Goal: Task Accomplishment & Management: Use online tool/utility

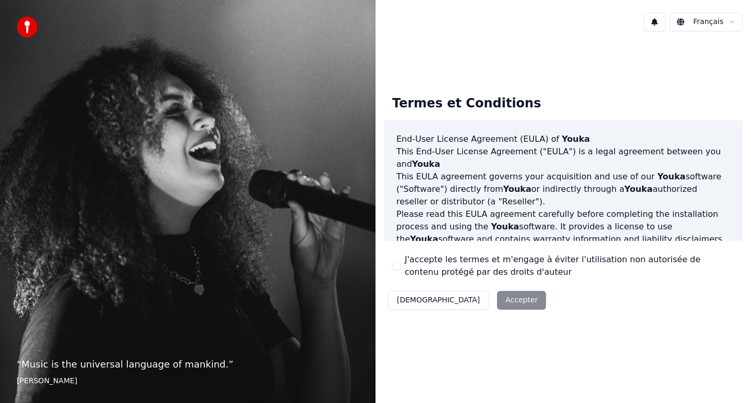
click at [391, 263] on div "Termes et Conditions End-User License Agreement ([PERSON_NAME]) of Youka This E…" at bounding box center [563, 200] width 359 height 227
click at [395, 266] on button "J'accepte les termes et m'engage à éviter l'utilisation non autorisée de conten…" at bounding box center [396, 266] width 8 height 8
click at [497, 301] on button "Accepter" at bounding box center [521, 300] width 49 height 19
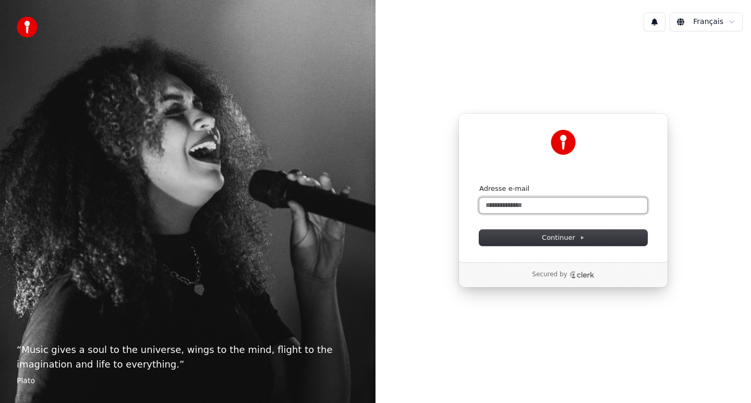
click at [535, 202] on input "Adresse e-mail" at bounding box center [563, 206] width 168 height 16
click at [479, 184] on button "submit" at bounding box center [479, 184] width 0 height 0
type input "**********"
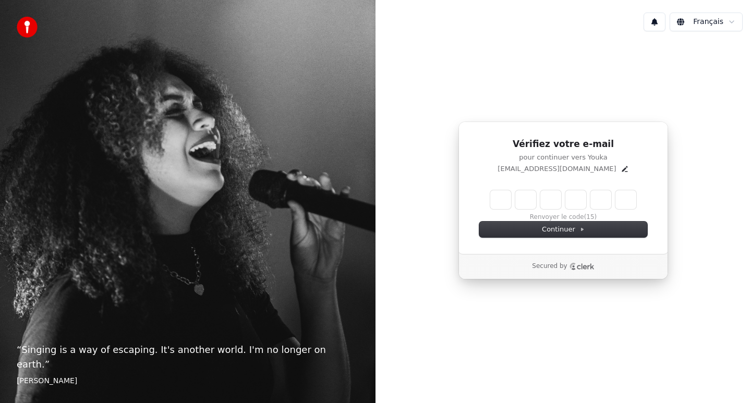
click at [494, 204] on input "Enter verification code" at bounding box center [563, 199] width 146 height 19
type input "******"
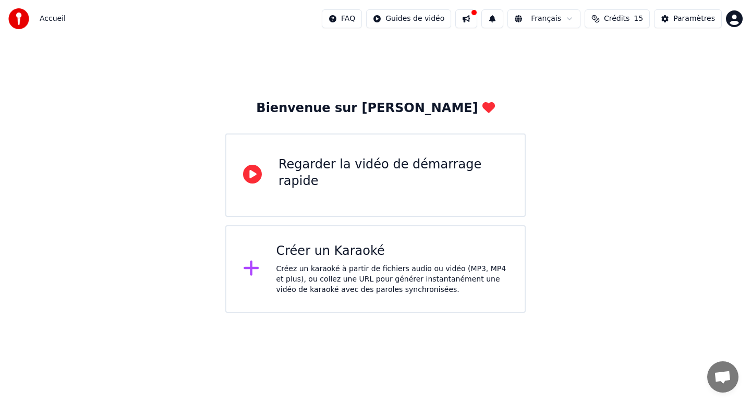
click at [297, 254] on div "Créer un Karaoké" at bounding box center [392, 251] width 232 height 17
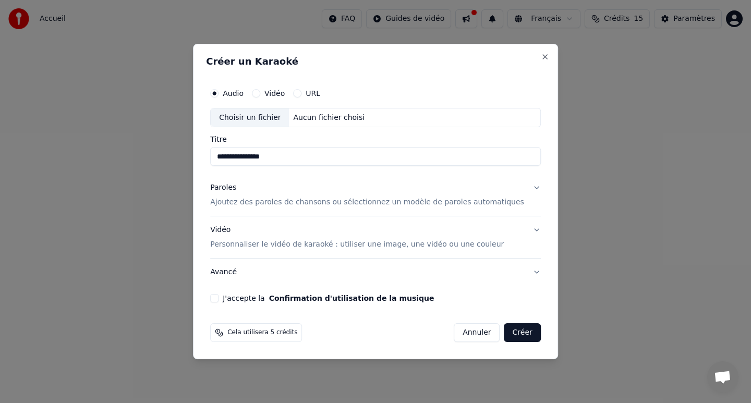
click at [263, 123] on div "Choisir un fichier" at bounding box center [250, 117] width 78 height 19
type input "**********"
click at [428, 205] on p "Ajoutez des paroles de chansons ou sélectionnez un modèle de paroles automatiqu…" at bounding box center [367, 203] width 314 height 10
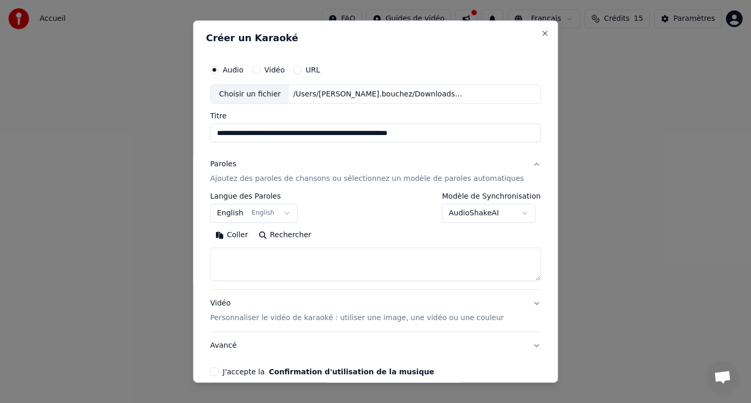
click at [291, 214] on body "**********" at bounding box center [375, 156] width 751 height 313
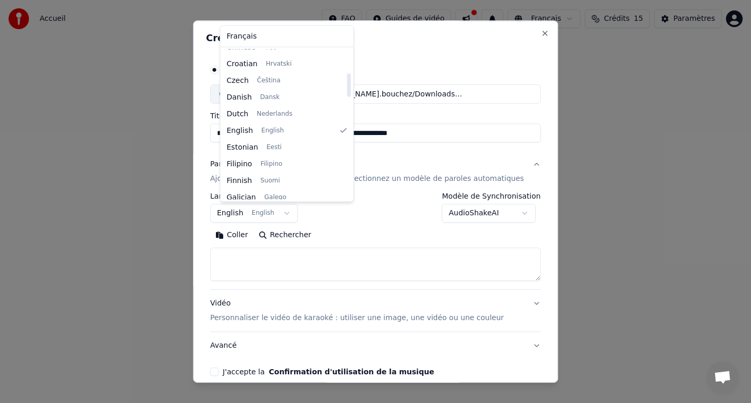
scroll to position [152, 0]
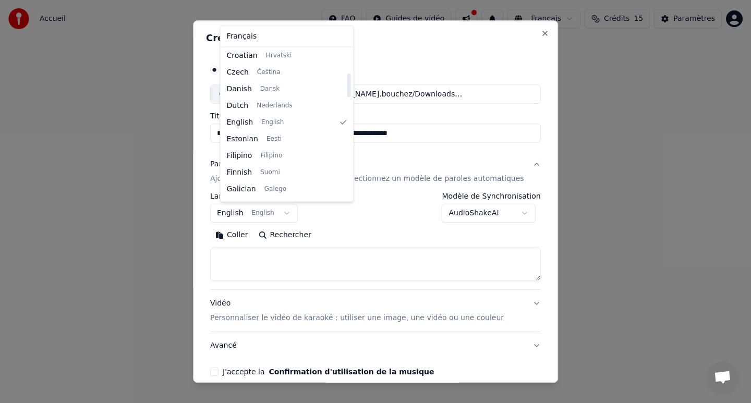
click at [341, 211] on body "**********" at bounding box center [375, 156] width 751 height 313
click at [234, 215] on body "**********" at bounding box center [375, 156] width 751 height 313
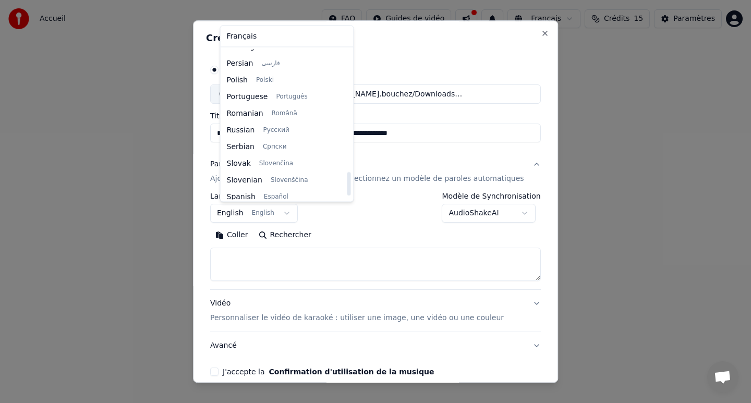
scroll to position [800, 0]
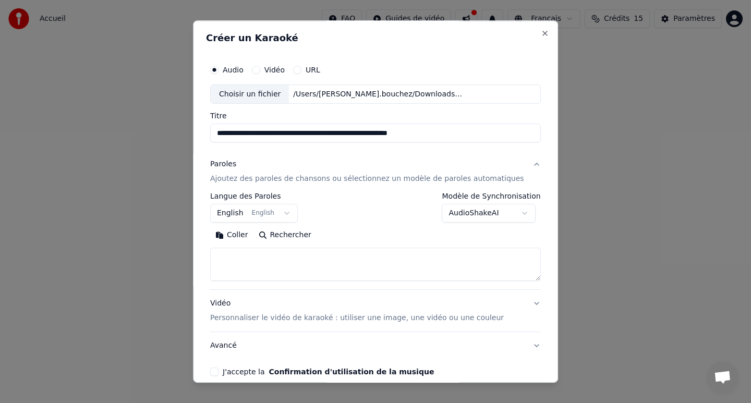
click at [321, 224] on body "**********" at bounding box center [375, 156] width 751 height 313
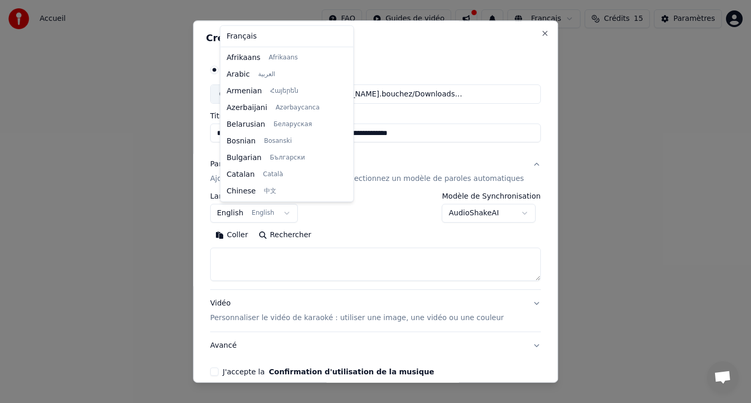
click at [289, 210] on body "**********" at bounding box center [375, 156] width 751 height 313
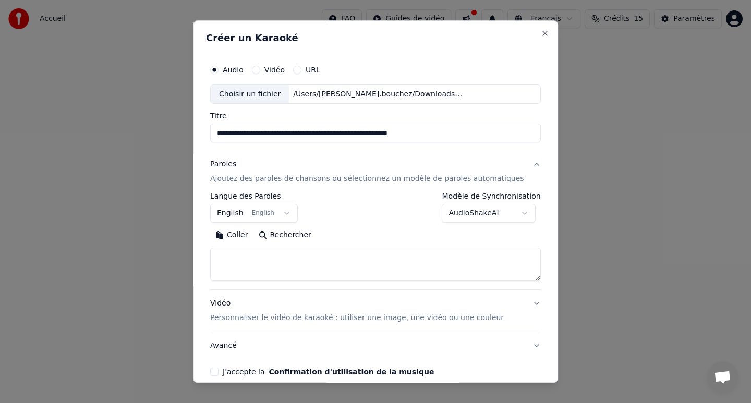
click at [340, 208] on body "**********" at bounding box center [375, 156] width 751 height 313
click at [464, 211] on body "**********" at bounding box center [375, 156] width 751 height 313
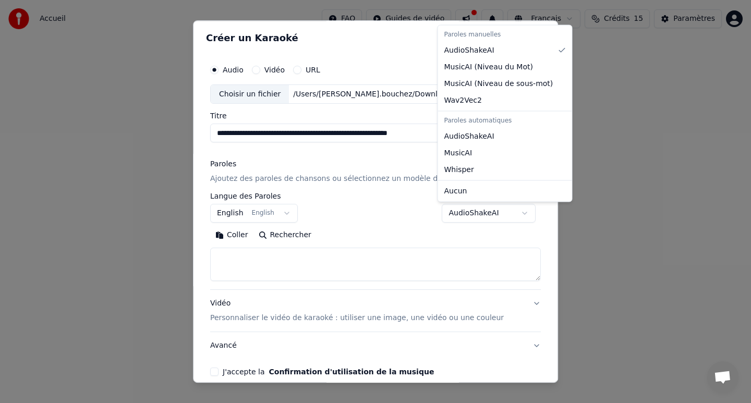
click at [464, 211] on body "**********" at bounding box center [375, 156] width 751 height 313
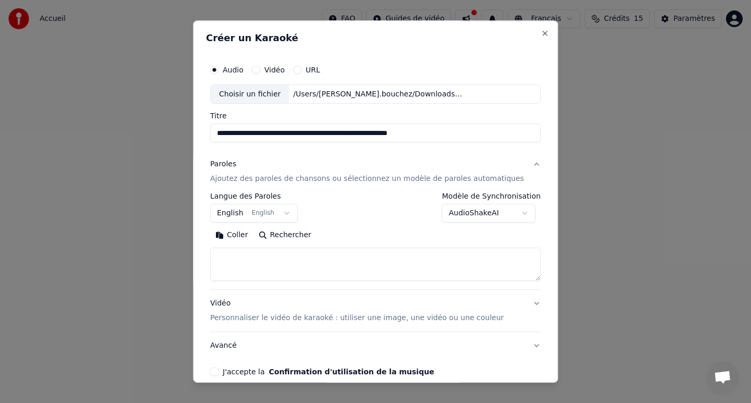
click at [245, 210] on body "**********" at bounding box center [375, 156] width 751 height 313
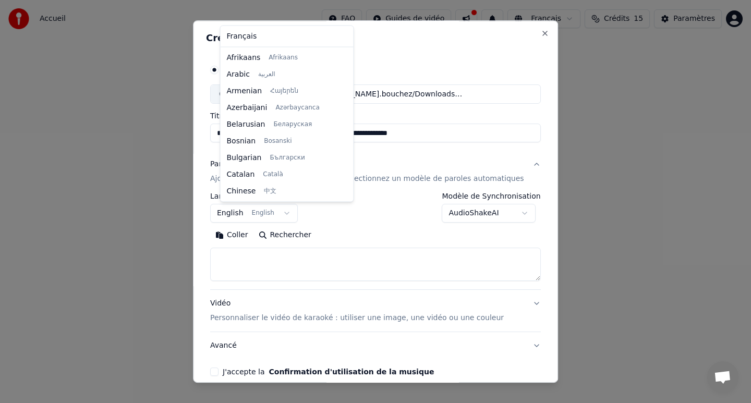
scroll to position [83, 0]
click at [245, 210] on body "**********" at bounding box center [375, 156] width 751 height 313
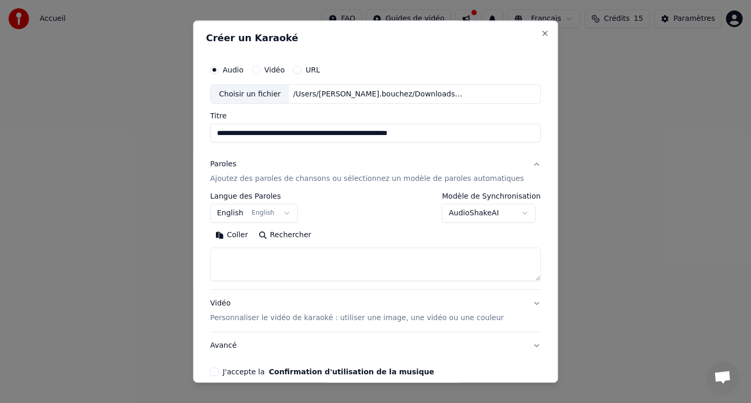
click at [249, 267] on textarea at bounding box center [375, 264] width 331 height 33
paste textarea "**********"
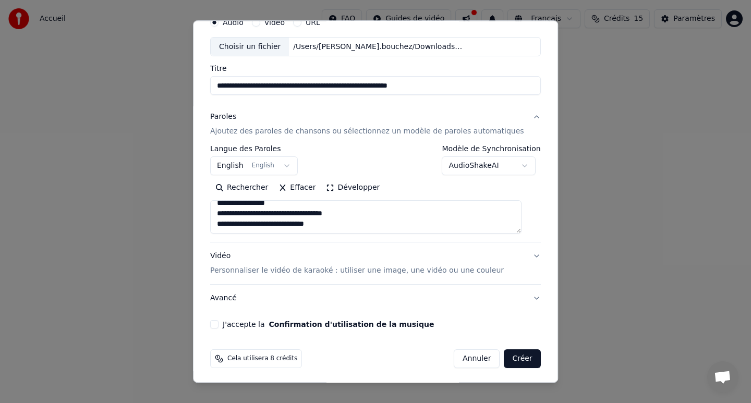
scroll to position [50, 0]
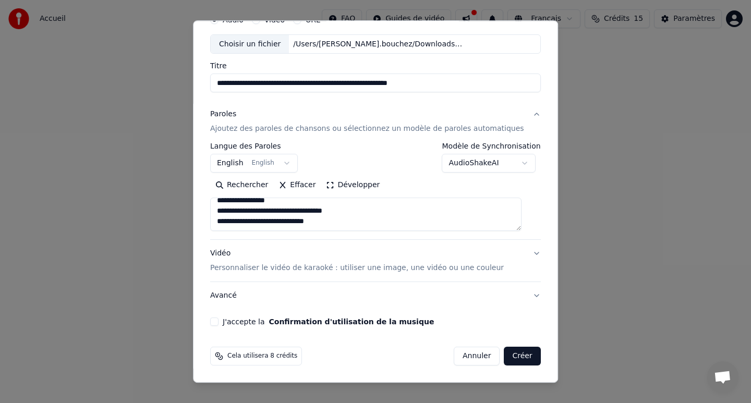
type textarea "**********"
click at [500, 265] on button "Vidéo Personnaliser le vidéo de karaoké : utiliser une image, une vidéo ou une …" at bounding box center [375, 261] width 331 height 42
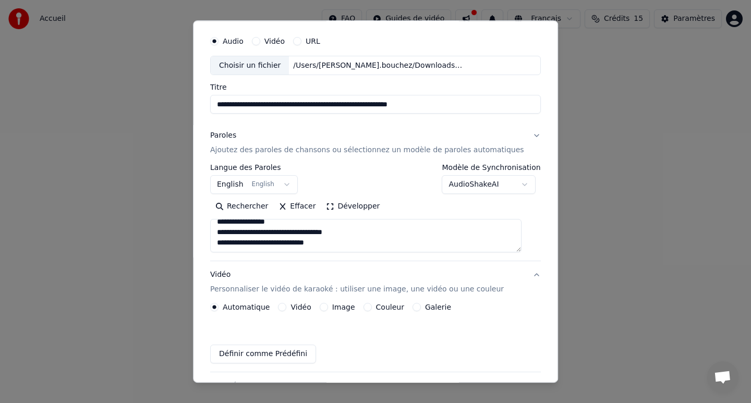
scroll to position [22, 0]
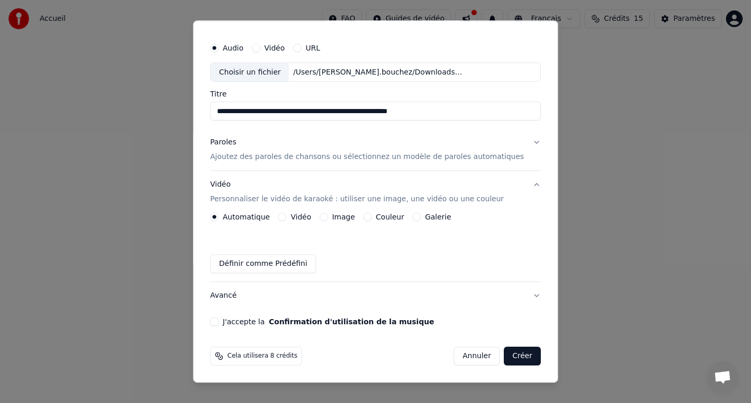
click at [375, 217] on div "Couleur" at bounding box center [383, 217] width 41 height 8
click at [372, 217] on button "Couleur" at bounding box center [367, 217] width 8 height 8
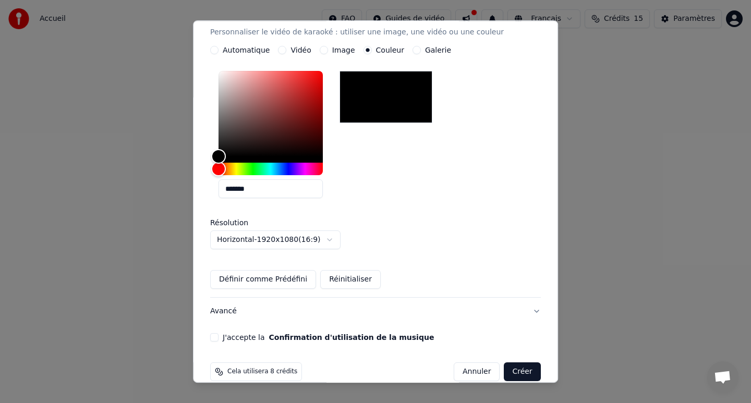
scroll to position [204, 0]
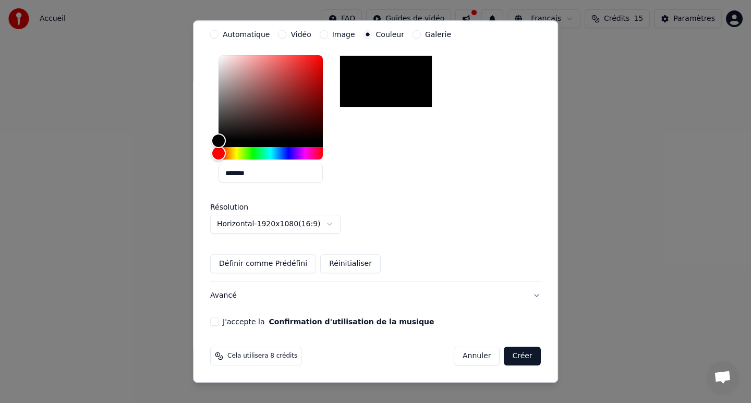
click at [219, 318] on button "J'accepte la Confirmation d'utilisation de la musique" at bounding box center [214, 322] width 8 height 8
click at [509, 355] on button "Créer" at bounding box center [522, 356] width 37 height 19
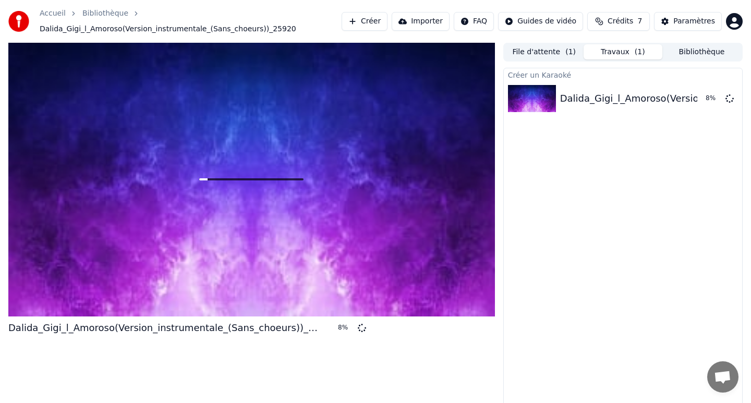
click at [621, 25] on span "Crédits" at bounding box center [621, 21] width 26 height 10
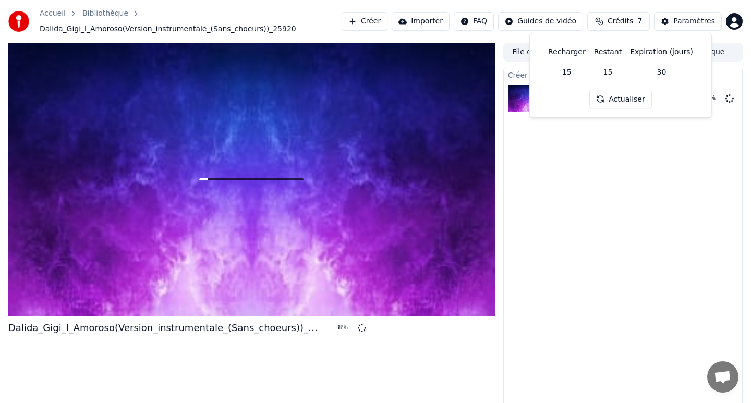
click at [621, 25] on span "Crédits" at bounding box center [621, 21] width 26 height 10
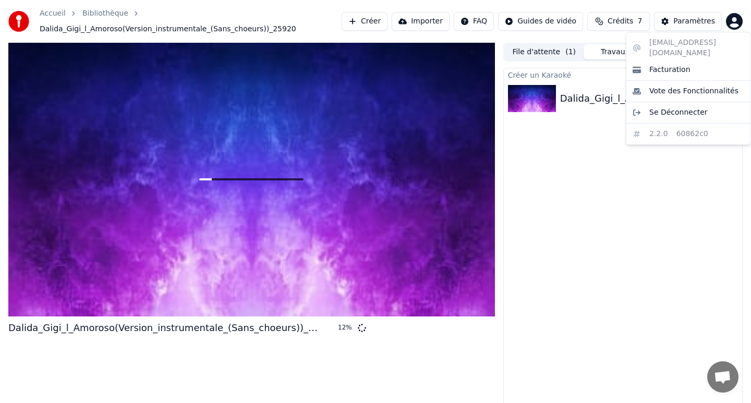
click at [734, 17] on html "Accueil Bibliothèque Dalida_Gigi_l_Amoroso(Version_instrumentale_(Sans_choeurs)…" at bounding box center [375, 201] width 751 height 403
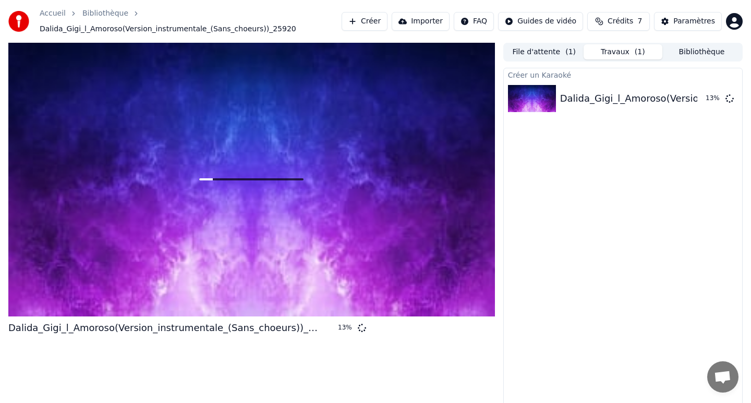
click at [623, 20] on span "Crédits" at bounding box center [621, 21] width 26 height 10
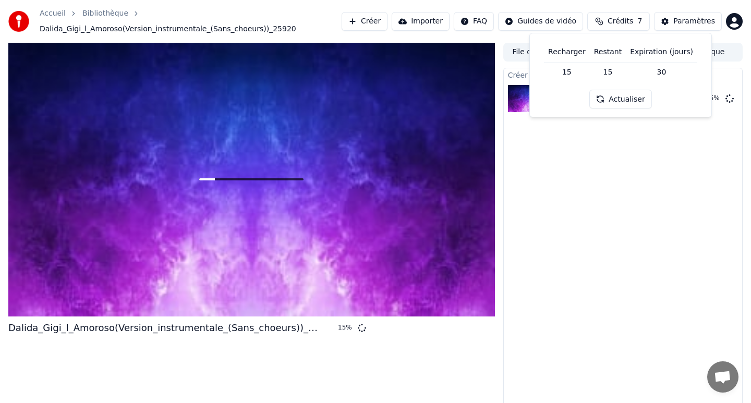
click at [623, 20] on span "Crédits" at bounding box center [621, 21] width 26 height 10
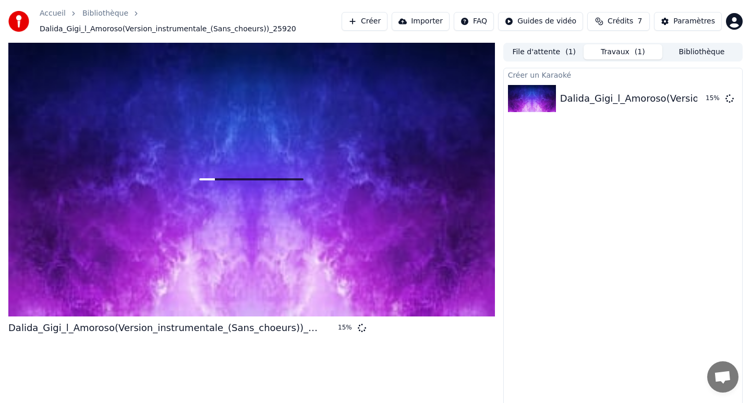
click at [623, 20] on span "Crédits" at bounding box center [621, 21] width 26 height 10
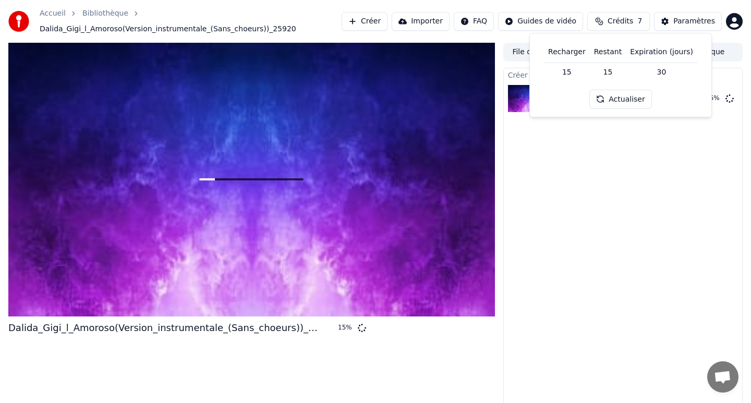
click at [625, 98] on button "Actualiser" at bounding box center [620, 99] width 62 height 19
click at [623, 23] on span "Crédits" at bounding box center [621, 21] width 26 height 10
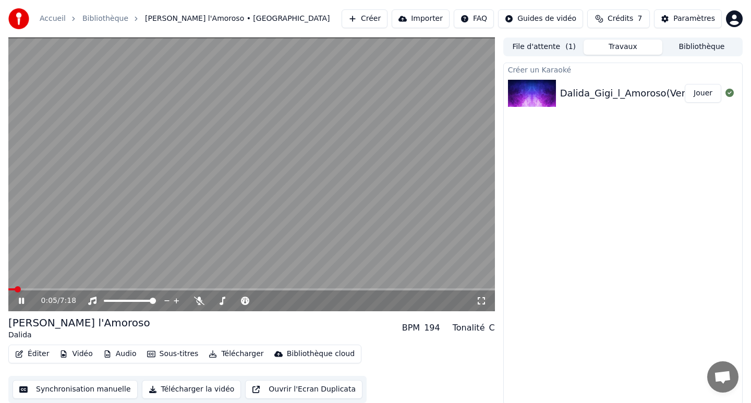
scroll to position [2, 0]
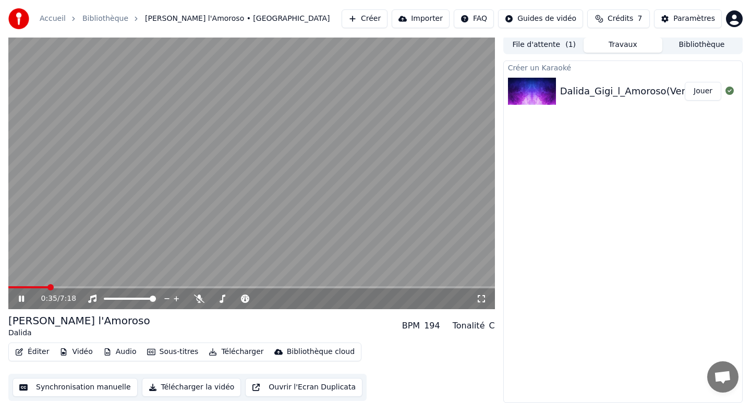
click at [88, 384] on button "Synchronisation manuelle" at bounding box center [75, 387] width 125 height 19
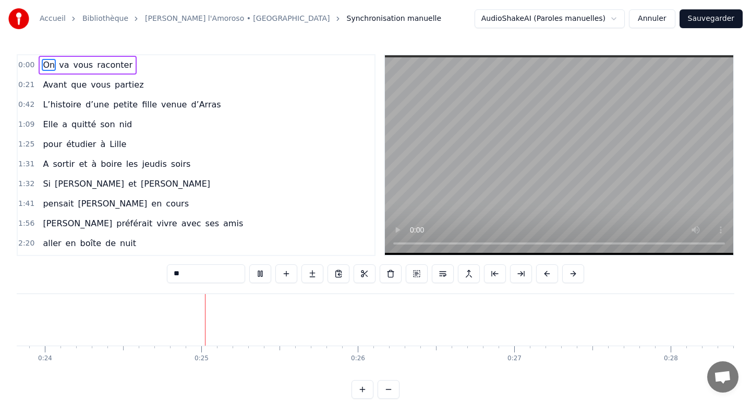
scroll to position [0, 3761]
click at [267, 24] on div "Accueil Bibliothèque Gigi l'Amoroso • Dalida Synchronisation manuelle" at bounding box center [224, 18] width 433 height 21
click at [648, 22] on button "Annuler" at bounding box center [652, 18] width 46 height 19
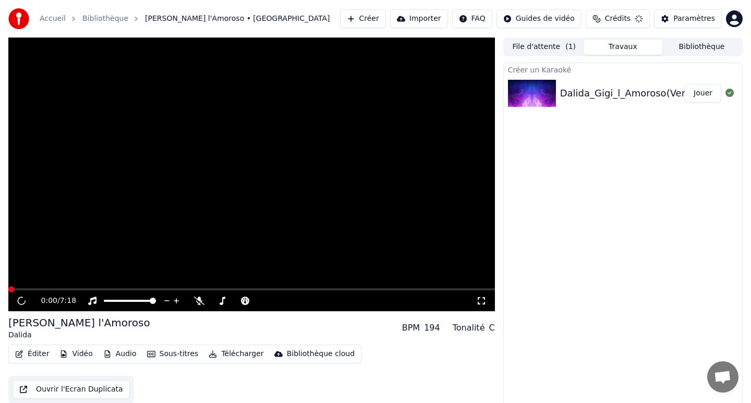
scroll to position [2, 0]
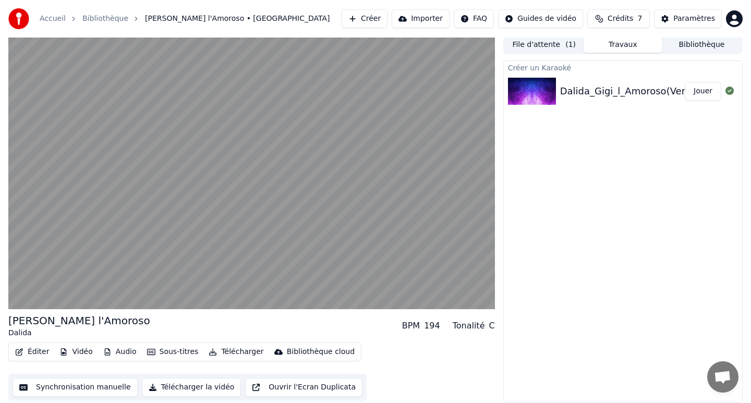
click at [83, 389] on button "Synchronisation manuelle" at bounding box center [75, 387] width 125 height 19
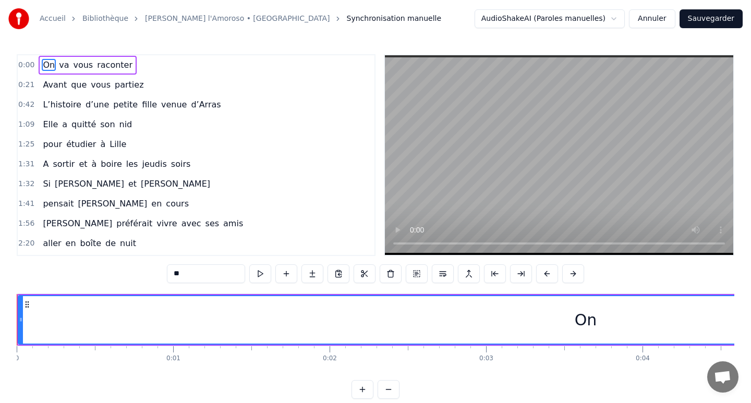
click at [50, 319] on div "On" at bounding box center [586, 319] width 1134 height 47
click at [20, 320] on icon at bounding box center [21, 319] width 4 height 8
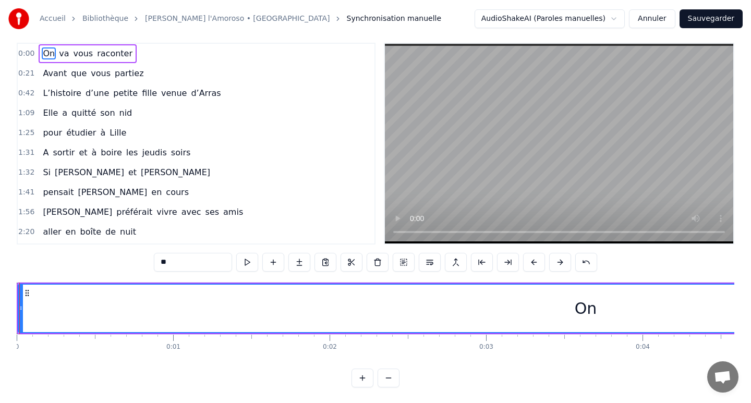
scroll to position [12, 0]
click at [31, 49] on span "0:00" at bounding box center [26, 53] width 16 height 10
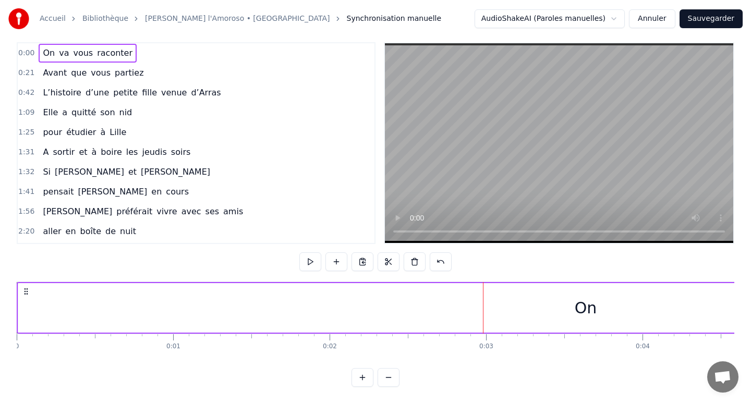
click at [31, 52] on span "0:00" at bounding box center [26, 53] width 16 height 10
click at [22, 53] on span "0:00" at bounding box center [26, 53] width 16 height 10
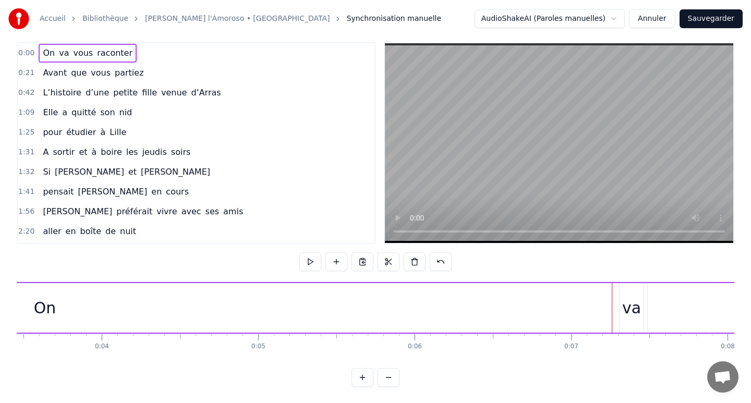
scroll to position [0, 542]
click at [49, 306] on div "On" at bounding box center [43, 307] width 22 height 23
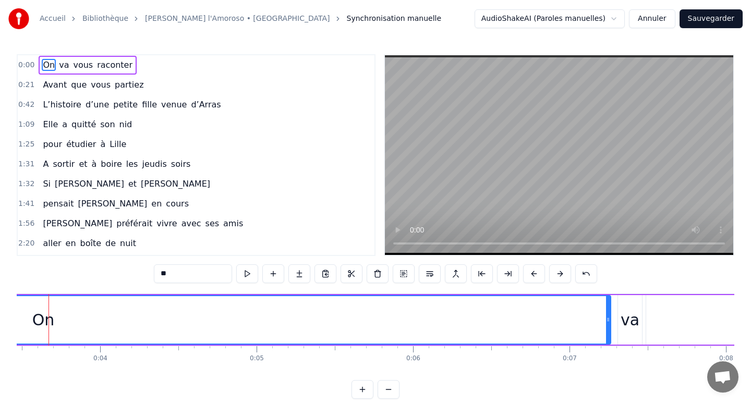
scroll to position [0, 521]
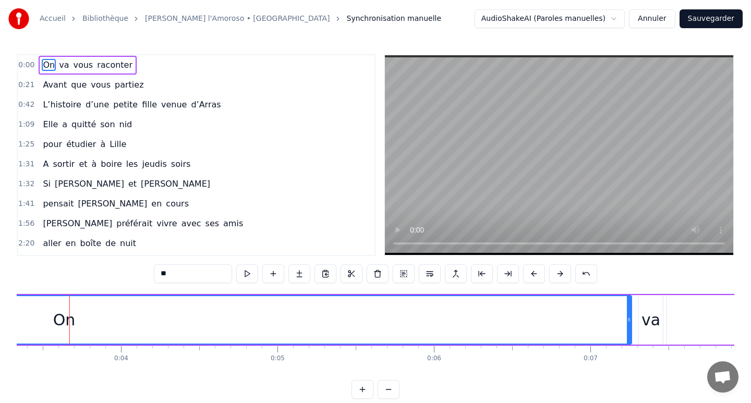
click at [53, 317] on div "On" at bounding box center [64, 319] width 1134 height 47
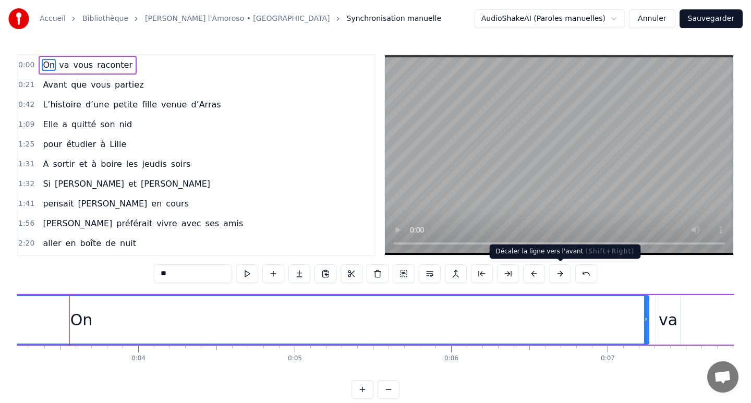
click at [554, 277] on button at bounding box center [560, 273] width 22 height 19
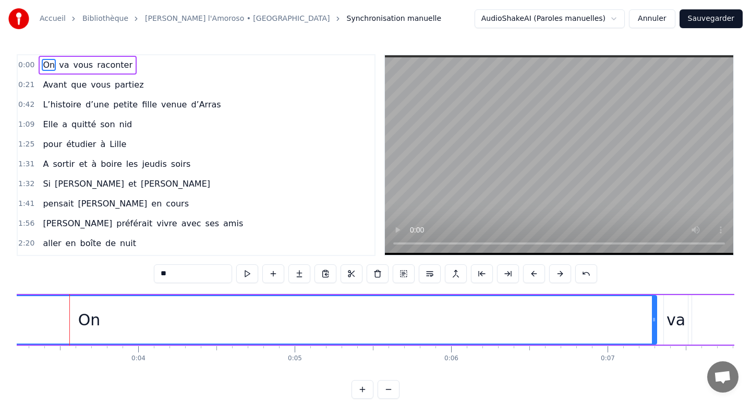
click at [554, 277] on button at bounding box center [560, 273] width 22 height 19
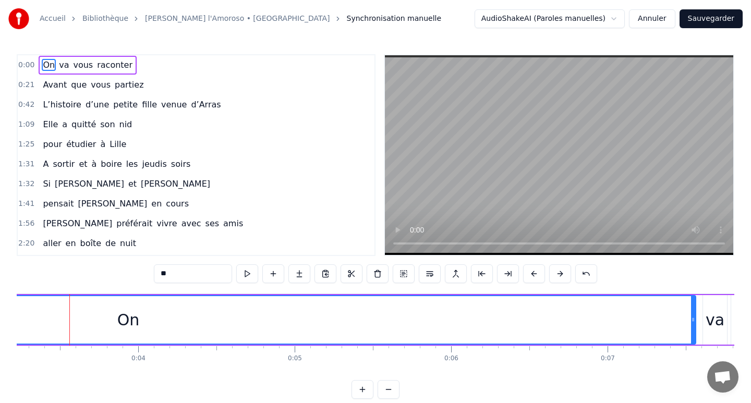
click at [554, 277] on button at bounding box center [560, 273] width 22 height 19
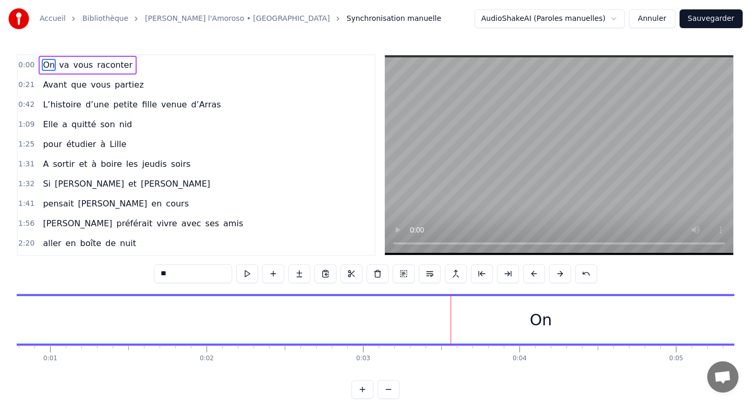
scroll to position [0, 0]
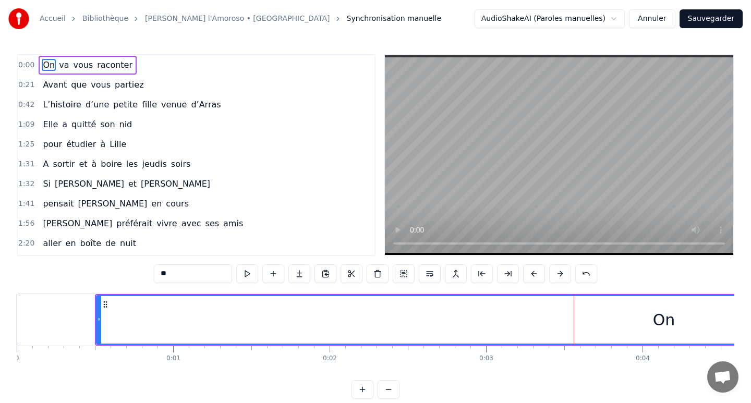
drag, startPoint x: 95, startPoint y: 323, endPoint x: 155, endPoint y: 328, distance: 60.2
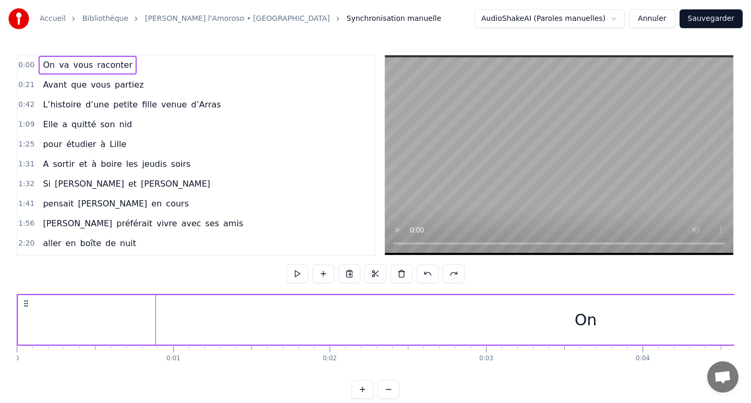
click at [25, 304] on icon at bounding box center [26, 303] width 8 height 8
click at [23, 60] on span "0:00" at bounding box center [26, 65] width 16 height 10
click at [23, 65] on span "0:00" at bounding box center [26, 65] width 16 height 10
click at [590, 322] on div "On" at bounding box center [586, 319] width 22 height 23
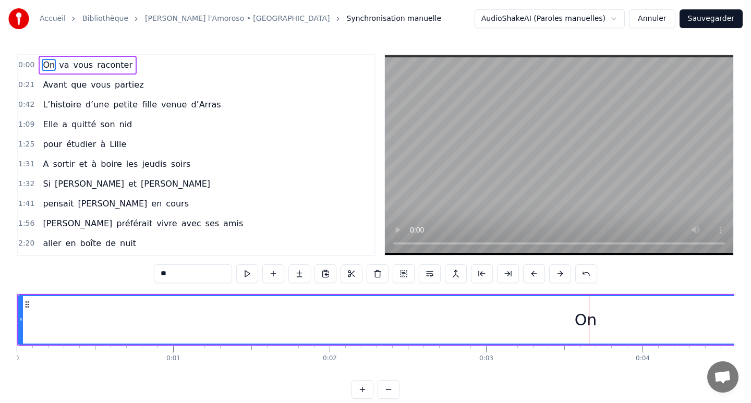
click at [581, 323] on div "On" at bounding box center [586, 319] width 22 height 23
click at [593, 322] on div "On" at bounding box center [586, 319] width 22 height 23
click at [578, 322] on div "On" at bounding box center [586, 319] width 22 height 23
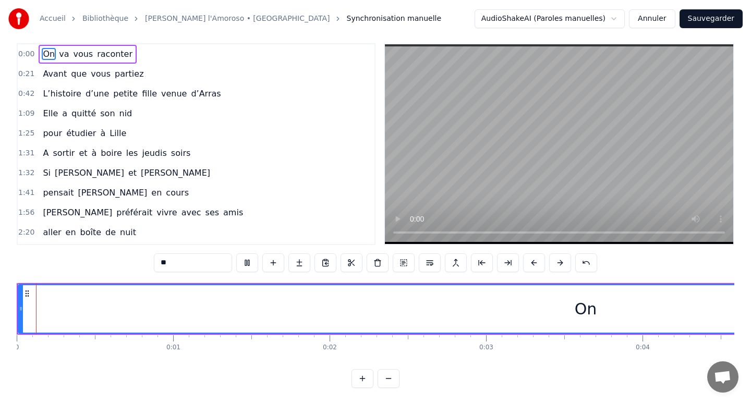
scroll to position [12, 0]
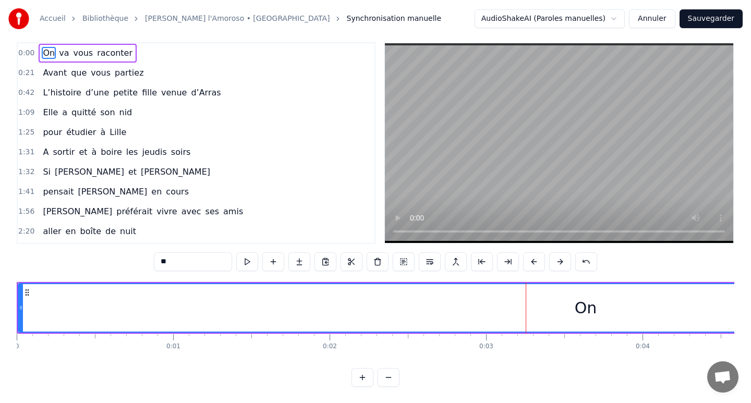
click at [580, 312] on div "On" at bounding box center [586, 307] width 22 height 23
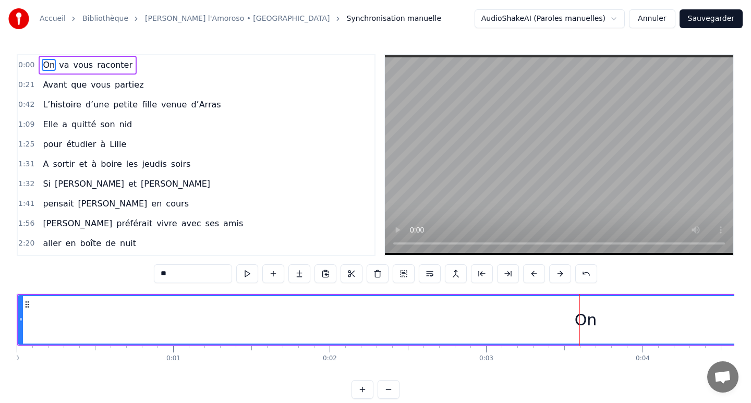
click at [578, 321] on div "On" at bounding box center [586, 319] width 22 height 23
click at [555, 274] on button at bounding box center [560, 273] width 22 height 19
drag, startPoint x: 18, startPoint y: 325, endPoint x: 16, endPoint y: 313, distance: 12.7
click at [16, 313] on div "Accueil Bibliothèque Gigi l'Amoroso • Dalida Synchronisation manuelle AudioShak…" at bounding box center [375, 199] width 751 height 399
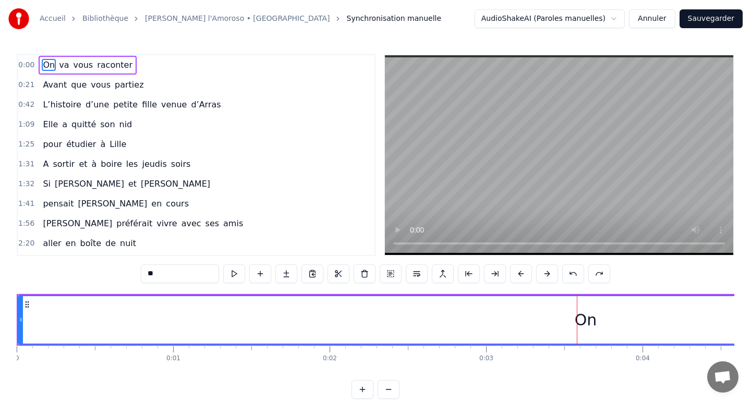
click at [18, 313] on div "On" at bounding box center [586, 320] width 1136 height 50
click at [47, 66] on span "On" at bounding box center [49, 65] width 14 height 12
click at [579, 317] on div "On" at bounding box center [586, 319] width 22 height 23
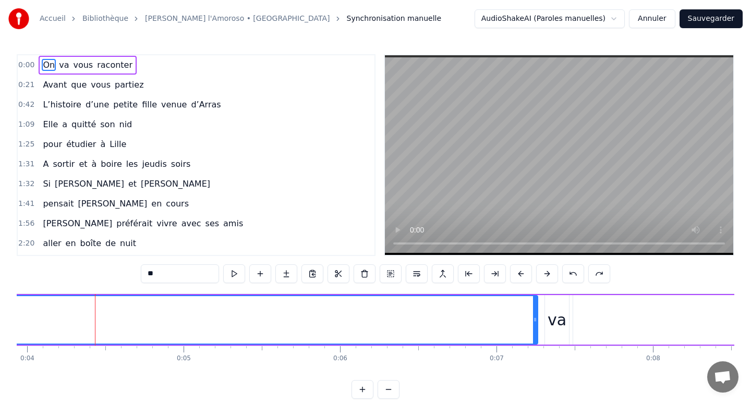
scroll to position [0, 618]
click at [546, 324] on div "va" at bounding box center [554, 319] width 19 height 23
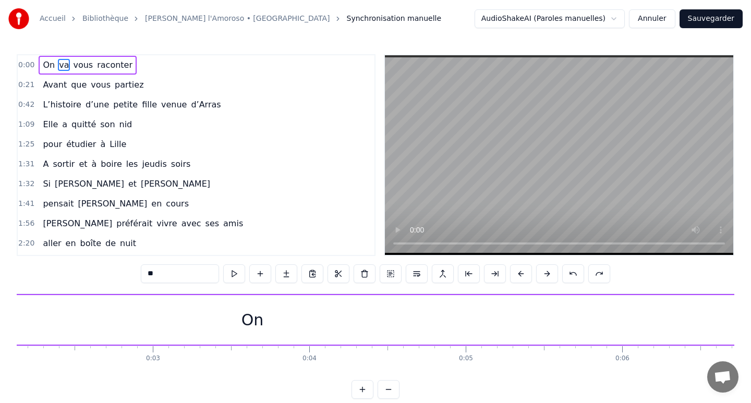
scroll to position [0, 321]
click at [266, 327] on div "On" at bounding box center [265, 319] width 22 height 23
type input "**"
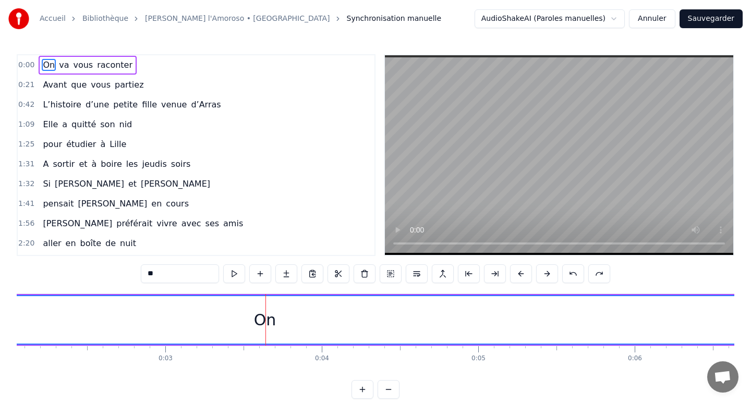
click at [259, 325] on div "On" at bounding box center [265, 319] width 22 height 23
click at [273, 320] on div "On" at bounding box center [265, 319] width 22 height 23
click at [265, 322] on div "On" at bounding box center [265, 319] width 22 height 23
click at [654, 27] on button "Annuler" at bounding box center [652, 18] width 46 height 19
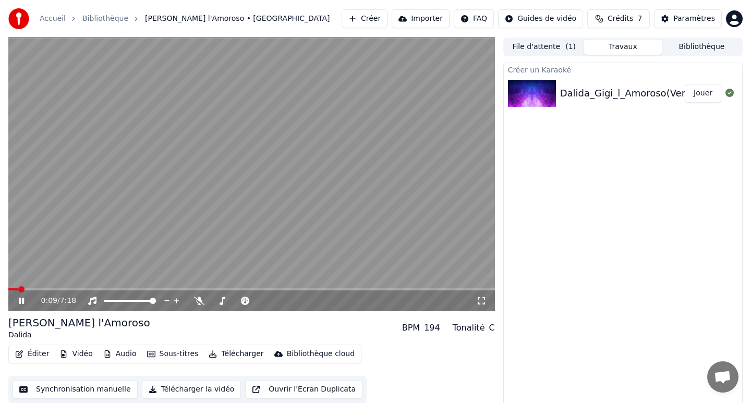
click at [22, 305] on icon at bounding box center [29, 301] width 25 height 8
click at [114, 384] on button "Synchronisation manuelle" at bounding box center [75, 389] width 125 height 19
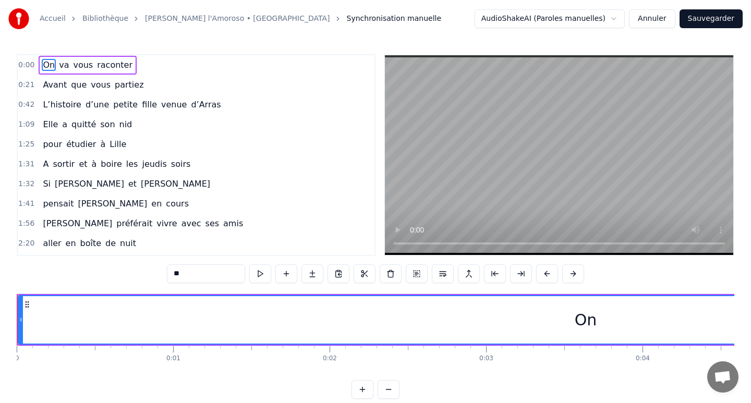
click at [48, 68] on span "On" at bounding box center [49, 65] width 14 height 12
drag, startPoint x: 37, startPoint y: 63, endPoint x: 48, endPoint y: 63, distance: 11.0
click at [48, 63] on div "0:00 On va vous raconter" at bounding box center [196, 65] width 357 height 20
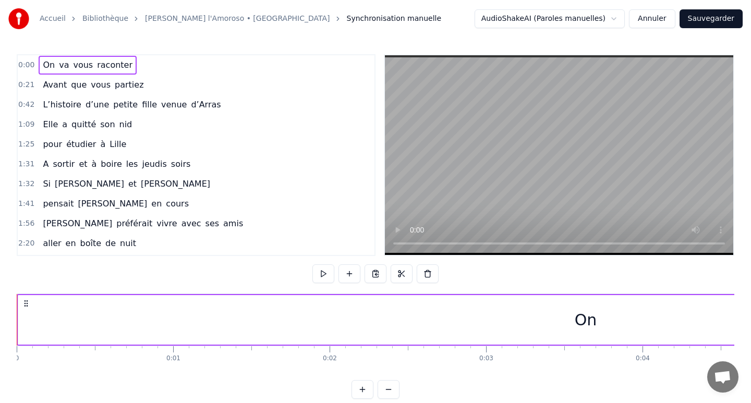
click at [579, 320] on div "On" at bounding box center [586, 319] width 22 height 23
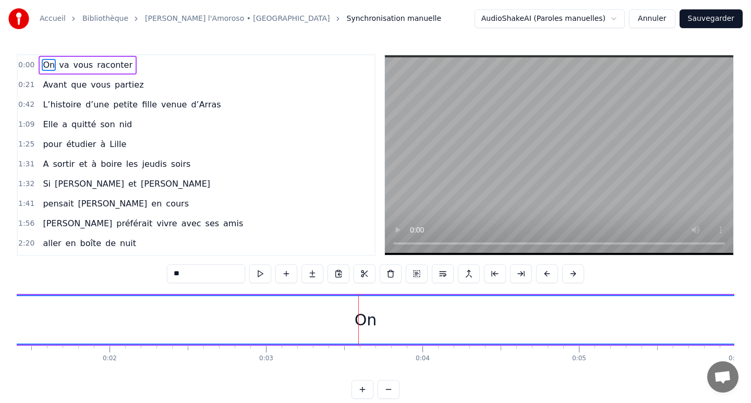
scroll to position [0, 223]
click at [571, 273] on button at bounding box center [573, 273] width 22 height 19
click at [571, 273] on button at bounding box center [560, 273] width 22 height 19
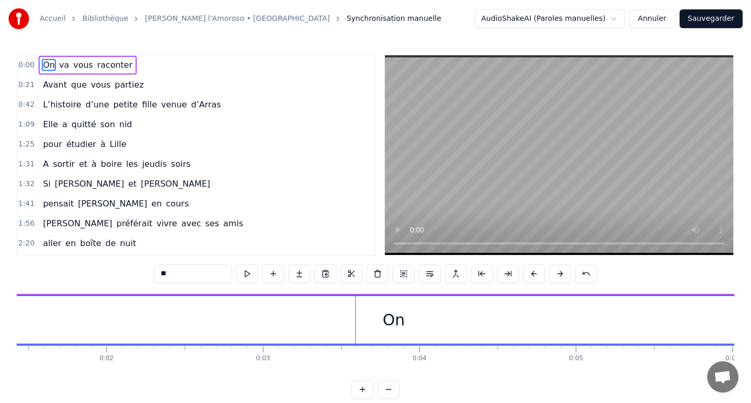
click at [571, 273] on button at bounding box center [560, 273] width 22 height 19
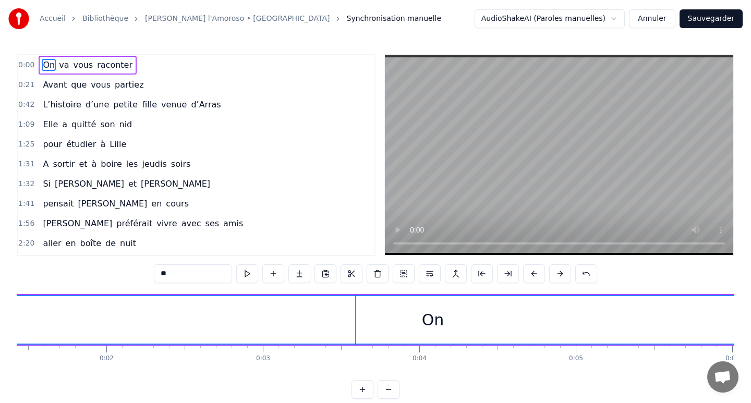
click at [571, 273] on button at bounding box center [560, 273] width 22 height 19
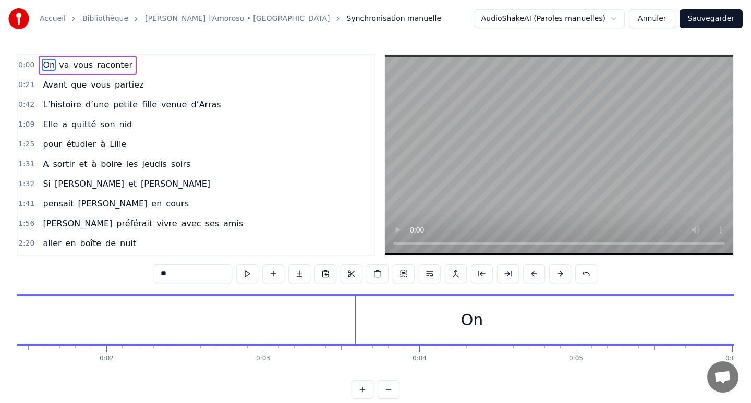
click at [571, 273] on button at bounding box center [560, 273] width 22 height 19
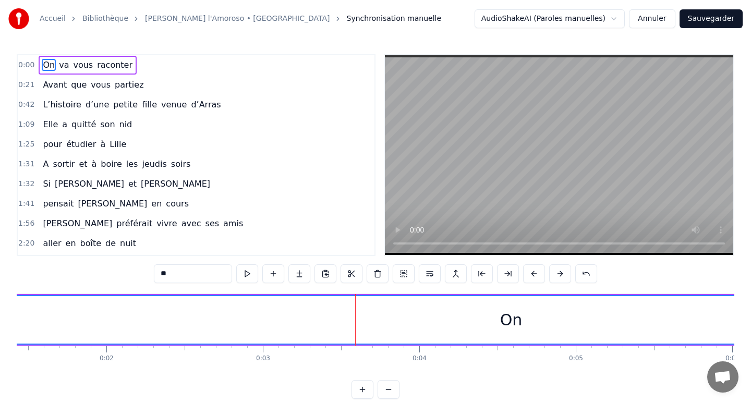
click at [571, 273] on button at bounding box center [560, 273] width 22 height 19
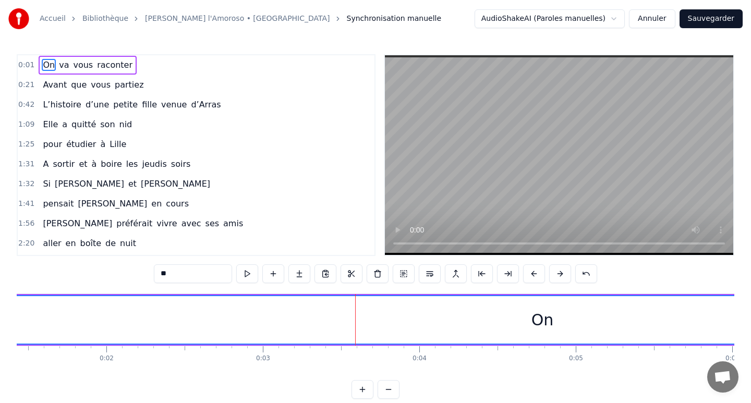
click at [571, 273] on button at bounding box center [560, 273] width 22 height 19
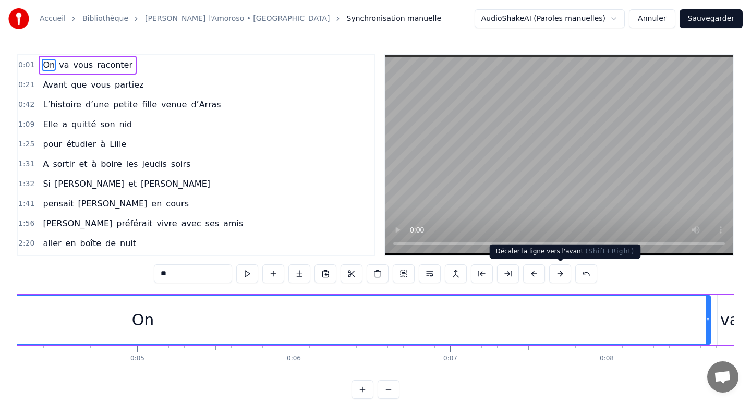
click at [564, 276] on button at bounding box center [560, 273] width 22 height 19
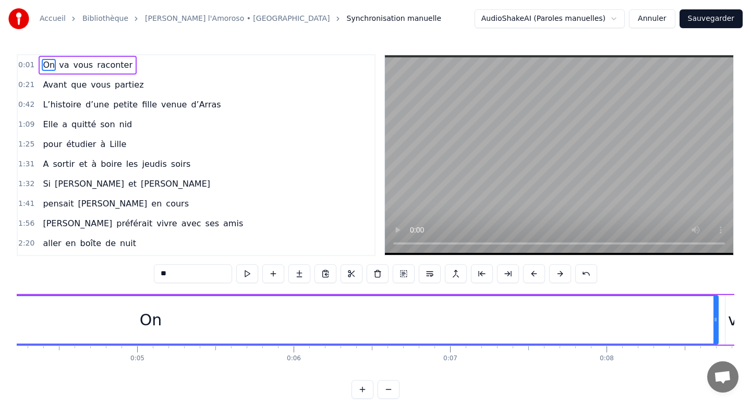
click at [564, 276] on button at bounding box center [560, 273] width 22 height 19
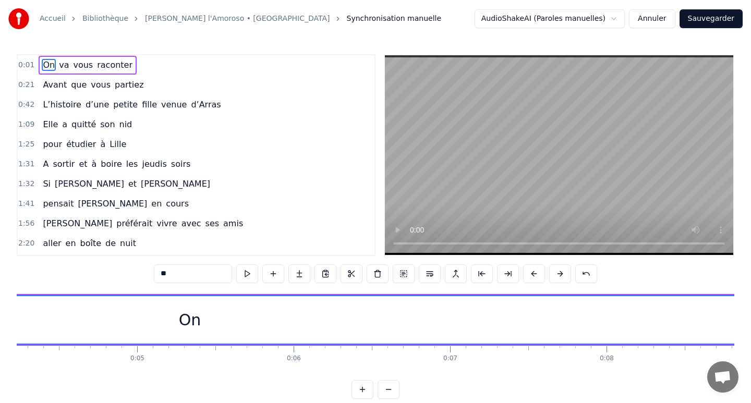
click at [564, 276] on button at bounding box center [560, 273] width 22 height 19
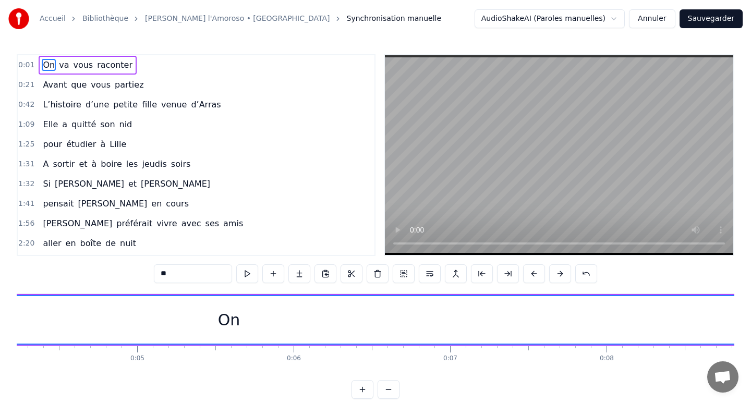
click at [564, 276] on button at bounding box center [560, 273] width 22 height 19
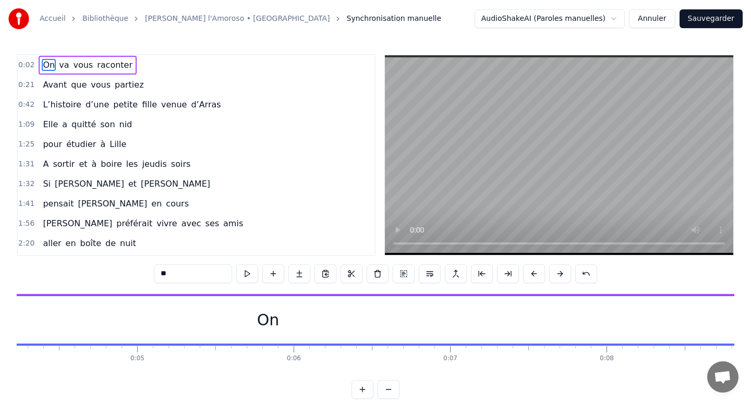
click at [564, 276] on button at bounding box center [560, 273] width 22 height 19
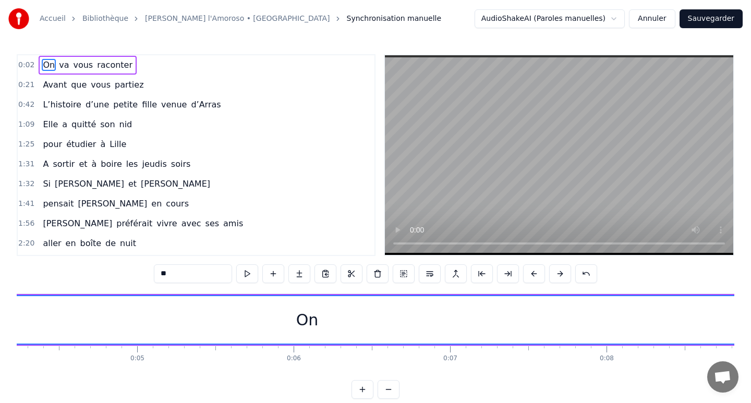
click at [564, 276] on button at bounding box center [560, 273] width 22 height 19
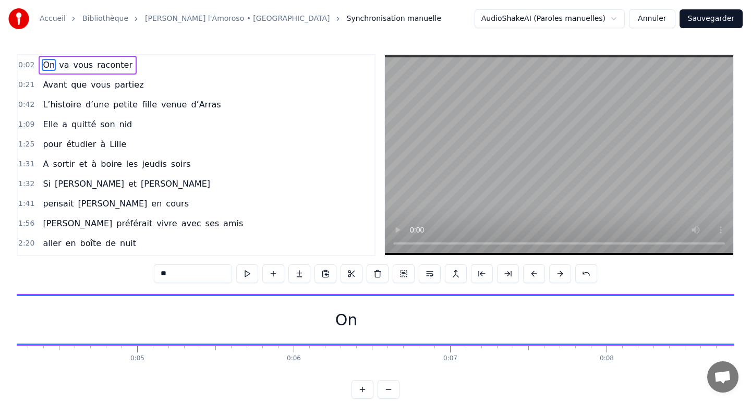
click at [564, 276] on button at bounding box center [560, 273] width 22 height 19
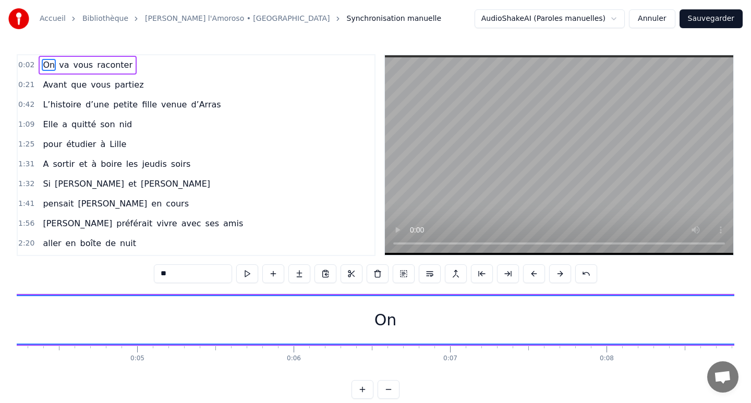
click at [564, 276] on button at bounding box center [560, 273] width 22 height 19
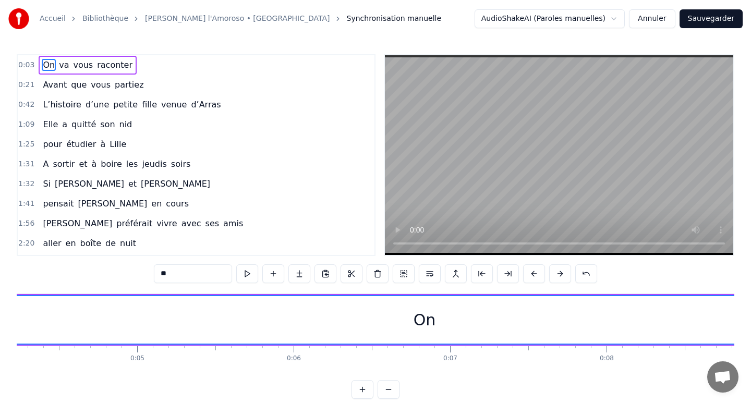
click at [564, 276] on button at bounding box center [560, 273] width 22 height 19
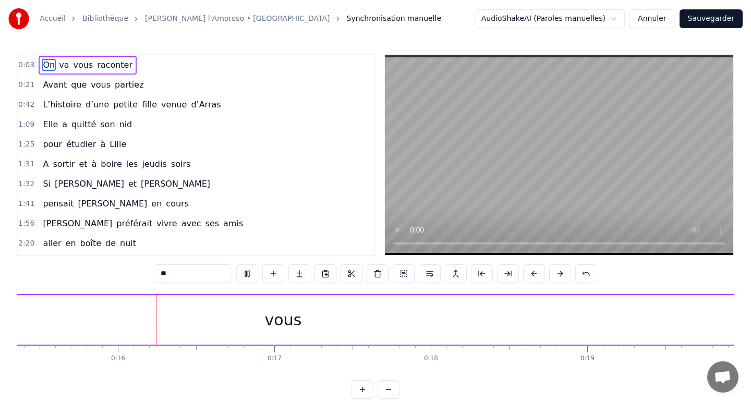
scroll to position [0, 2405]
click at [647, 23] on button "Annuler" at bounding box center [652, 18] width 46 height 19
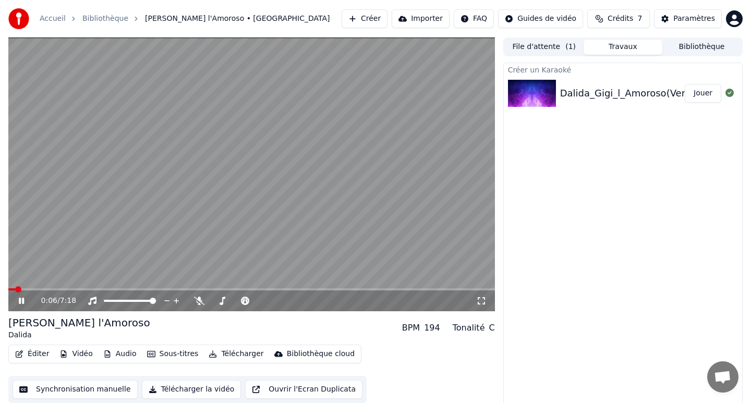
click at [95, 391] on button "Synchronisation manuelle" at bounding box center [75, 389] width 125 height 19
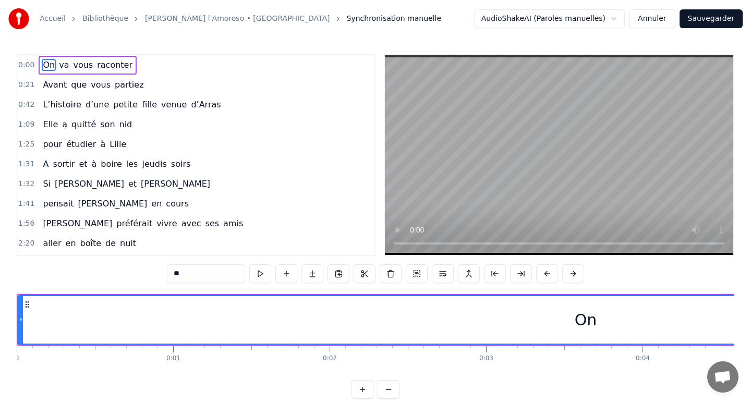
click at [587, 319] on div "On" at bounding box center [586, 319] width 22 height 23
click at [577, 320] on div "On" at bounding box center [586, 319] width 22 height 23
click at [48, 68] on span "On" at bounding box center [49, 65] width 14 height 12
click at [182, 274] on input "**" at bounding box center [206, 273] width 78 height 19
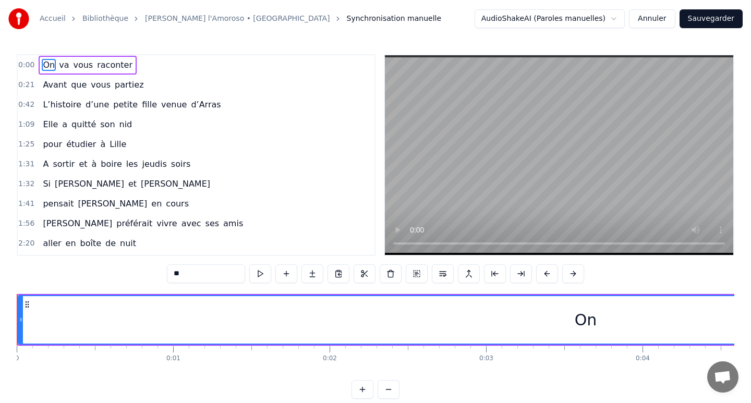
click at [182, 274] on input "**" at bounding box center [206, 273] width 78 height 19
click at [58, 67] on span "va" at bounding box center [64, 65] width 12 height 12
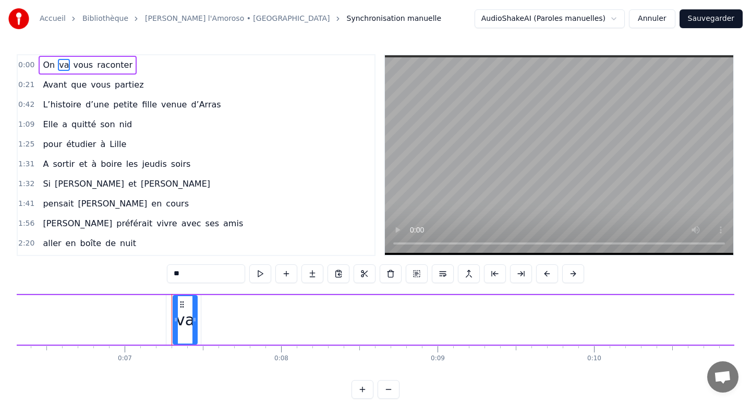
scroll to position [0, 1090]
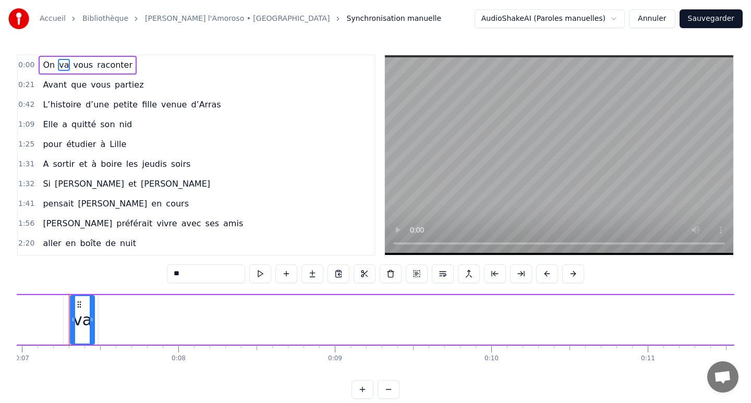
click at [48, 64] on span "On" at bounding box center [49, 65] width 14 height 12
type input "**"
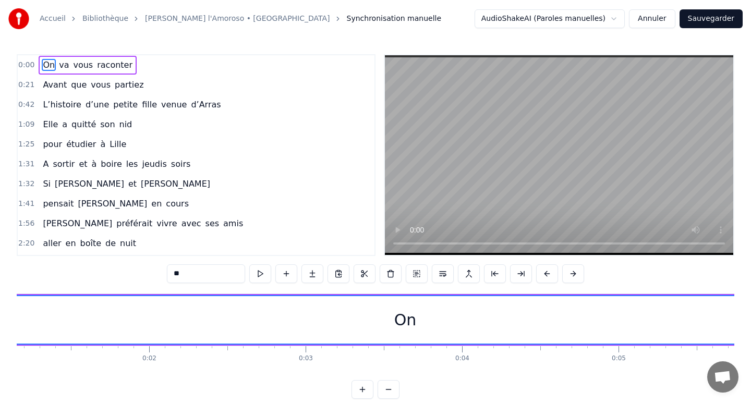
scroll to position [0, 0]
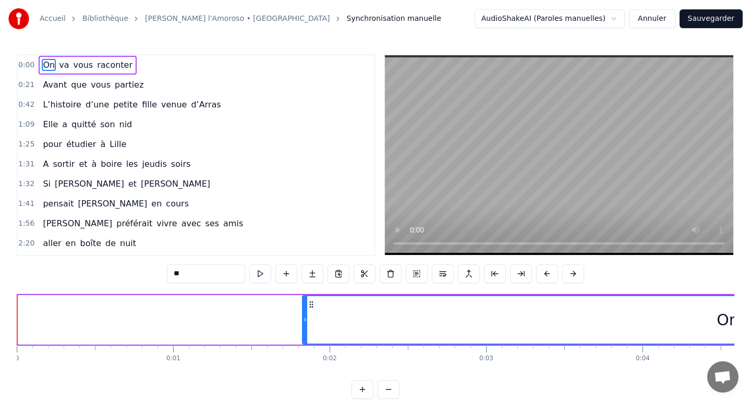
drag, startPoint x: 20, startPoint y: 320, endPoint x: 305, endPoint y: 338, distance: 284.8
click at [305, 339] on div at bounding box center [305, 319] width 4 height 47
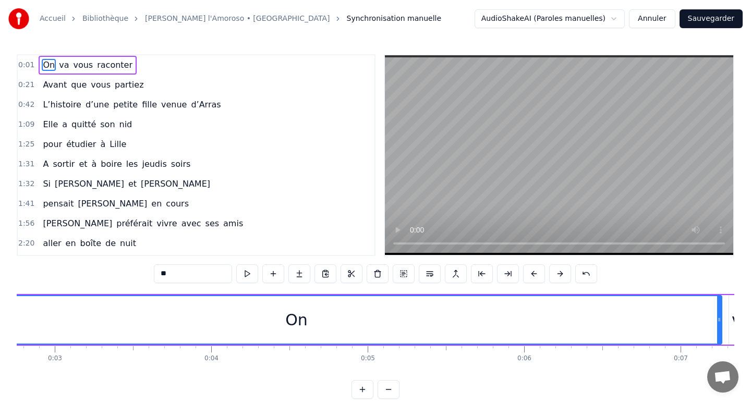
scroll to position [0, 490]
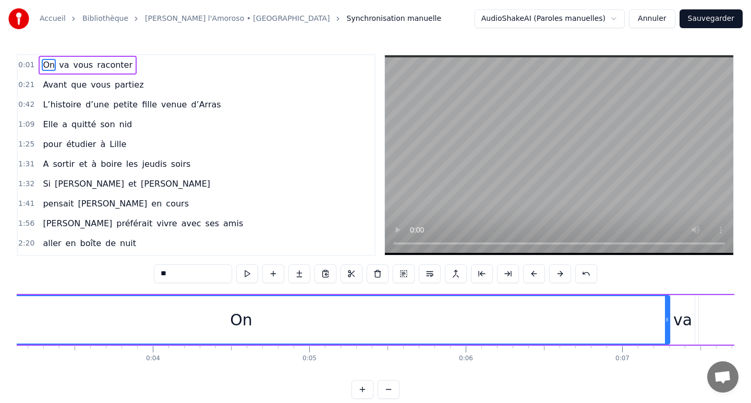
drag, startPoint x: 660, startPoint y: 320, endPoint x: 666, endPoint y: 330, distance: 12.2
click at [666, 330] on div at bounding box center [667, 319] width 4 height 47
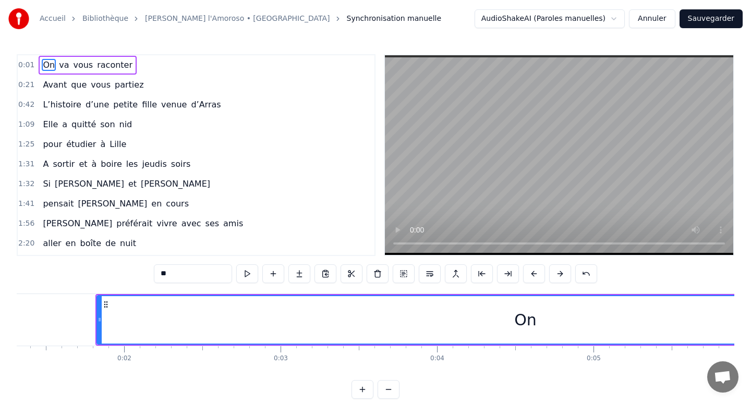
scroll to position [0, 195]
drag, startPoint x: 107, startPoint y: 323, endPoint x: 266, endPoint y: 330, distance: 159.7
click at [273, 330] on div "On" at bounding box center [536, 320] width 858 height 50
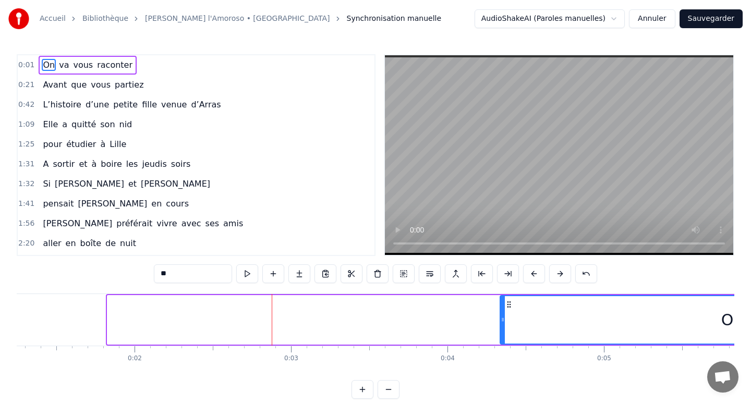
drag, startPoint x: 110, startPoint y: 320, endPoint x: 503, endPoint y: 319, distance: 393.2
click at [503, 319] on icon at bounding box center [503, 319] width 4 height 8
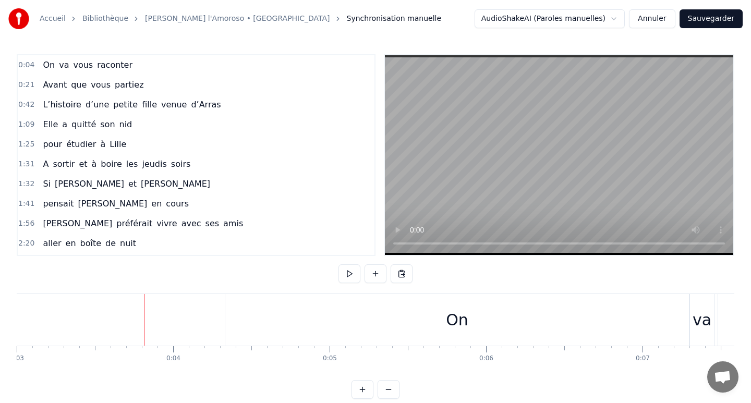
scroll to position [0, 493]
click at [208, 319] on div "On" at bounding box center [433, 320] width 464 height 52
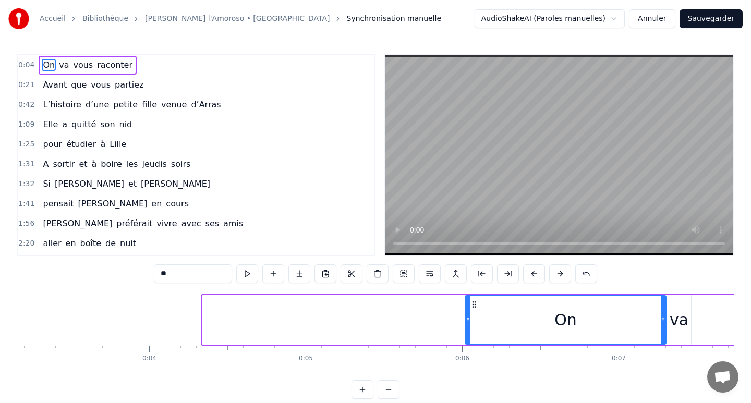
drag, startPoint x: 205, startPoint y: 319, endPoint x: 468, endPoint y: 335, distance: 263.3
click at [468, 335] on div at bounding box center [468, 319] width 4 height 47
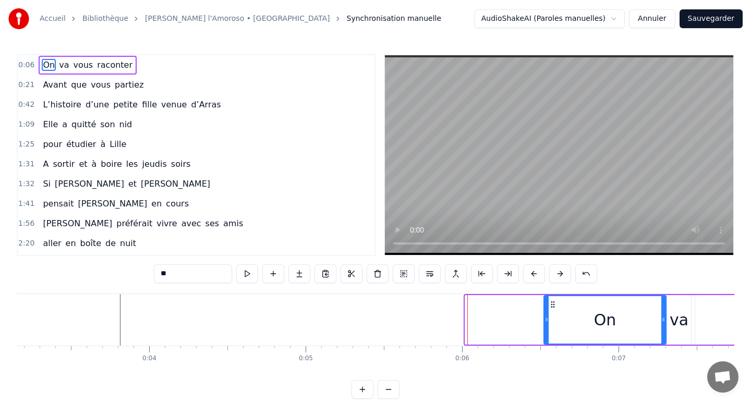
drag, startPoint x: 467, startPoint y: 321, endPoint x: 545, endPoint y: 325, distance: 78.9
click at [545, 325] on div at bounding box center [546, 319] width 4 height 47
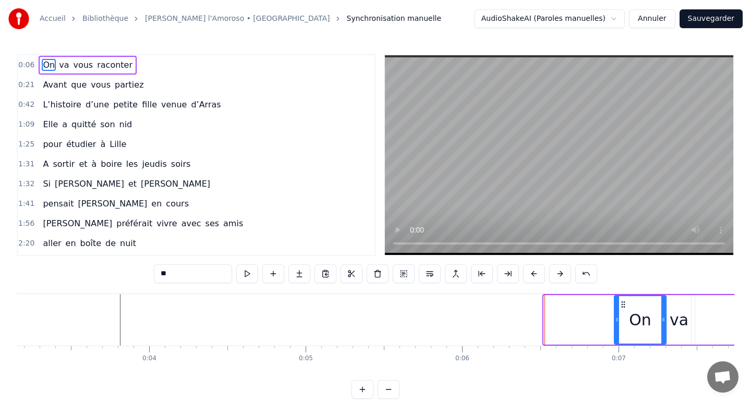
drag, startPoint x: 545, startPoint y: 325, endPoint x: 616, endPoint y: 327, distance: 70.4
click at [616, 327] on div at bounding box center [617, 319] width 4 height 47
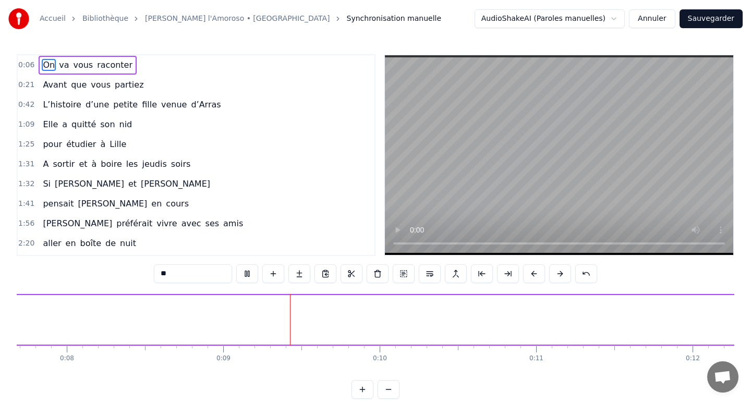
scroll to position [0, 1346]
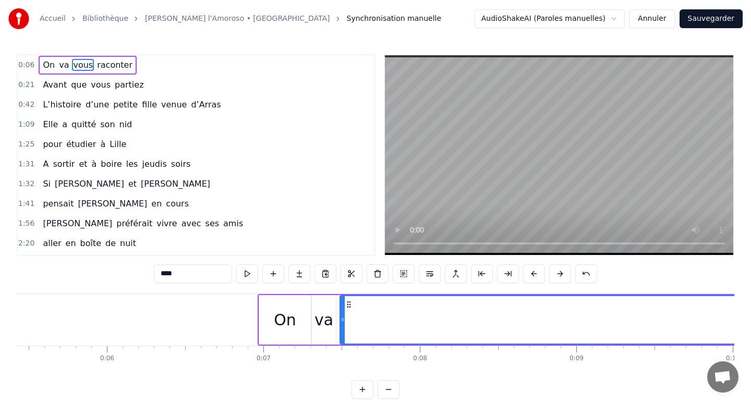
scroll to position [0, 848]
click at [280, 332] on div "On" at bounding box center [286, 320] width 52 height 50
type input "**"
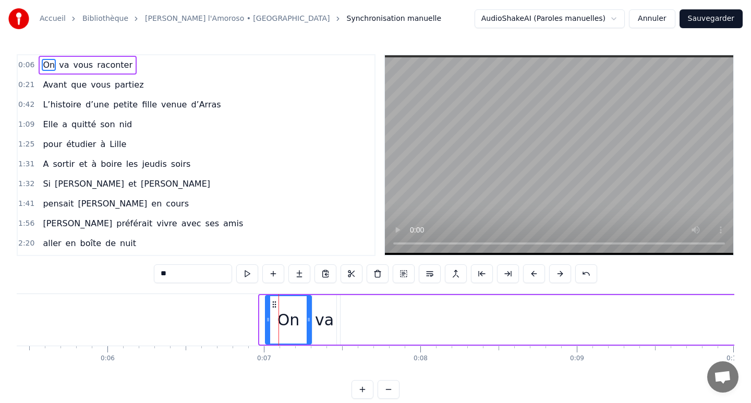
drag, startPoint x: 262, startPoint y: 322, endPoint x: 268, endPoint y: 322, distance: 5.7
click at [268, 322] on icon at bounding box center [268, 319] width 4 height 8
drag, startPoint x: 322, startPoint y: 320, endPoint x: 367, endPoint y: 322, distance: 44.9
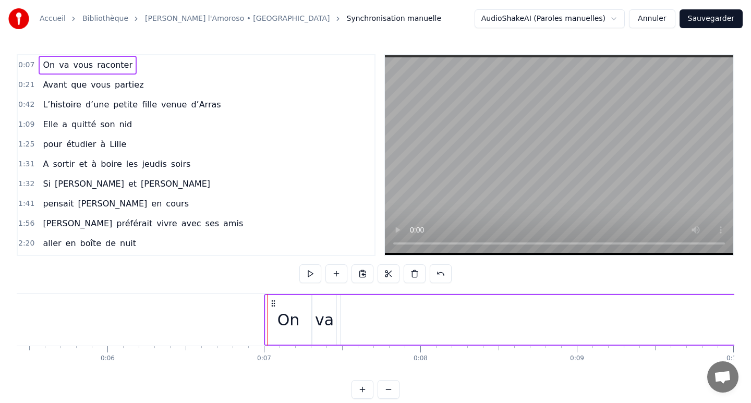
click at [324, 321] on div "va" at bounding box center [324, 319] width 19 height 23
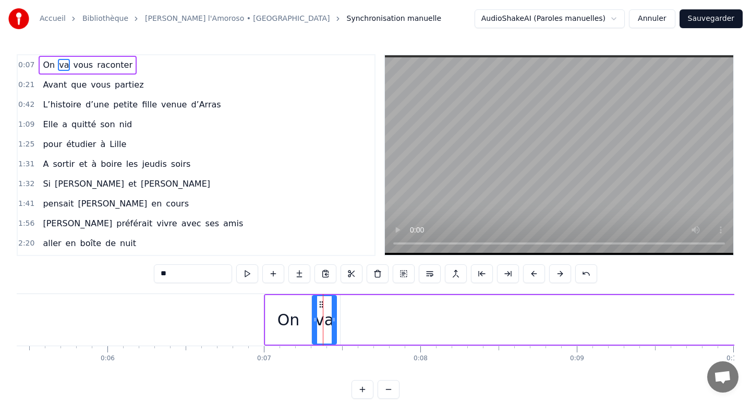
click at [333, 307] on div at bounding box center [334, 319] width 4 height 47
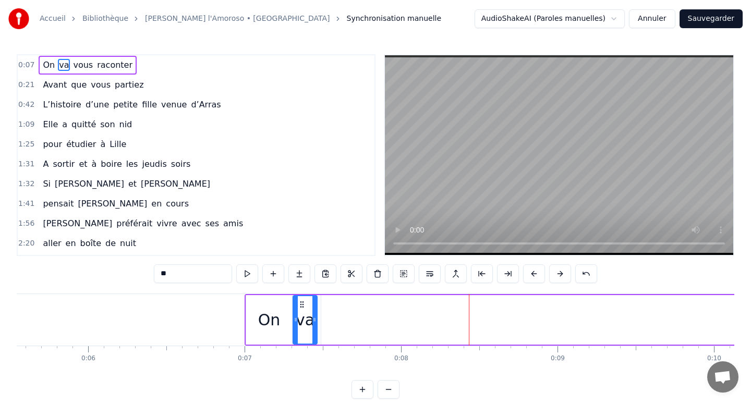
scroll to position [0, 869]
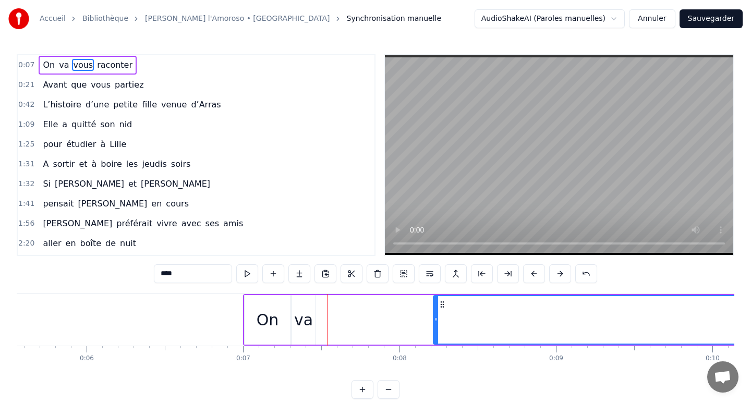
drag, startPoint x: 321, startPoint y: 317, endPoint x: 435, endPoint y: 319, distance: 113.7
click at [435, 319] on icon at bounding box center [436, 319] width 4 height 8
click at [312, 318] on div "va" at bounding box center [304, 320] width 24 height 50
type input "**"
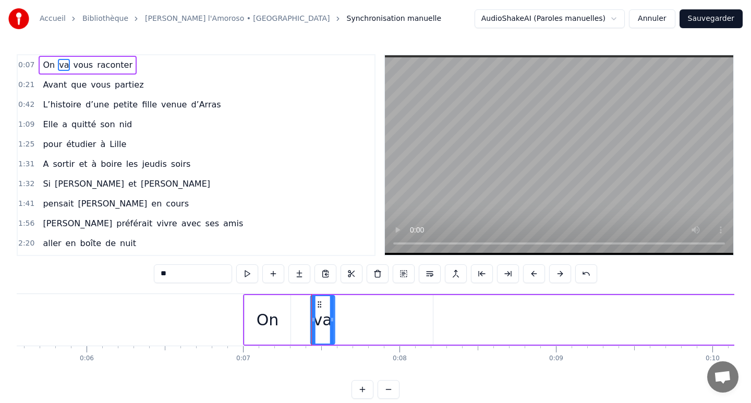
drag, startPoint x: 301, startPoint y: 306, endPoint x: 321, endPoint y: 306, distance: 19.3
click at [321, 307] on circle at bounding box center [320, 307] width 1 height 1
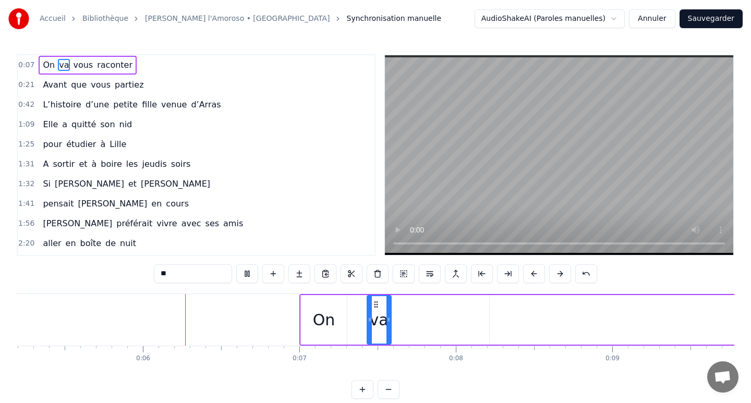
scroll to position [0, 813]
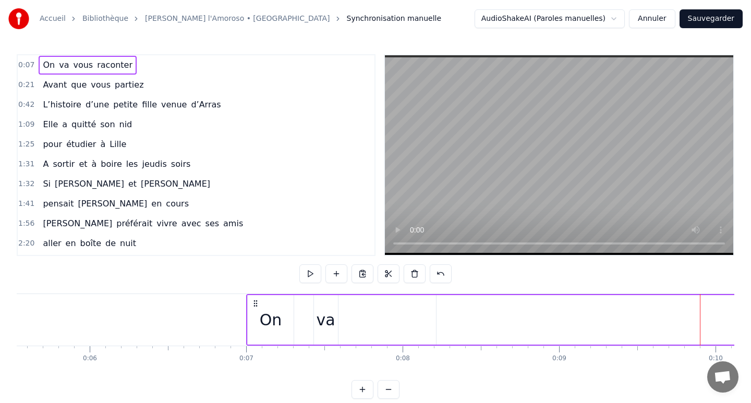
scroll to position [0, 872]
drag, startPoint x: 318, startPoint y: 324, endPoint x: 360, endPoint y: 324, distance: 42.8
click at [320, 302] on div "va" at bounding box center [320, 320] width 24 height 50
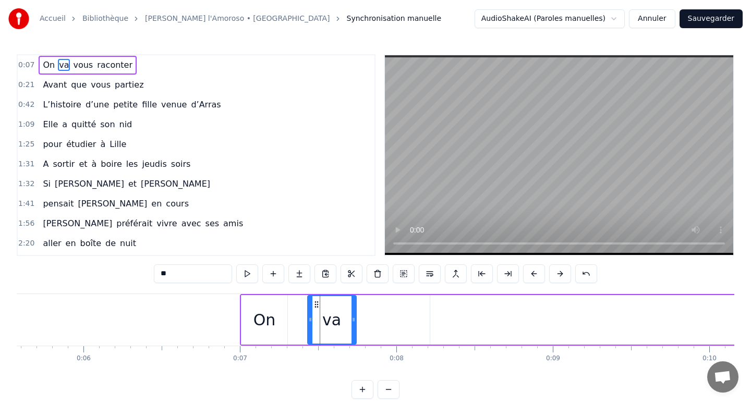
drag, startPoint x: 327, startPoint y: 305, endPoint x: 352, endPoint y: 305, distance: 24.5
click at [352, 305] on div at bounding box center [353, 319] width 4 height 47
click at [282, 318] on div "On" at bounding box center [264, 320] width 46 height 50
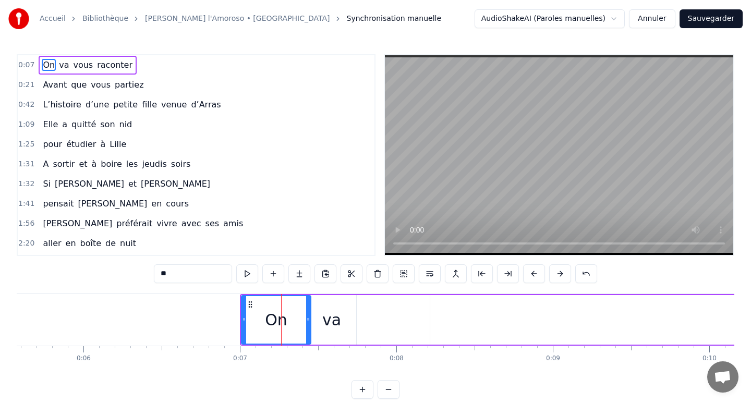
drag, startPoint x: 286, startPoint y: 319, endPoint x: 309, endPoint y: 319, distance: 23.5
click at [309, 319] on icon at bounding box center [308, 319] width 4 height 8
drag, startPoint x: 244, startPoint y: 318, endPoint x: 274, endPoint y: 320, distance: 30.3
click at [274, 320] on icon at bounding box center [274, 319] width 4 height 8
click at [327, 316] on div "va" at bounding box center [331, 319] width 19 height 23
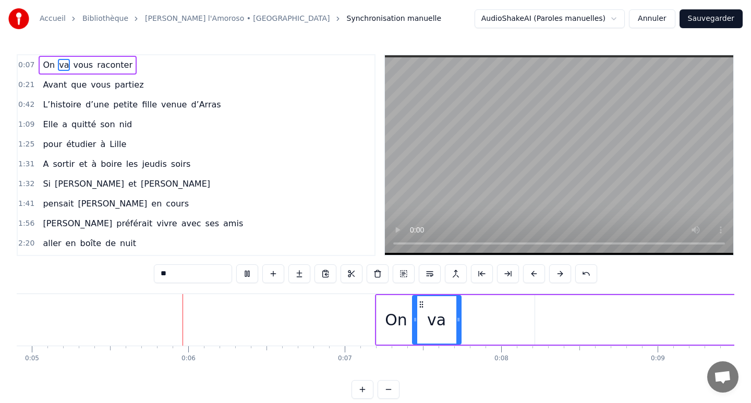
scroll to position [0, 768]
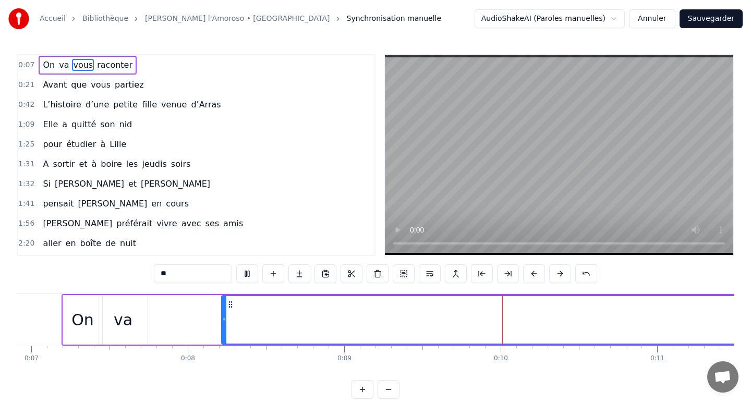
type input "****"
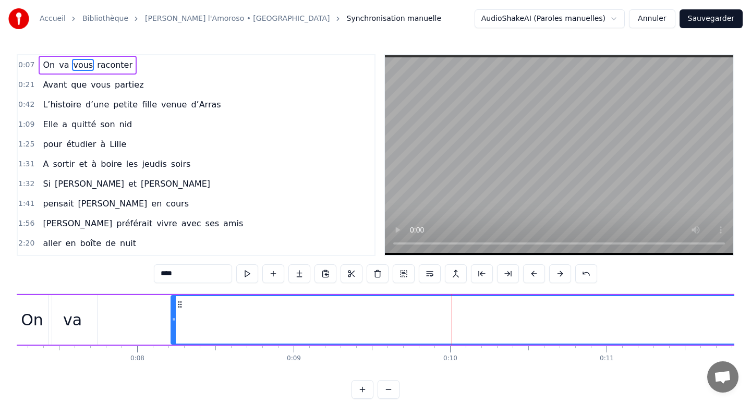
scroll to position [0, 940]
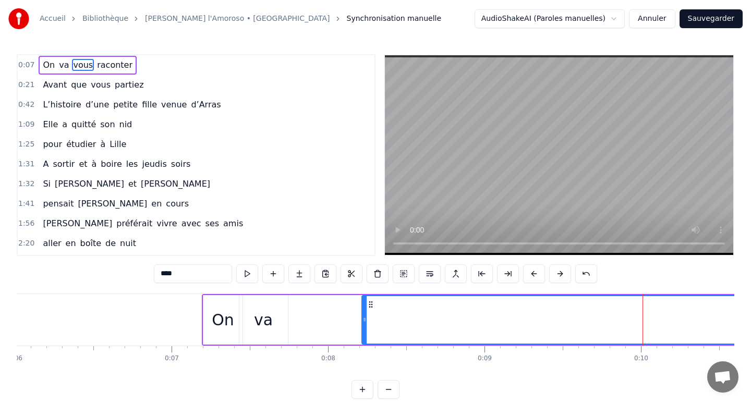
drag, startPoint x: 281, startPoint y: 317, endPoint x: 345, endPoint y: 317, distance: 64.7
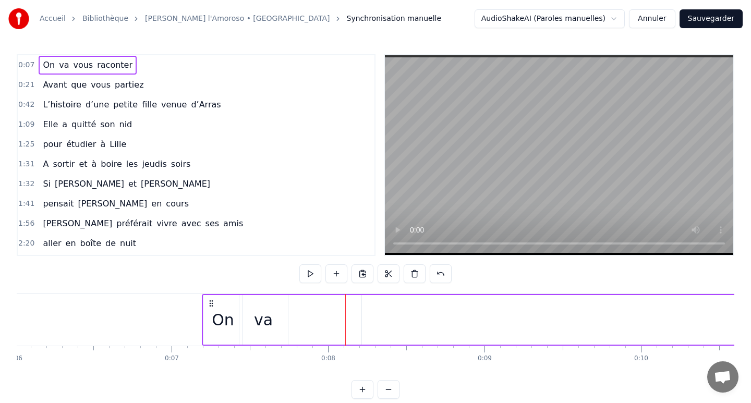
drag, startPoint x: 272, startPoint y: 311, endPoint x: 314, endPoint y: 311, distance: 42.8
click at [265, 313] on div "va" at bounding box center [263, 319] width 19 height 23
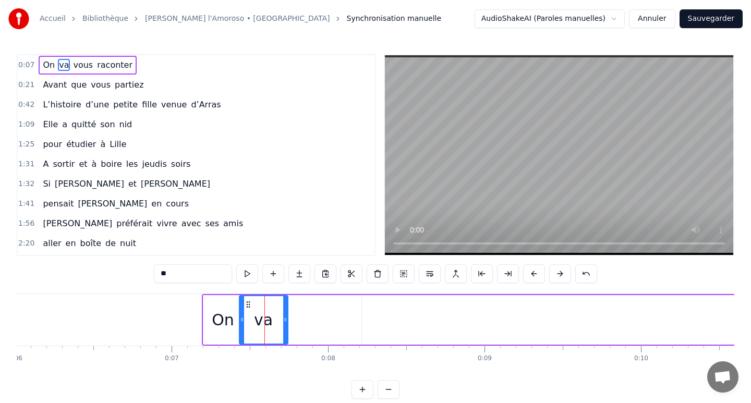
drag, startPoint x: 275, startPoint y: 310, endPoint x: 315, endPoint y: 310, distance: 39.6
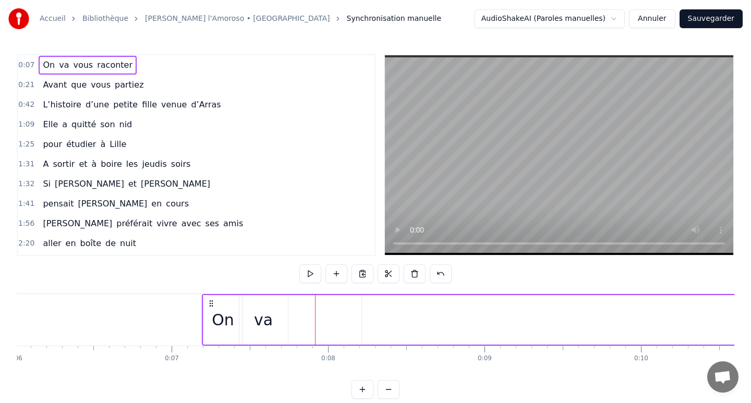
click at [228, 313] on div "On" at bounding box center [223, 319] width 22 height 23
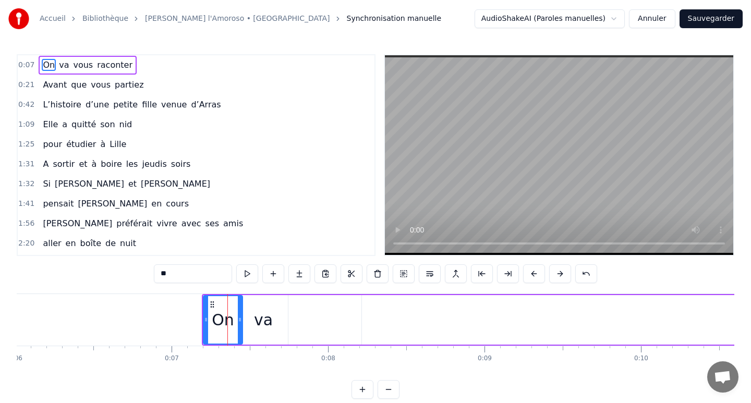
click at [264, 317] on div "va" at bounding box center [263, 319] width 19 height 23
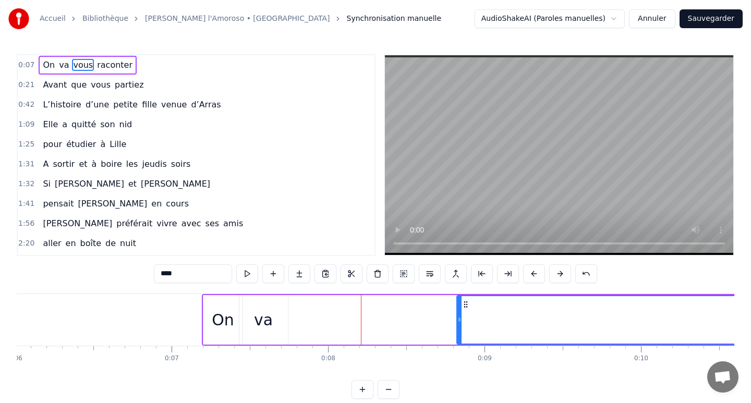
drag, startPoint x: 362, startPoint y: 319, endPoint x: 457, endPoint y: 323, distance: 95.0
click at [457, 323] on icon at bounding box center [459, 319] width 4 height 8
click at [256, 321] on div "va" at bounding box center [263, 319] width 19 height 23
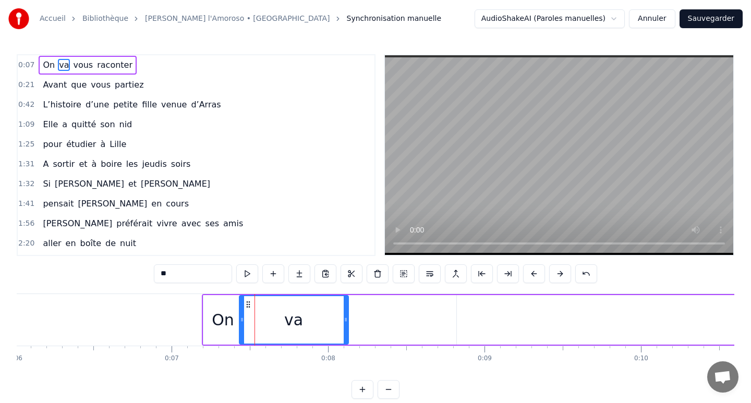
drag, startPoint x: 284, startPoint y: 320, endPoint x: 345, endPoint y: 320, distance: 60.5
click at [345, 320] on icon at bounding box center [346, 319] width 4 height 8
drag, startPoint x: 240, startPoint y: 320, endPoint x: 314, endPoint y: 321, distance: 74.1
click at [314, 321] on icon at bounding box center [316, 319] width 4 height 8
click at [204, 319] on div "On" at bounding box center [222, 320] width 39 height 50
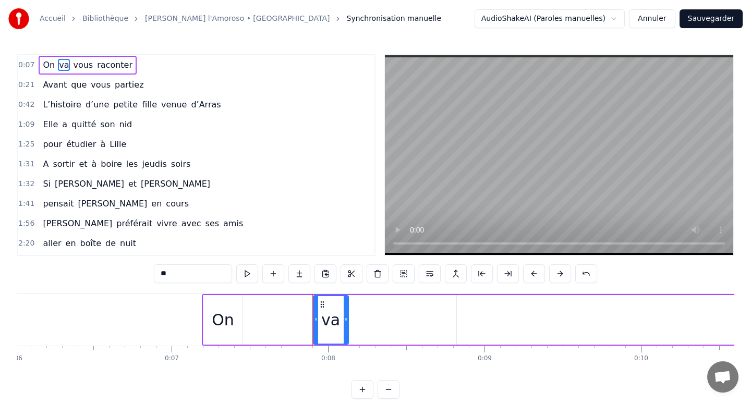
type input "**"
drag, startPoint x: 204, startPoint y: 319, endPoint x: 269, endPoint y: 319, distance: 64.7
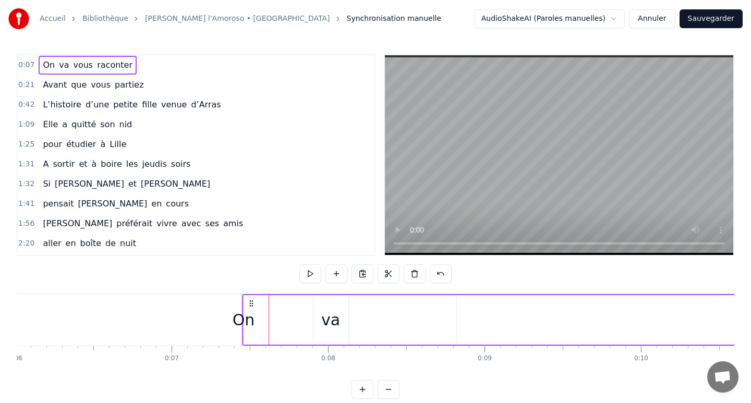
click at [246, 320] on div "On" at bounding box center [244, 319] width 22 height 23
click at [238, 321] on div "On" at bounding box center [244, 319] width 22 height 23
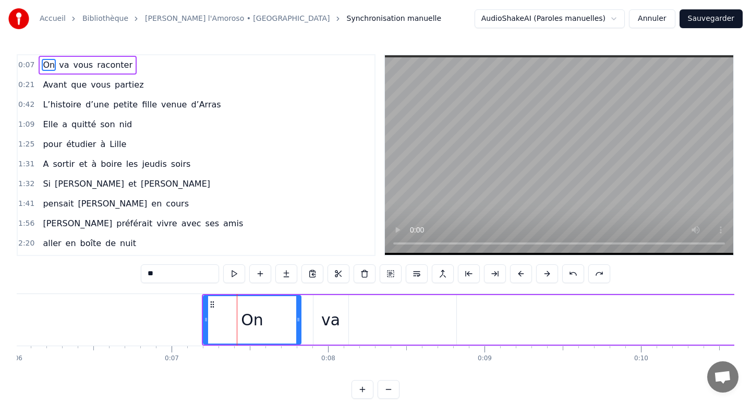
drag, startPoint x: 239, startPoint y: 321, endPoint x: 298, endPoint y: 322, distance: 58.4
click at [298, 322] on icon at bounding box center [298, 319] width 4 height 8
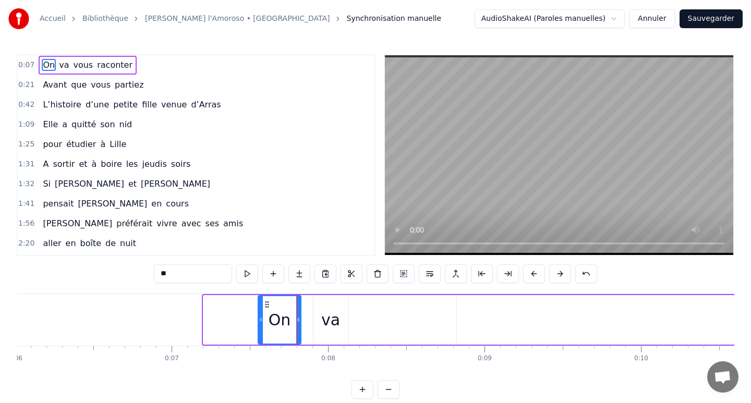
drag, startPoint x: 205, startPoint y: 319, endPoint x: 260, endPoint y: 319, distance: 54.8
click at [260, 319] on icon at bounding box center [261, 319] width 4 height 8
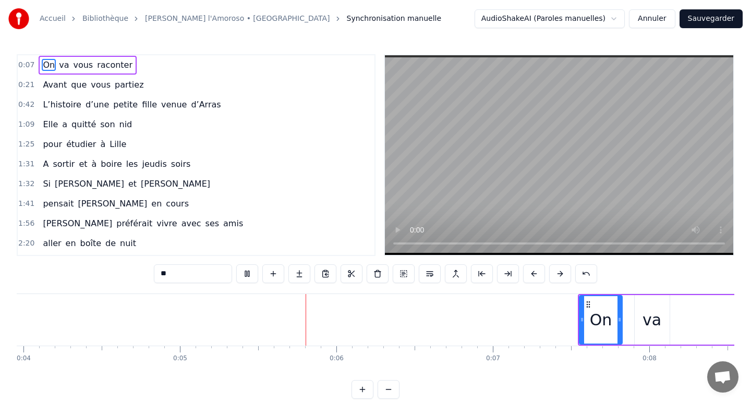
scroll to position [0, 763]
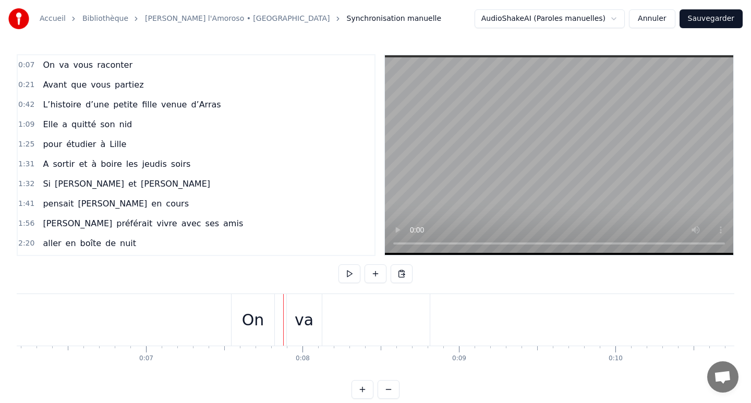
scroll to position [0, 958]
drag, startPoint x: 297, startPoint y: 337, endPoint x: 351, endPoint y: 336, distance: 54.2
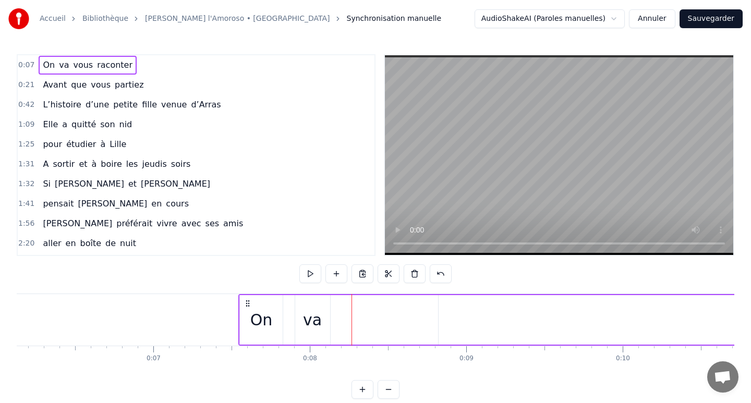
click at [320, 314] on div "va" at bounding box center [312, 320] width 35 height 50
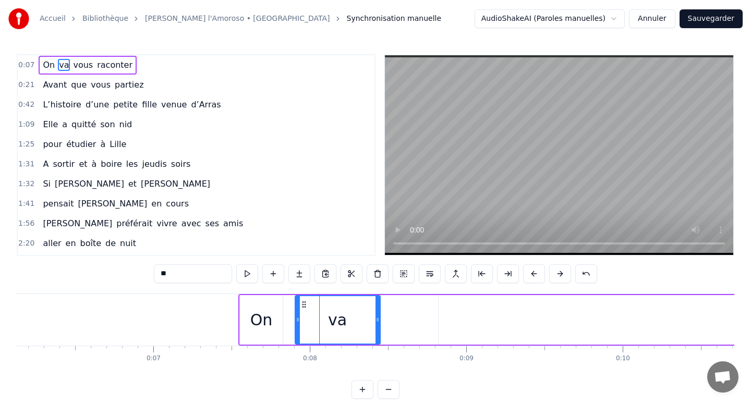
drag, startPoint x: 326, startPoint y: 320, endPoint x: 380, endPoint y: 322, distance: 53.8
click at [380, 322] on icon at bounding box center [377, 319] width 4 height 8
drag, startPoint x: 296, startPoint y: 320, endPoint x: 320, endPoint y: 320, distance: 24.0
click at [320, 320] on icon at bounding box center [322, 319] width 4 height 8
click at [275, 333] on div "On" at bounding box center [261, 320] width 43 height 50
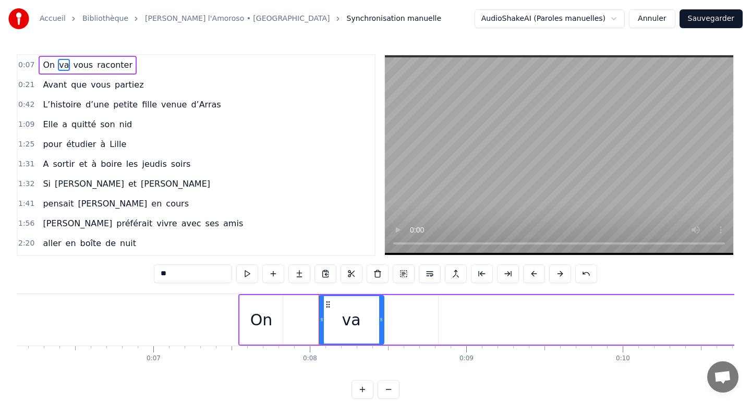
type input "**"
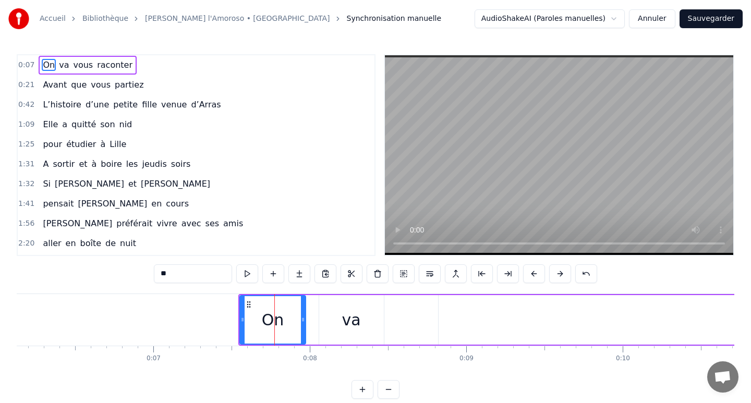
drag, startPoint x: 278, startPoint y: 320, endPoint x: 301, endPoint y: 321, distance: 23.0
click at [301, 321] on icon at bounding box center [303, 319] width 4 height 8
drag, startPoint x: 242, startPoint y: 318, endPoint x: 274, endPoint y: 320, distance: 31.8
click at [274, 320] on icon at bounding box center [274, 319] width 4 height 8
drag, startPoint x: 365, startPoint y: 332, endPoint x: 398, endPoint y: 333, distance: 32.9
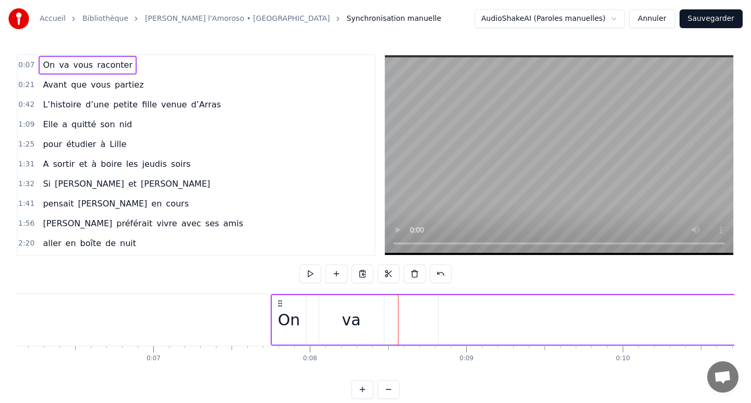
click at [363, 317] on div "va" at bounding box center [351, 320] width 65 height 50
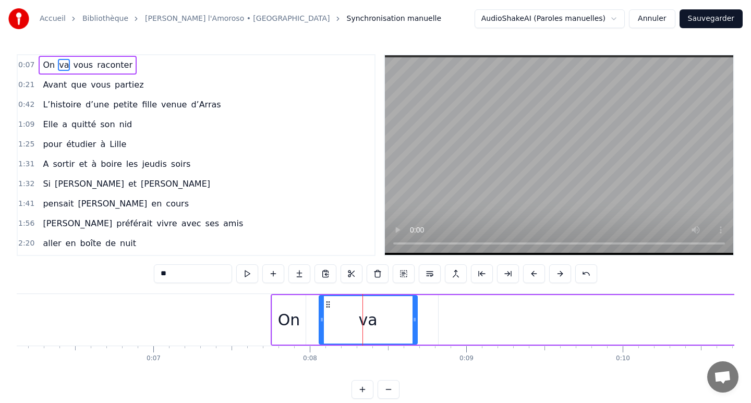
drag, startPoint x: 381, startPoint y: 320, endPoint x: 420, endPoint y: 321, distance: 39.1
click at [417, 321] on icon at bounding box center [414, 319] width 4 height 8
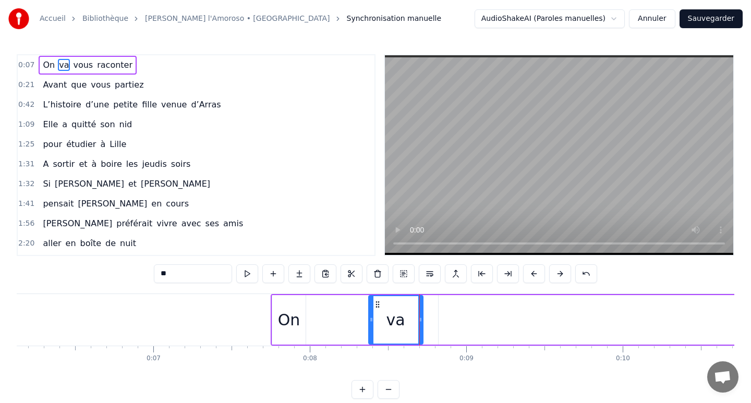
drag, startPoint x: 320, startPoint y: 321, endPoint x: 370, endPoint y: 324, distance: 49.6
click at [370, 324] on div at bounding box center [371, 319] width 4 height 47
click at [303, 327] on div "On" at bounding box center [288, 320] width 33 height 50
type input "**"
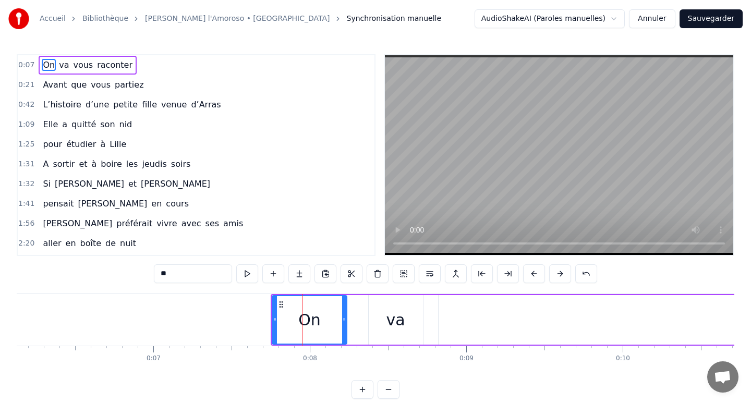
drag, startPoint x: 304, startPoint y: 323, endPoint x: 345, endPoint y: 323, distance: 41.2
click at [345, 323] on icon at bounding box center [344, 319] width 4 height 8
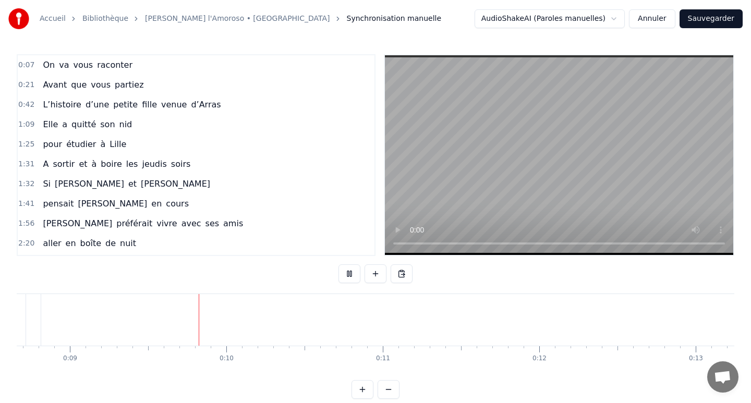
scroll to position [0, 1390]
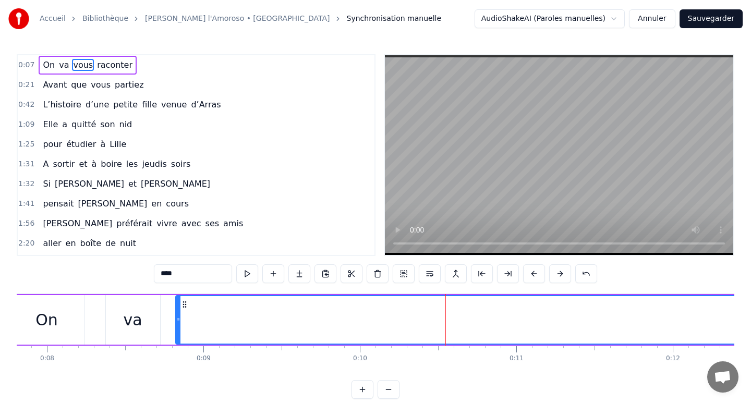
scroll to position [0, 1088]
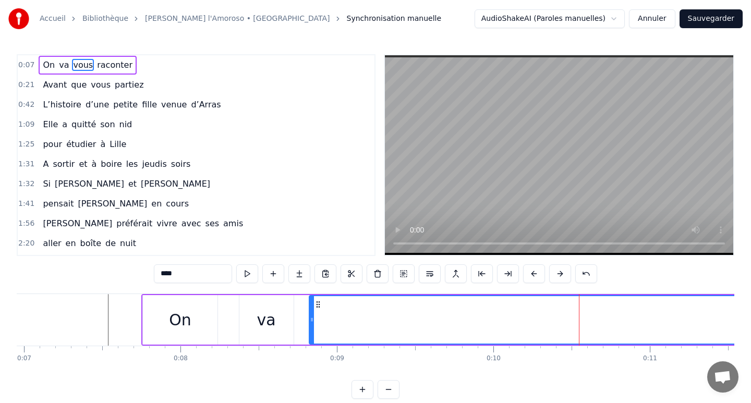
click at [193, 341] on div "On" at bounding box center [180, 320] width 75 height 50
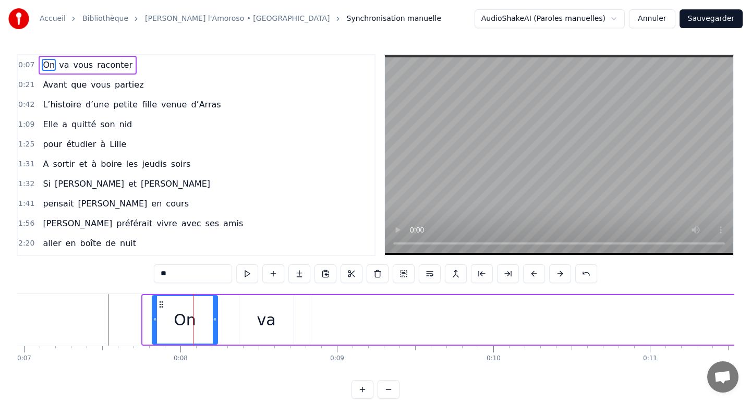
drag, startPoint x: 144, startPoint y: 319, endPoint x: 154, endPoint y: 319, distance: 9.4
click at [154, 319] on icon at bounding box center [155, 319] width 4 height 8
click at [247, 329] on div "va" at bounding box center [266, 320] width 54 height 50
type input "**"
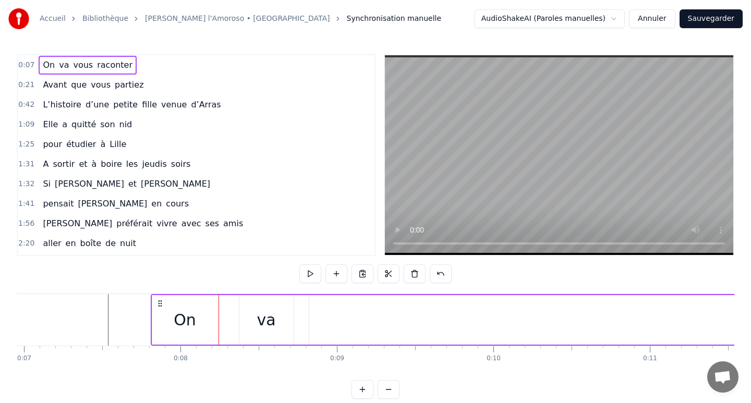
click at [210, 323] on div "On" at bounding box center [184, 320] width 65 height 50
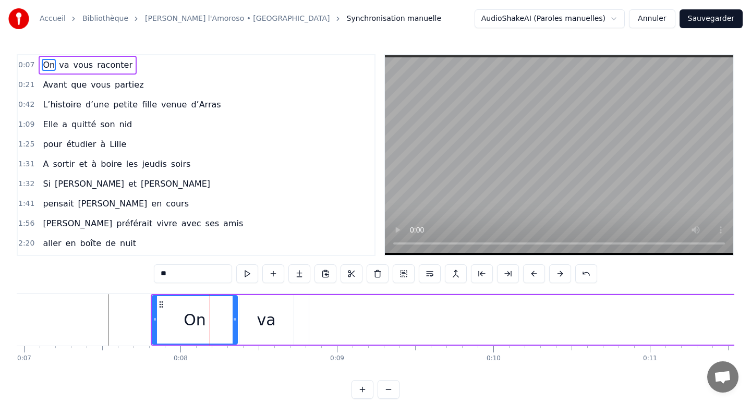
drag, startPoint x: 215, startPoint y: 318, endPoint x: 235, endPoint y: 320, distance: 19.9
click at [235, 320] on icon at bounding box center [235, 319] width 4 height 8
click at [289, 323] on div "va" at bounding box center [266, 320] width 54 height 50
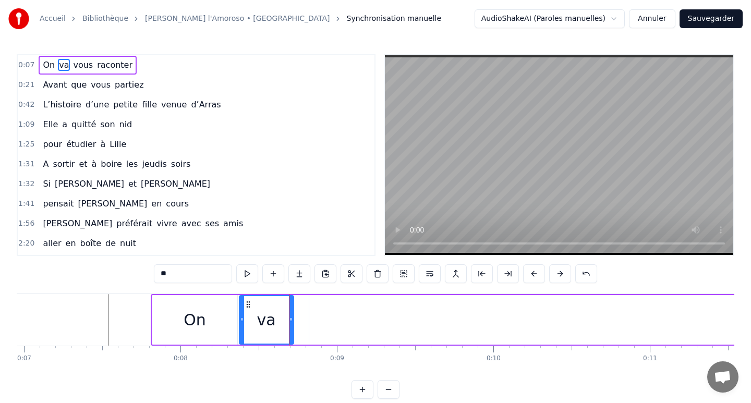
click at [293, 323] on div "va" at bounding box center [266, 320] width 55 height 50
drag, startPoint x: 290, startPoint y: 319, endPoint x: 307, endPoint y: 321, distance: 16.2
click at [307, 321] on icon at bounding box center [307, 319] width 4 height 8
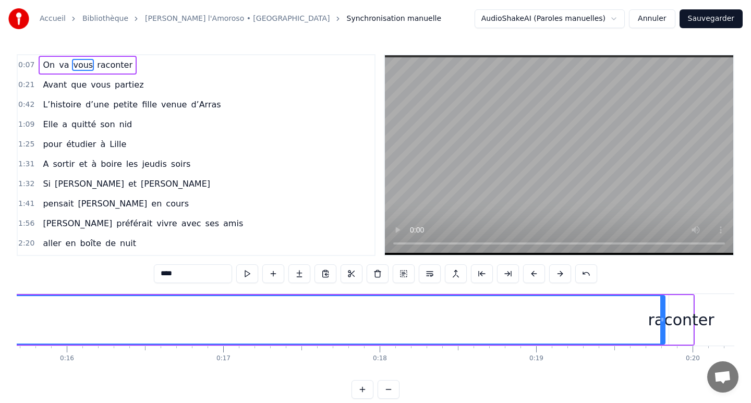
scroll to position [0, 2567]
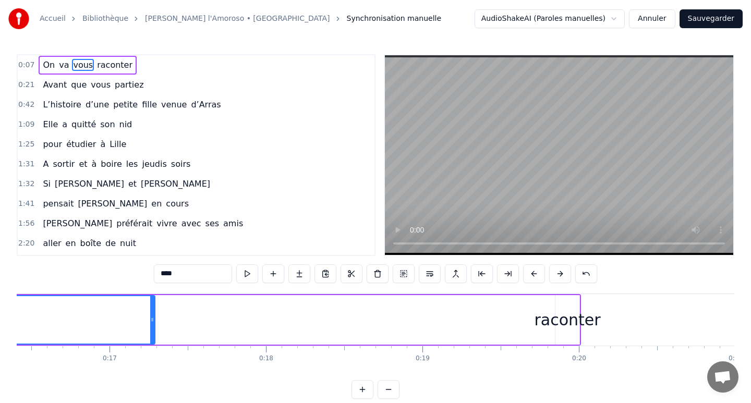
drag, startPoint x: 547, startPoint y: 319, endPoint x: 151, endPoint y: 326, distance: 395.4
click at [150, 326] on div at bounding box center [152, 319] width 4 height 47
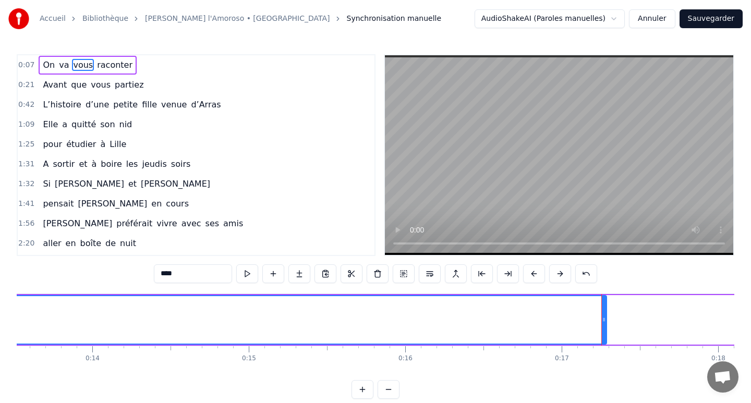
scroll to position [0, 2165]
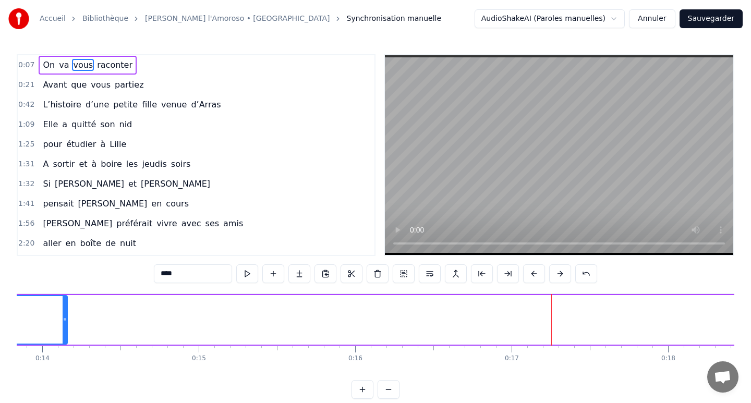
drag, startPoint x: 554, startPoint y: 318, endPoint x: 64, endPoint y: 317, distance: 490.2
click at [63, 317] on icon at bounding box center [65, 319] width 4 height 8
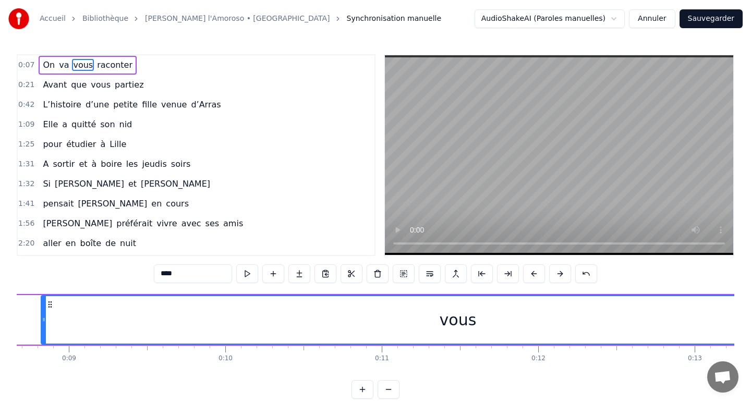
scroll to position [0, 1331]
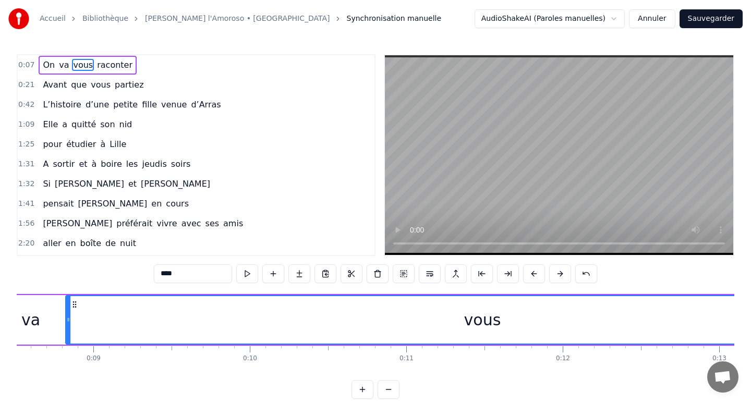
click at [136, 319] on div "vous" at bounding box center [482, 319] width 832 height 47
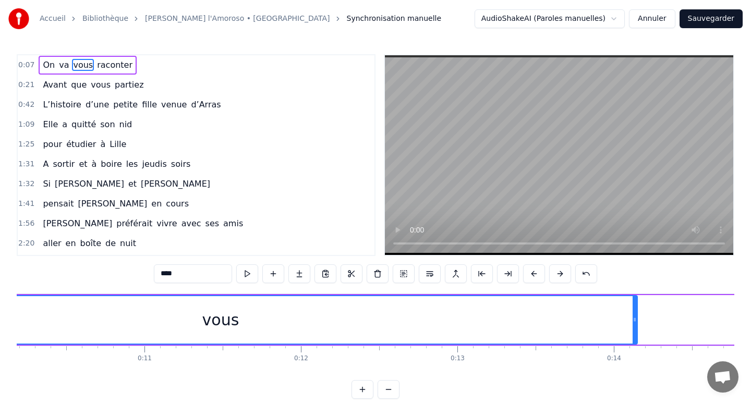
scroll to position [0, 1749]
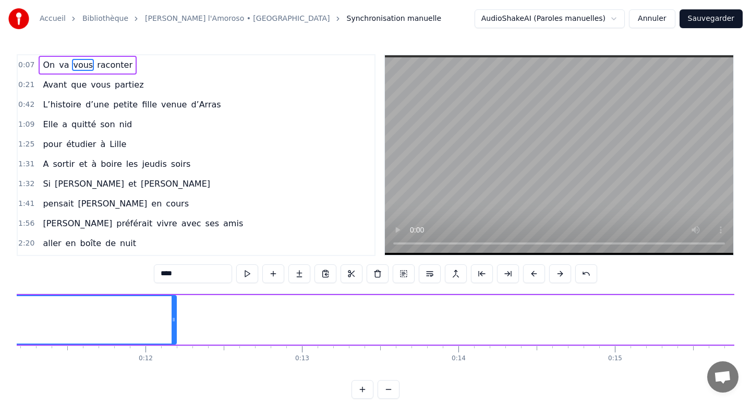
drag, startPoint x: 479, startPoint y: 320, endPoint x: 173, endPoint y: 319, distance: 305.6
click at [173, 319] on icon at bounding box center [174, 319] width 4 height 8
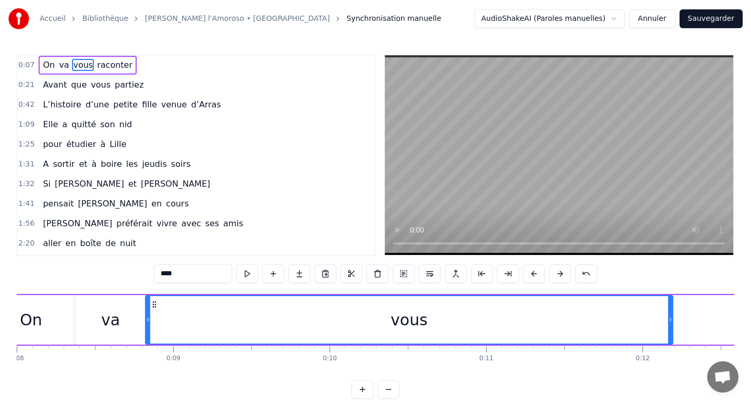
scroll to position [0, 1215]
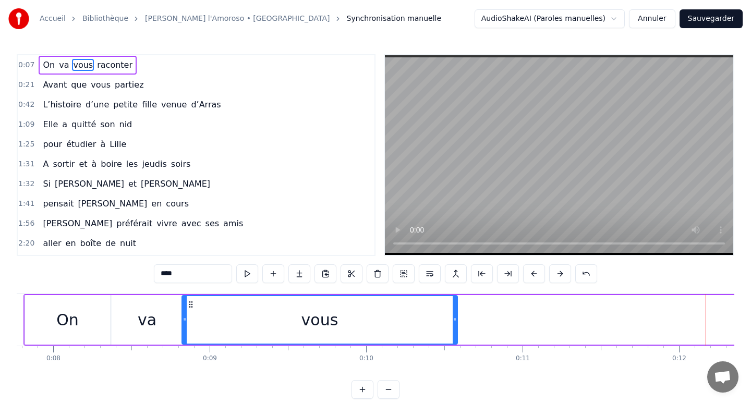
drag, startPoint x: 706, startPoint y: 319, endPoint x: 453, endPoint y: 330, distance: 252.6
click at [453, 330] on div at bounding box center [455, 319] width 4 height 47
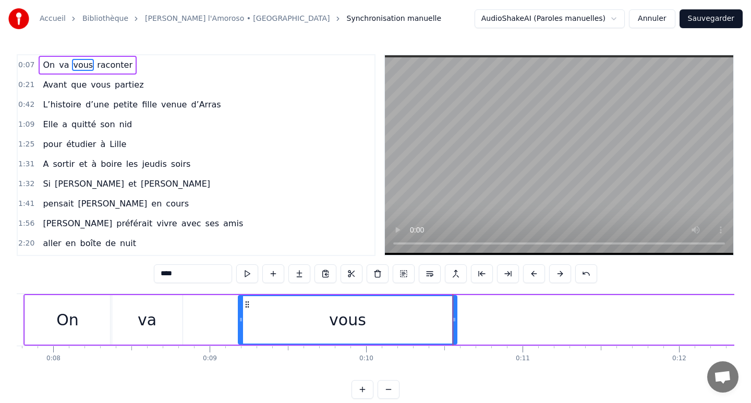
drag, startPoint x: 184, startPoint y: 322, endPoint x: 240, endPoint y: 329, distance: 56.8
click at [240, 329] on div at bounding box center [241, 319] width 4 height 47
drag, startPoint x: 158, startPoint y: 329, endPoint x: 173, endPoint y: 329, distance: 15.1
click at [173, 329] on div "va" at bounding box center [147, 320] width 70 height 50
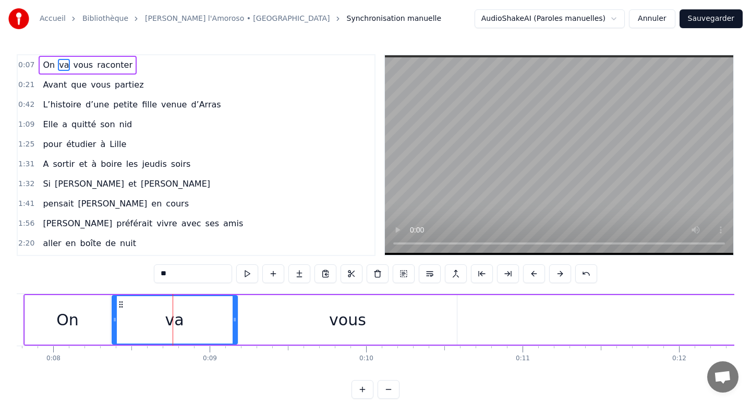
drag, startPoint x: 179, startPoint y: 321, endPoint x: 234, endPoint y: 326, distance: 55.0
click at [234, 326] on div at bounding box center [235, 319] width 4 height 47
drag, startPoint x: 113, startPoint y: 318, endPoint x: 141, endPoint y: 318, distance: 27.6
click at [141, 318] on icon at bounding box center [142, 319] width 4 height 8
click at [103, 323] on div "On" at bounding box center [67, 320] width 85 height 50
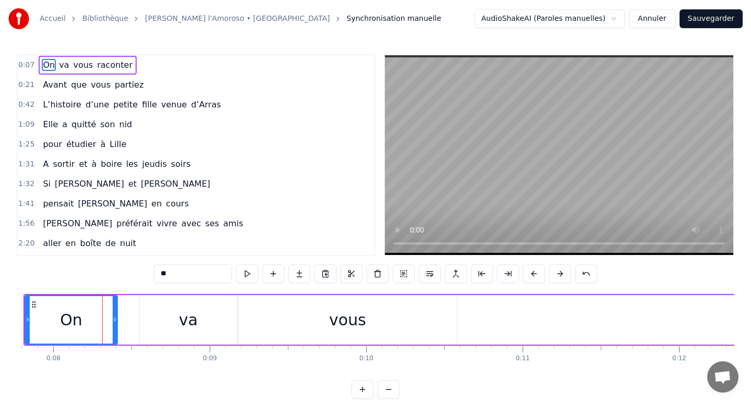
drag, startPoint x: 107, startPoint y: 320, endPoint x: 114, endPoint y: 320, distance: 7.3
click at [115, 320] on icon at bounding box center [115, 319] width 4 height 8
click at [304, 317] on div "vous" at bounding box center [347, 320] width 219 height 50
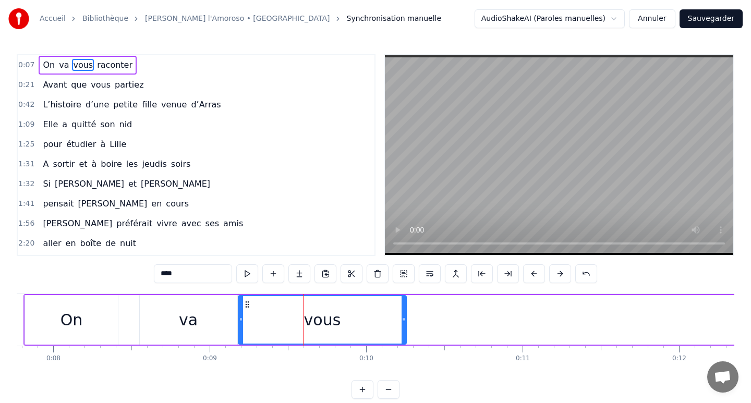
drag, startPoint x: 453, startPoint y: 319, endPoint x: 402, endPoint y: 319, distance: 50.6
click at [402, 319] on icon at bounding box center [404, 319] width 4 height 8
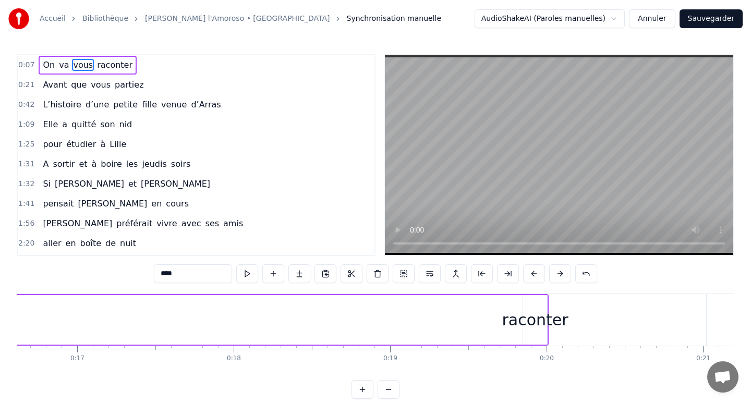
scroll to position [0, 2700]
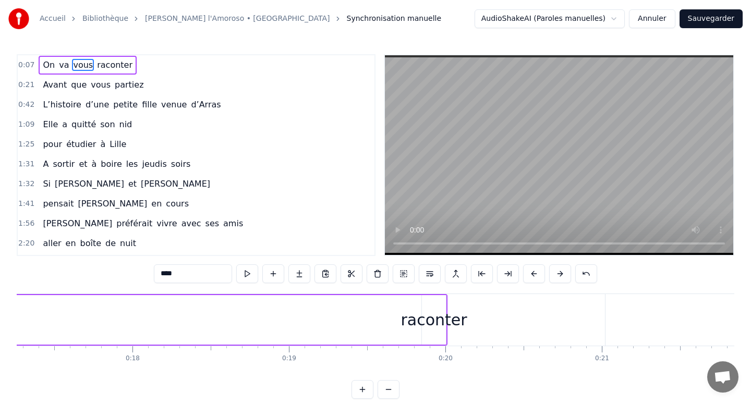
click at [432, 330] on div "raconter" at bounding box center [434, 319] width 66 height 23
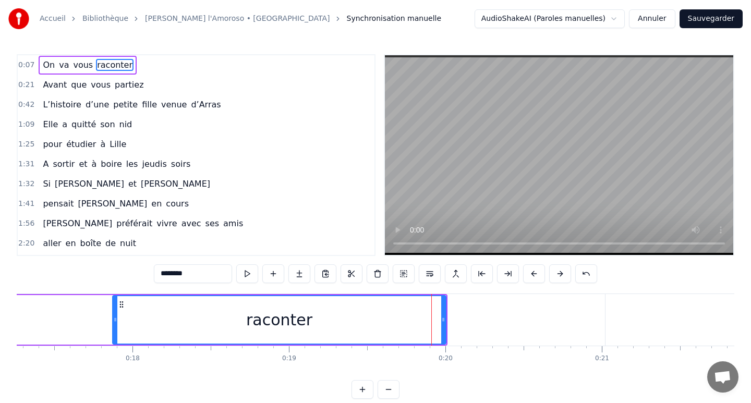
drag, startPoint x: 423, startPoint y: 320, endPoint x: 41, endPoint y: 338, distance: 382.2
click at [113, 338] on div at bounding box center [115, 319] width 4 height 47
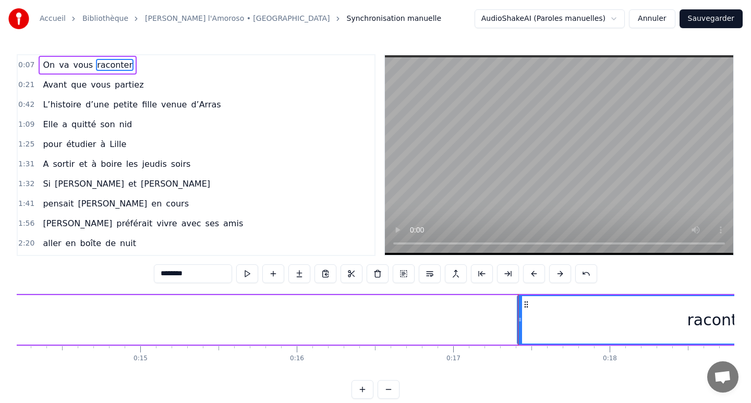
scroll to position [0, 2206]
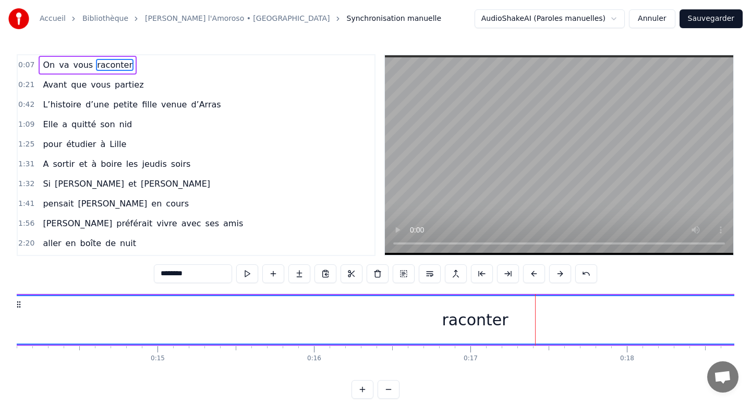
drag, startPoint x: 536, startPoint y: 319, endPoint x: 11, endPoint y: 303, distance: 524.9
click at [11, 303] on div "Accueil Bibliothèque Gigi l'Amoroso • Dalida Synchronisation manuelle AudioShak…" at bounding box center [375, 199] width 751 height 399
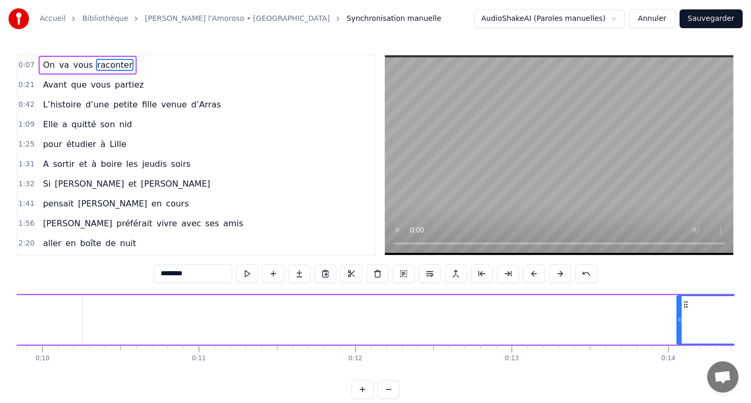
scroll to position [0, 1550]
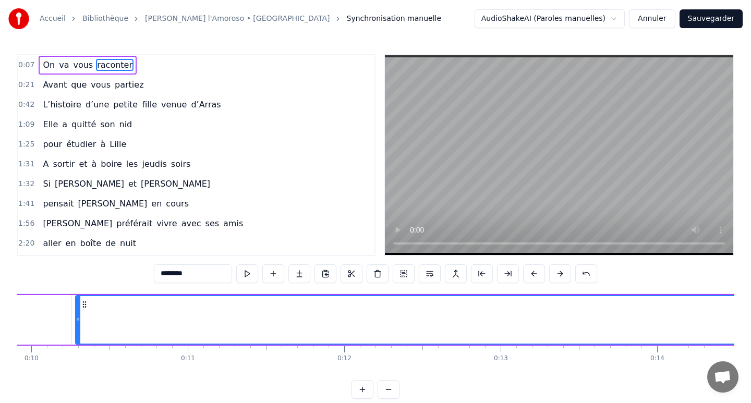
drag, startPoint x: 666, startPoint y: 318, endPoint x: 76, endPoint y: 305, distance: 590.5
click at [76, 305] on div at bounding box center [78, 319] width 4 height 47
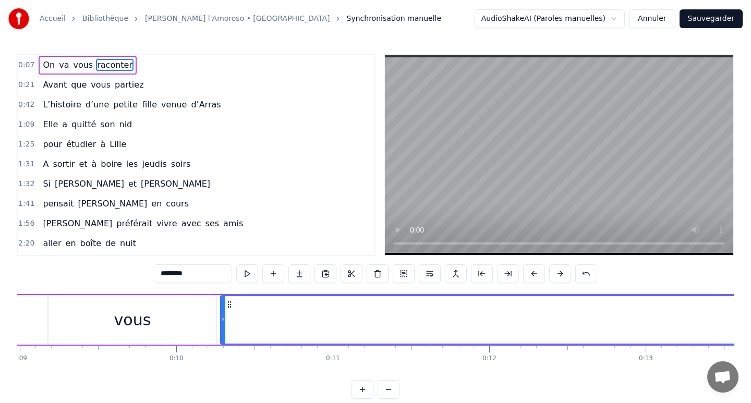
scroll to position [0, 1276]
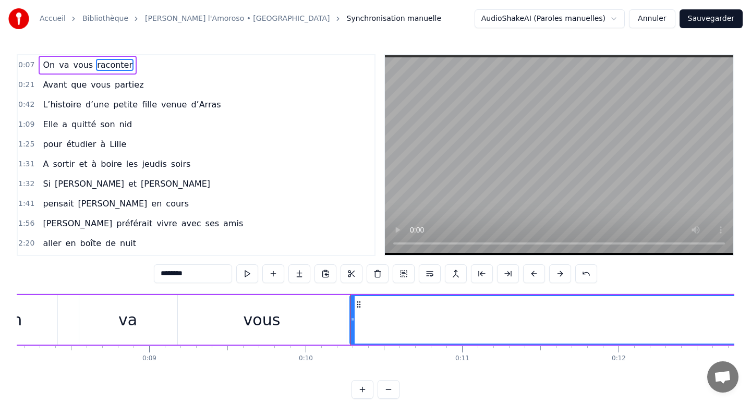
click at [156, 314] on div "va" at bounding box center [128, 320] width 98 height 50
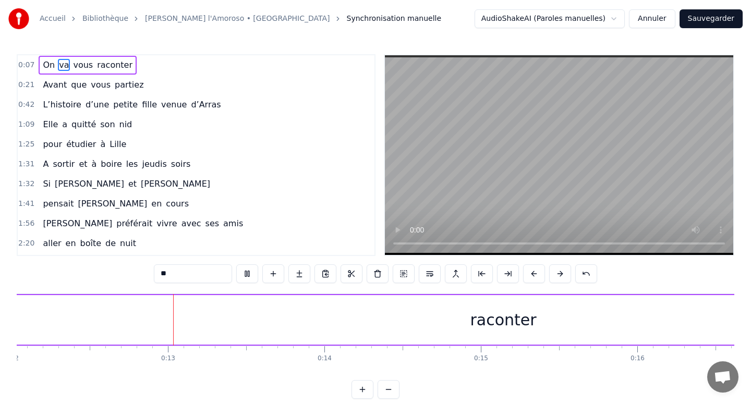
scroll to position [0, 1886]
click at [266, 320] on div "raconter" at bounding box center [500, 320] width 1521 height 50
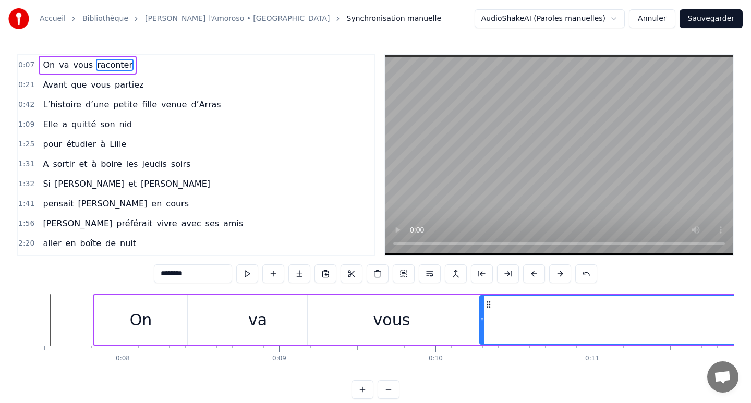
scroll to position [0, 1140]
click at [174, 324] on div "On" at bounding box center [146, 320] width 93 height 50
type input "**"
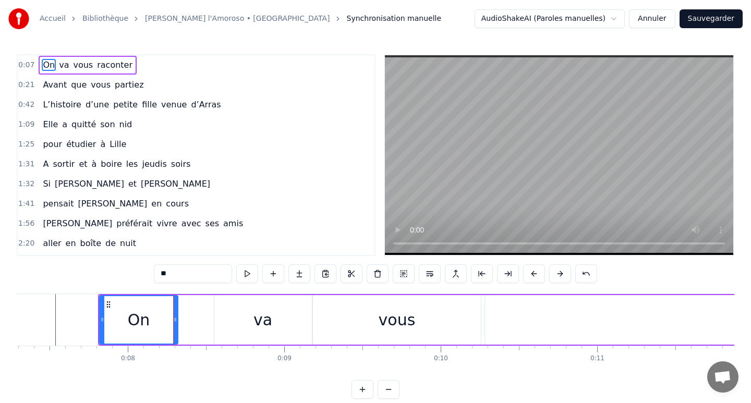
drag, startPoint x: 187, startPoint y: 319, endPoint x: 173, endPoint y: 319, distance: 14.6
click at [173, 319] on div "On" at bounding box center [138, 319] width 77 height 47
drag, startPoint x: 227, startPoint y: 318, endPoint x: 217, endPoint y: 318, distance: 9.9
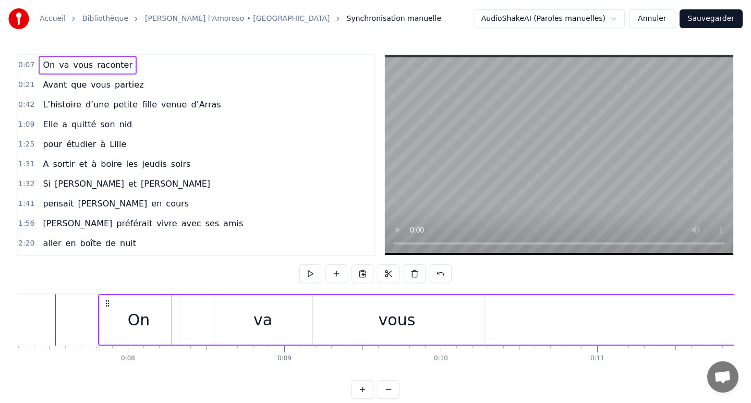
click at [218, 318] on div "va" at bounding box center [263, 320] width 98 height 50
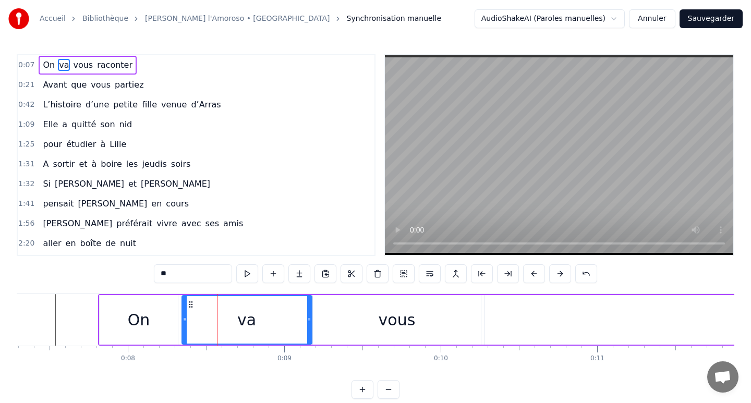
drag, startPoint x: 217, startPoint y: 318, endPoint x: 186, endPoint y: 318, distance: 31.8
click at [185, 318] on icon at bounding box center [185, 319] width 4 height 8
drag, startPoint x: 310, startPoint y: 320, endPoint x: 263, endPoint y: 320, distance: 46.4
click at [263, 320] on icon at bounding box center [263, 319] width 4 height 8
click at [343, 322] on div "vous" at bounding box center [397, 320] width 168 height 50
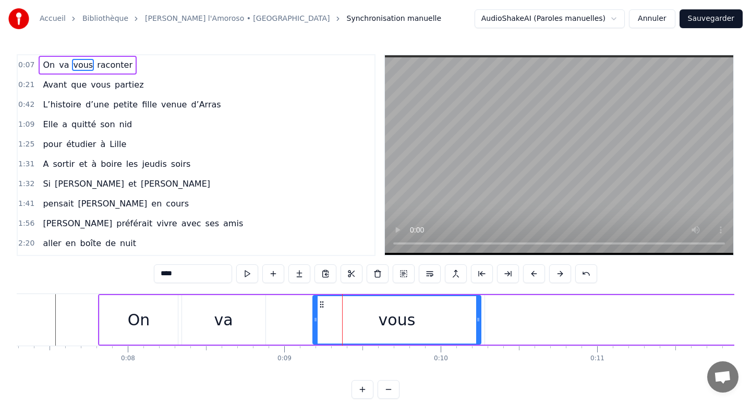
click at [313, 319] on div "vous" at bounding box center [396, 320] width 169 height 50
drag, startPoint x: 317, startPoint y: 318, endPoint x: 275, endPoint y: 322, distance: 41.4
click at [274, 322] on icon at bounding box center [273, 319] width 4 height 8
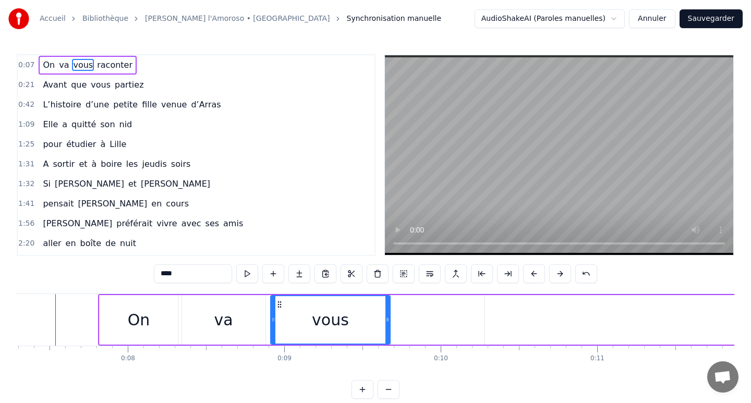
drag, startPoint x: 480, startPoint y: 320, endPoint x: 390, endPoint y: 323, distance: 90.3
click at [390, 323] on icon at bounding box center [387, 319] width 4 height 8
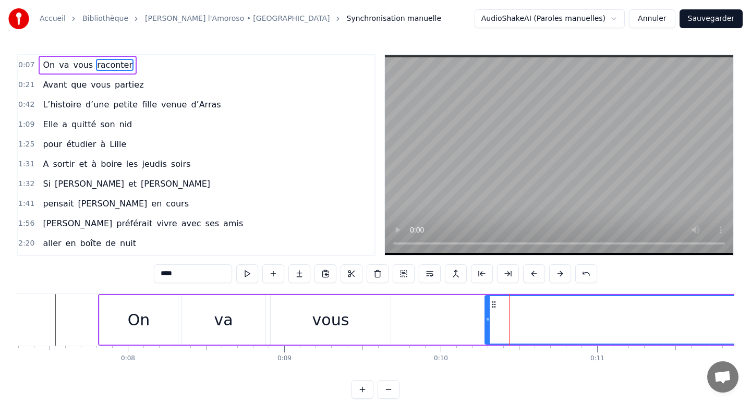
type input "********"
drag, startPoint x: 486, startPoint y: 319, endPoint x: 397, endPoint y: 321, distance: 88.7
click at [397, 321] on icon at bounding box center [398, 319] width 4 height 8
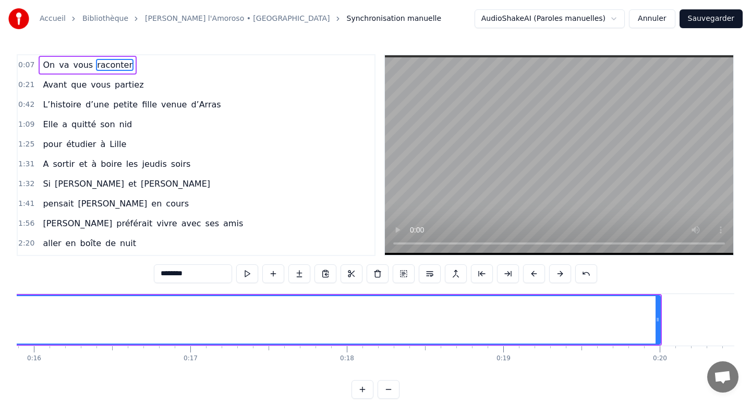
scroll to position [0, 2488]
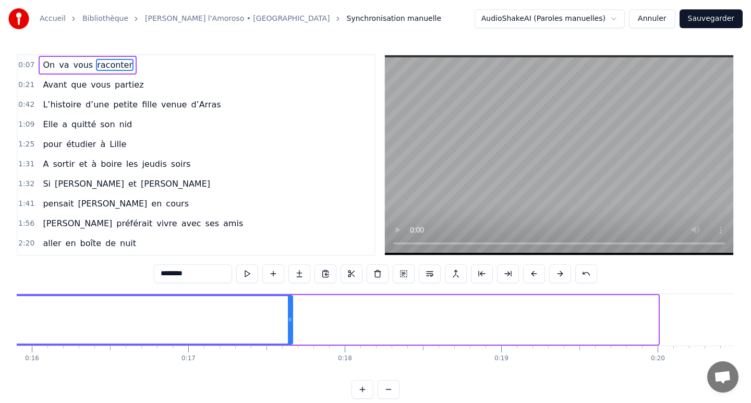
drag, startPoint x: 654, startPoint y: 320, endPoint x: 282, endPoint y: 317, distance: 372.4
click at [288, 317] on icon at bounding box center [290, 319] width 4 height 8
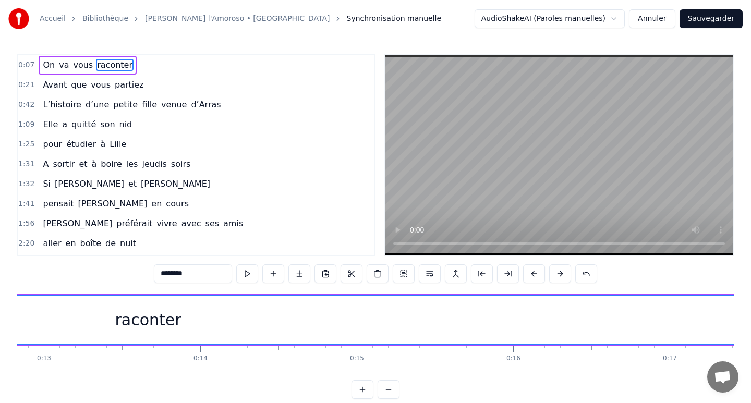
scroll to position [0, 2064]
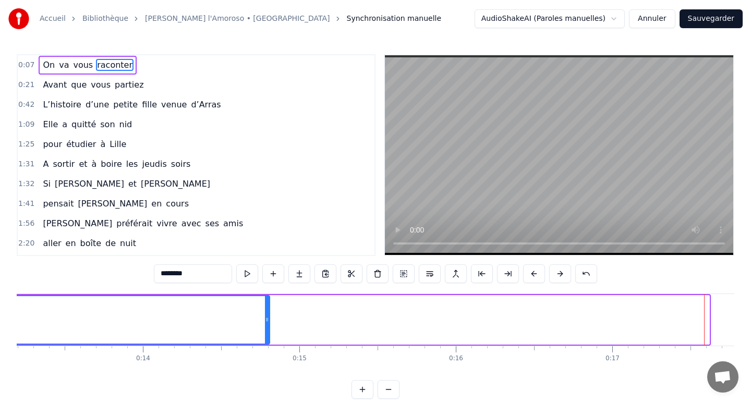
drag, startPoint x: 706, startPoint y: 320, endPoint x: 262, endPoint y: 323, distance: 443.3
click at [265, 323] on icon at bounding box center [267, 319] width 4 height 8
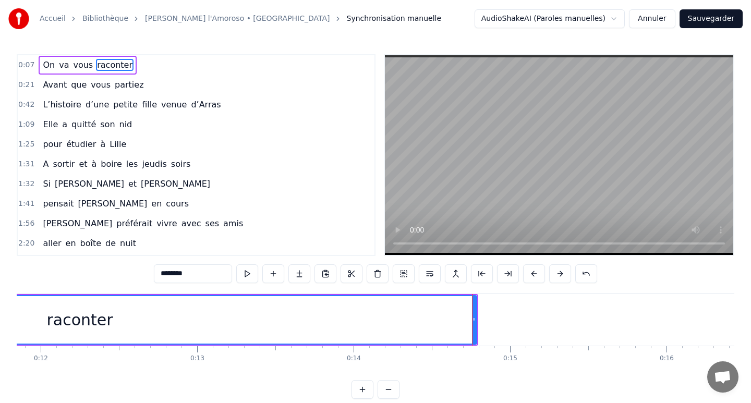
scroll to position [0, 1612]
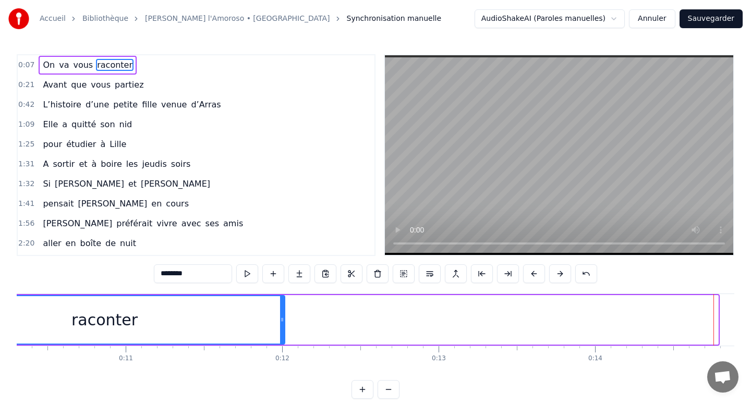
drag, startPoint x: 715, startPoint y: 317, endPoint x: 281, endPoint y: 320, distance: 434.9
click at [281, 320] on icon at bounding box center [282, 319] width 4 height 8
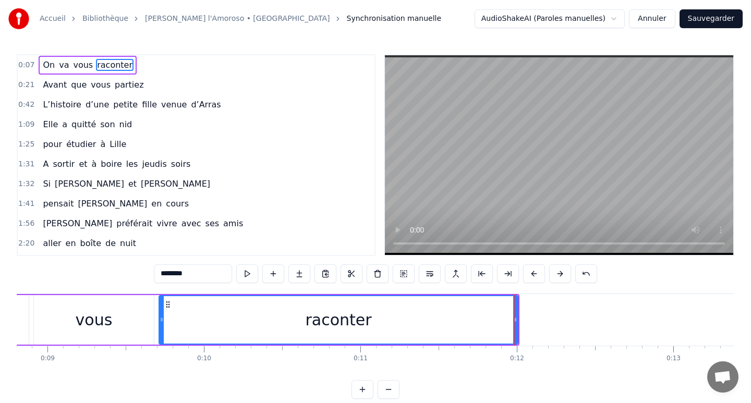
scroll to position [0, 1197]
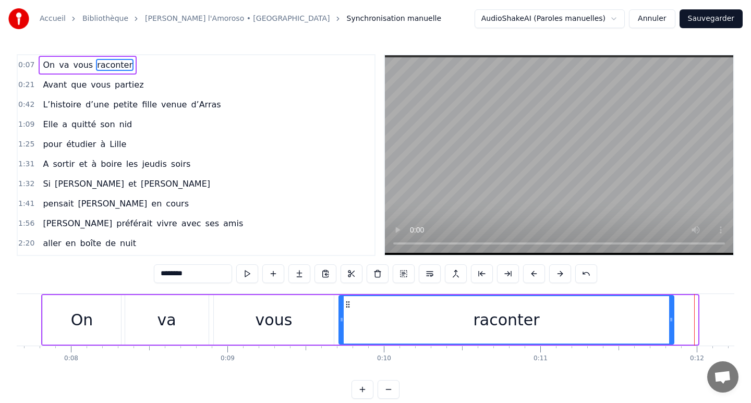
drag, startPoint x: 695, startPoint y: 320, endPoint x: 673, endPoint y: 327, distance: 23.6
click at [673, 327] on div at bounding box center [671, 319] width 4 height 47
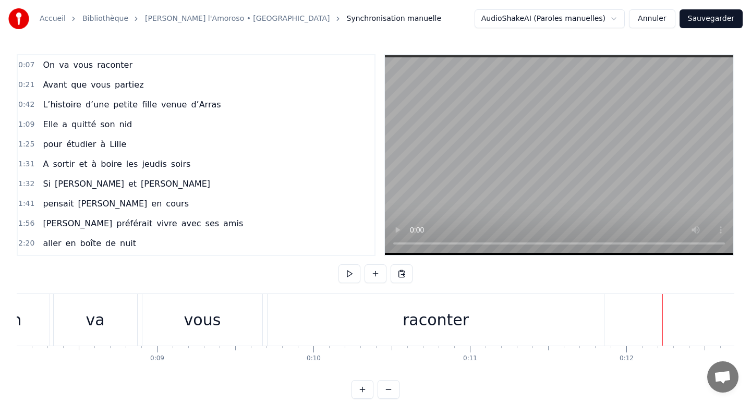
scroll to position [0, 1242]
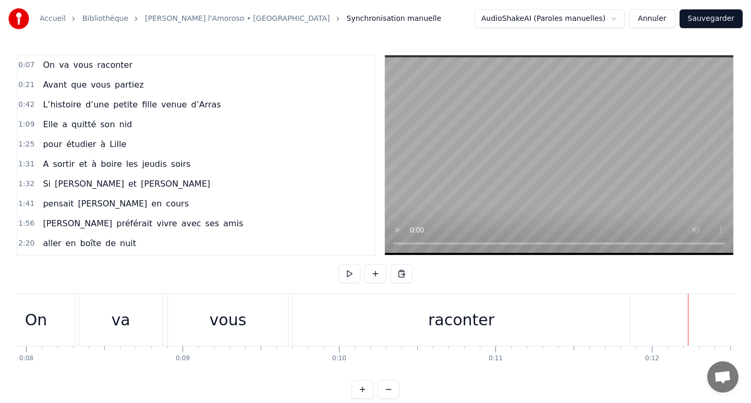
click at [254, 325] on div "vous" at bounding box center [228, 320] width 120 height 52
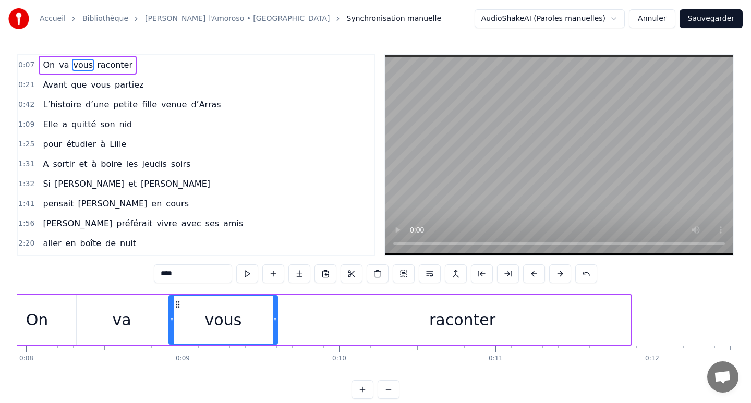
drag, startPoint x: 286, startPoint y: 319, endPoint x: 274, endPoint y: 319, distance: 11.5
click at [274, 319] on icon at bounding box center [275, 319] width 4 height 8
click at [319, 322] on div "raconter" at bounding box center [462, 320] width 336 height 50
type input "********"
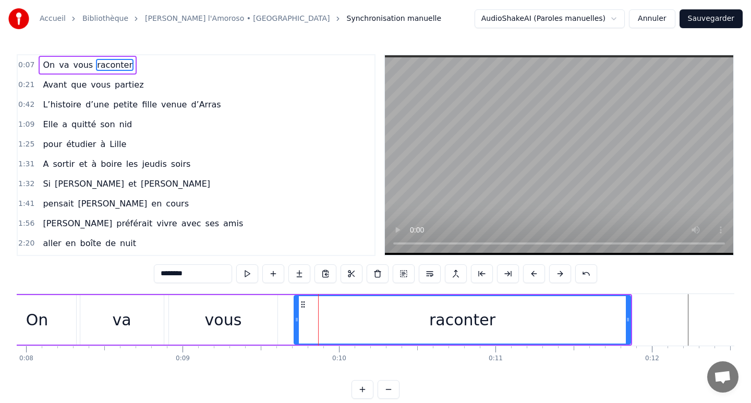
click at [295, 318] on icon at bounding box center [297, 319] width 4 height 8
click at [282, 319] on div "On va vous raconter" at bounding box center [314, 320] width 636 height 52
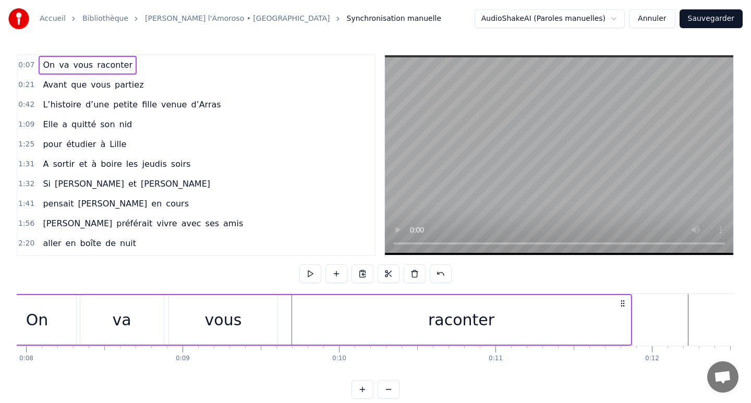
click at [301, 321] on div "raconter" at bounding box center [461, 320] width 338 height 50
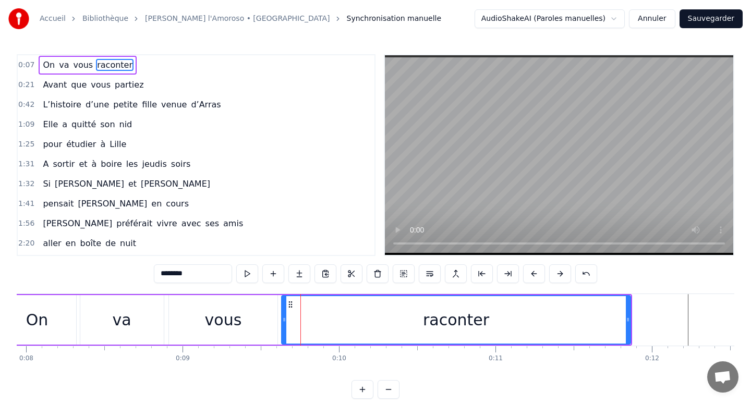
drag, startPoint x: 295, startPoint y: 319, endPoint x: 284, endPoint y: 319, distance: 11.0
click at [284, 319] on icon at bounding box center [284, 319] width 4 height 8
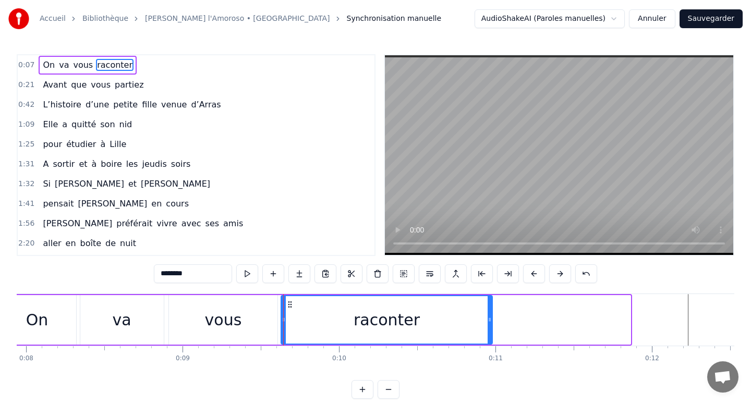
drag, startPoint x: 627, startPoint y: 319, endPoint x: 490, endPoint y: 324, distance: 137.3
click at [490, 324] on div at bounding box center [490, 319] width 4 height 47
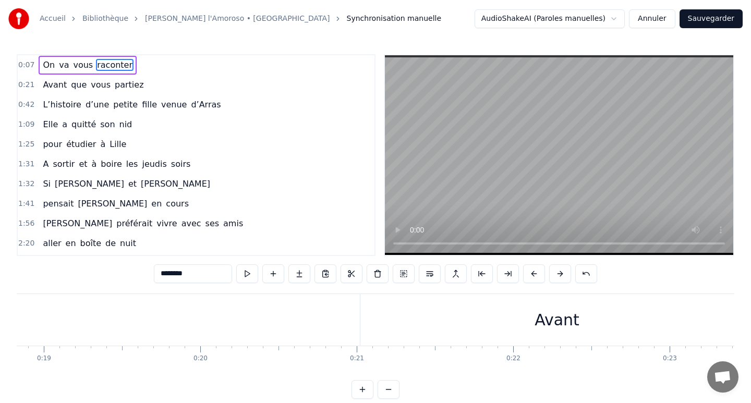
scroll to position [0, 3028]
click at [493, 325] on div "Avant" at bounding box center [473, 320] width 393 height 52
type input "*****"
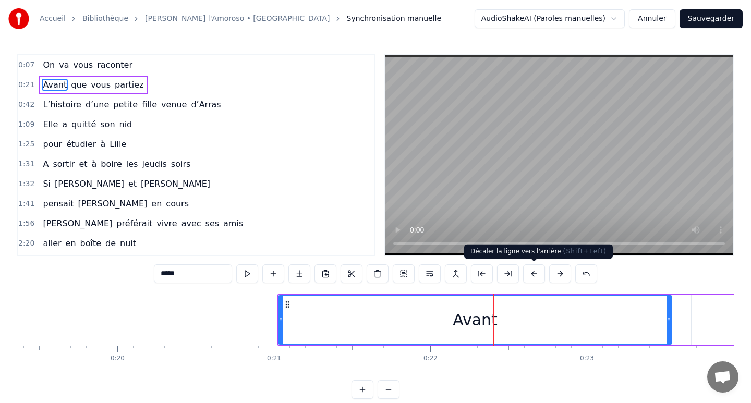
click at [532, 274] on button at bounding box center [534, 273] width 22 height 19
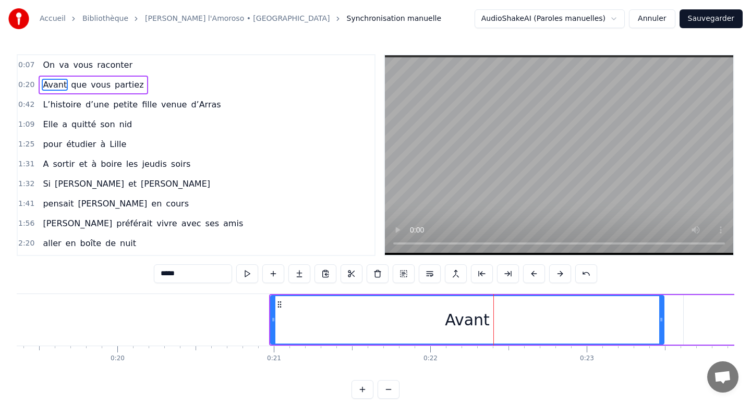
click at [532, 274] on button at bounding box center [534, 273] width 22 height 19
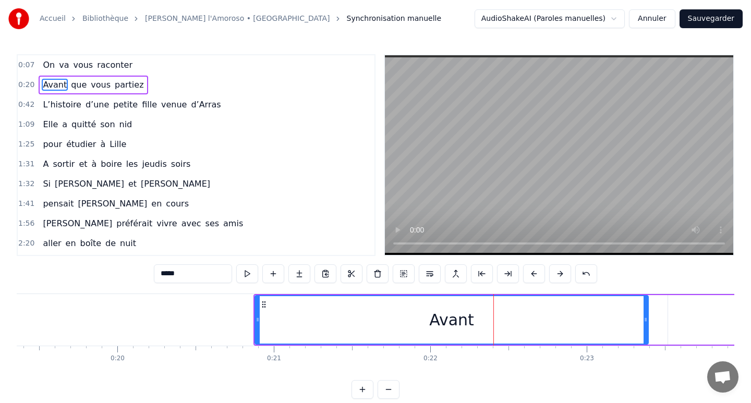
click at [532, 274] on button at bounding box center [534, 273] width 22 height 19
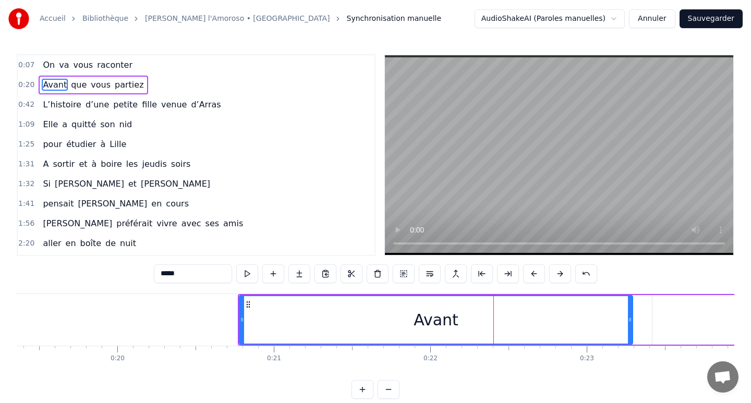
click at [532, 274] on button at bounding box center [534, 273] width 22 height 19
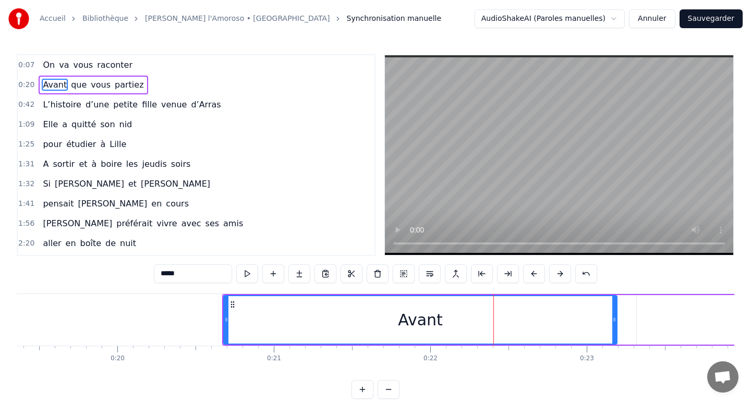
click at [532, 274] on button at bounding box center [534, 273] width 22 height 19
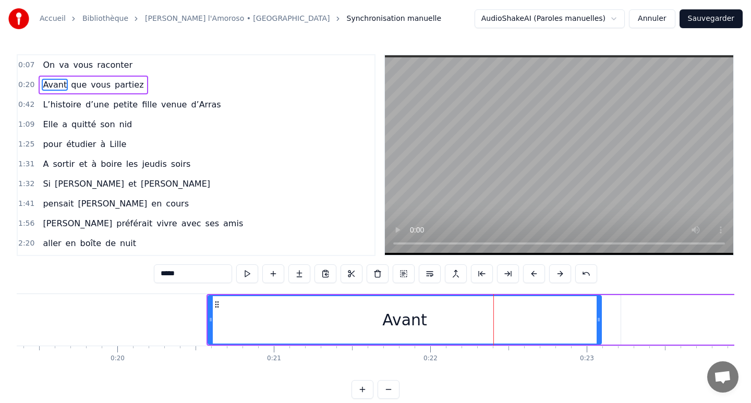
click at [532, 274] on button at bounding box center [534, 273] width 22 height 19
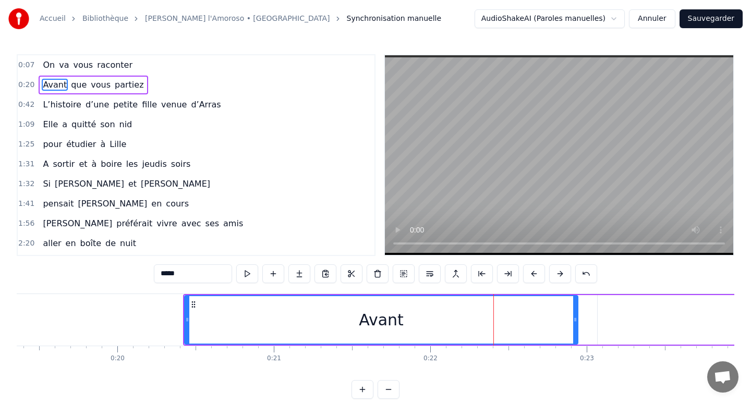
click at [532, 274] on button at bounding box center [534, 273] width 22 height 19
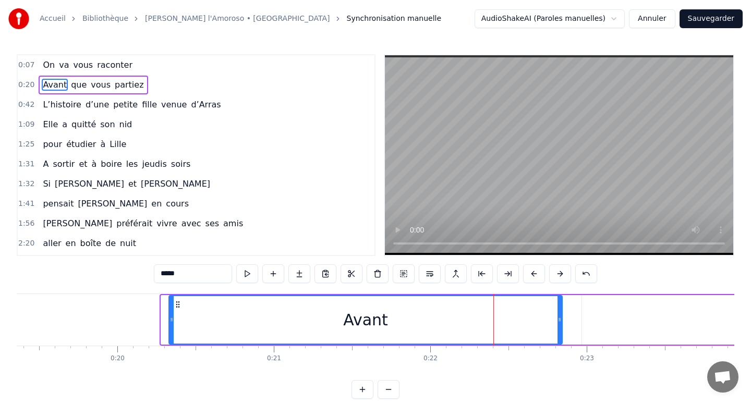
click at [532, 274] on button at bounding box center [534, 273] width 22 height 19
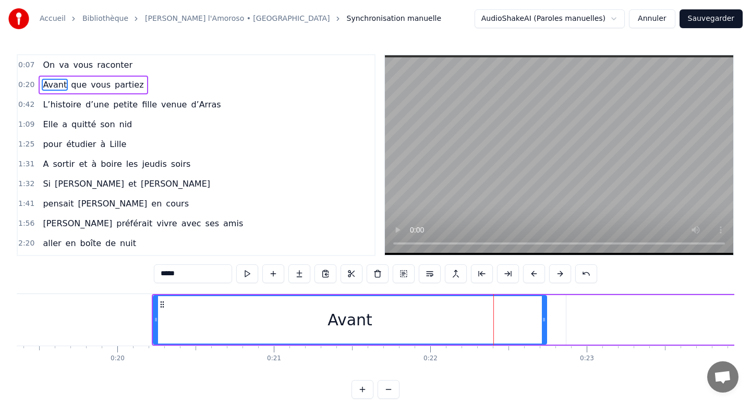
click at [532, 274] on button at bounding box center [534, 273] width 22 height 19
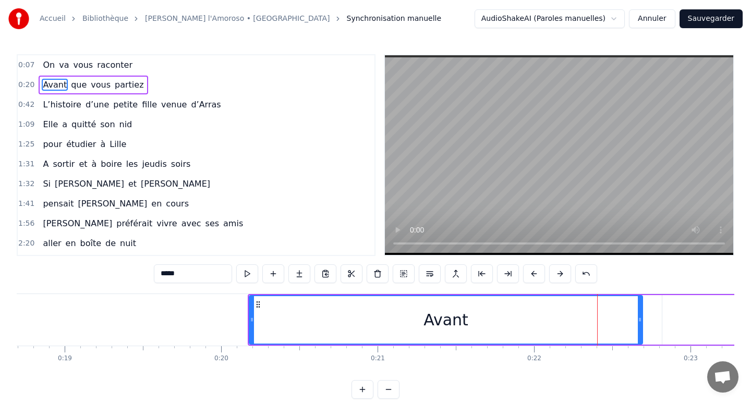
scroll to position [0, 2829]
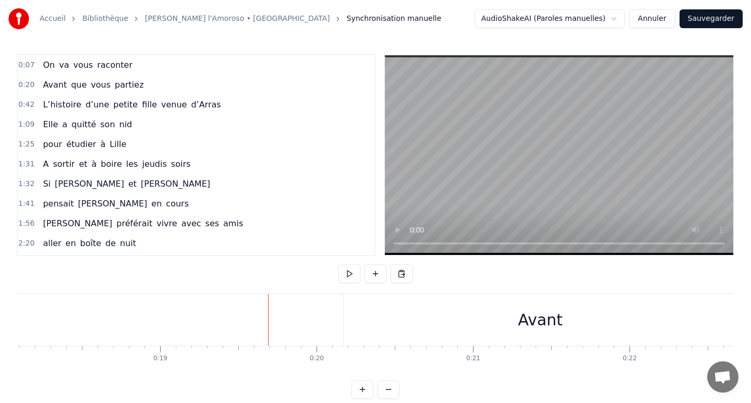
click at [380, 309] on div "Avant" at bounding box center [540, 320] width 393 height 52
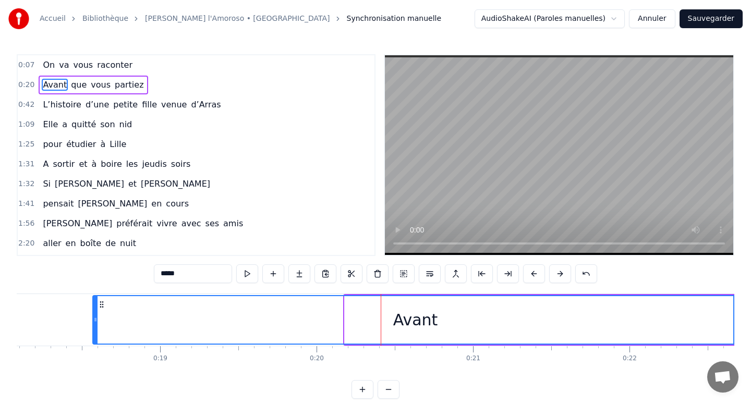
drag, startPoint x: 348, startPoint y: 305, endPoint x: 94, endPoint y: 303, distance: 254.5
click at [93, 303] on div at bounding box center [95, 319] width 4 height 47
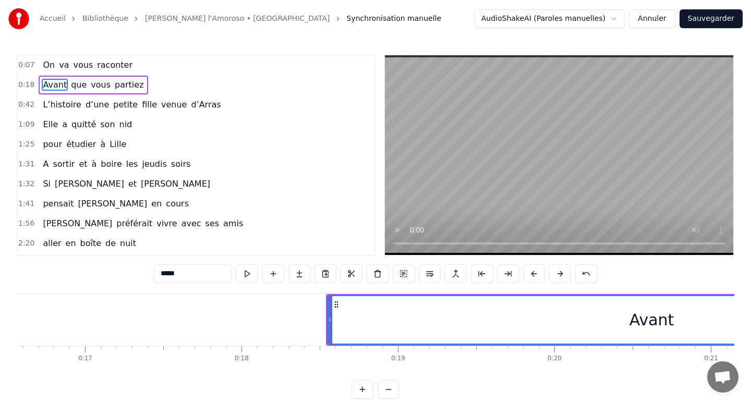
scroll to position [0, 2489]
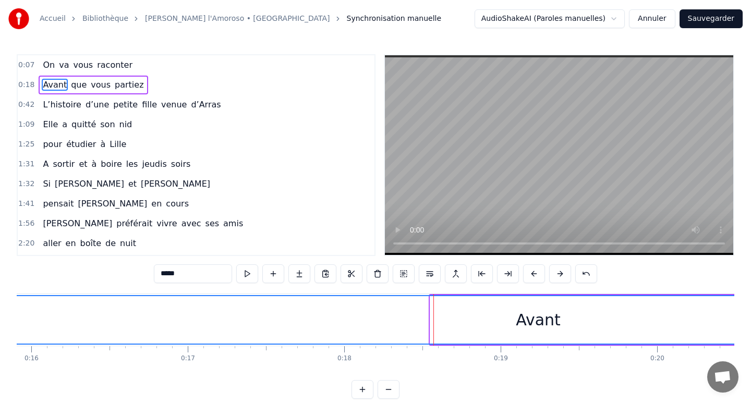
drag, startPoint x: 432, startPoint y: 305, endPoint x: 1, endPoint y: 304, distance: 431.8
click at [1, 304] on div "Accueil Bibliothèque Gigi l'Amoroso • Dalida Synchronisation manuelle AudioShak…" at bounding box center [375, 199] width 751 height 399
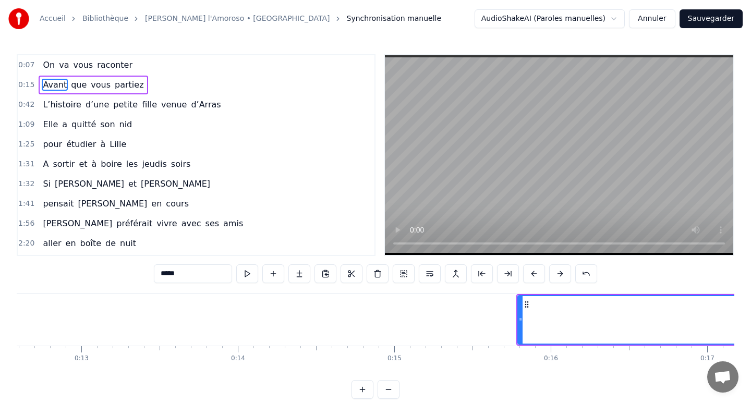
scroll to position [0, 1884]
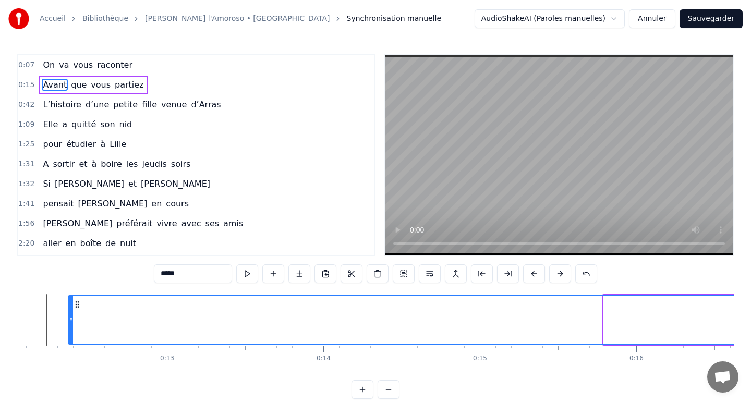
drag, startPoint x: 606, startPoint y: 311, endPoint x: 71, endPoint y: 329, distance: 535.8
click at [71, 329] on div at bounding box center [71, 319] width 4 height 47
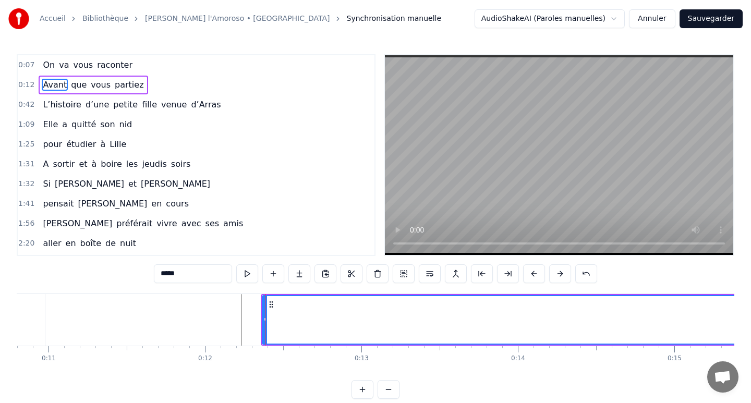
scroll to position [0, 1655]
click at [299, 313] on div at bounding box center [299, 320] width 1 height 52
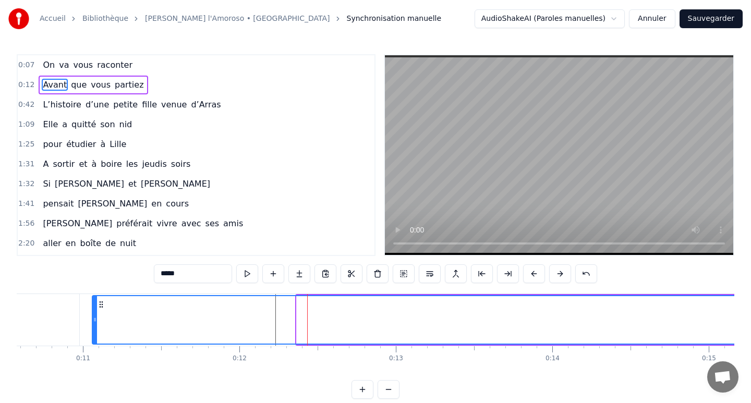
drag, startPoint x: 297, startPoint y: 318, endPoint x: 93, endPoint y: 323, distance: 204.5
click at [93, 323] on icon at bounding box center [95, 319] width 4 height 8
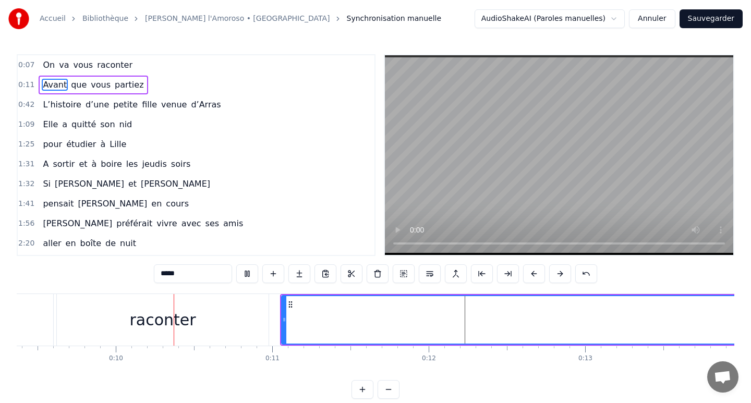
scroll to position [0, 1472]
click at [259, 339] on div "raconter" at bounding box center [157, 320] width 212 height 52
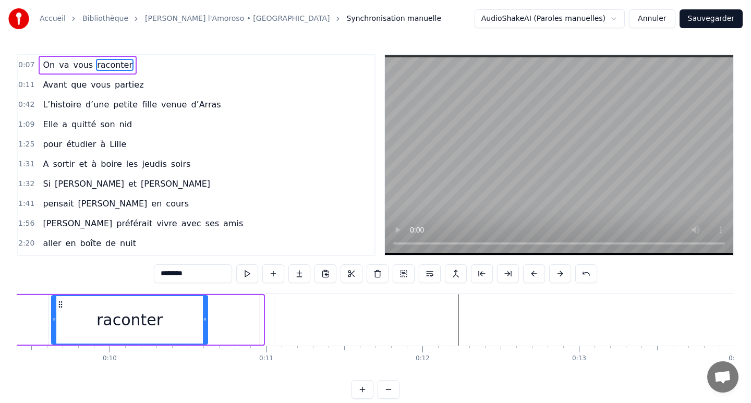
drag, startPoint x: 262, startPoint y: 319, endPoint x: 207, endPoint y: 322, distance: 54.8
click at [207, 322] on icon at bounding box center [205, 319] width 4 height 8
type input "*****"
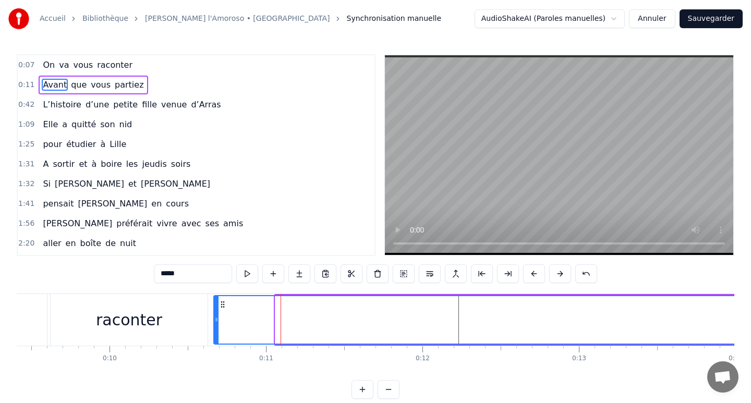
drag, startPoint x: 277, startPoint y: 318, endPoint x: 215, endPoint y: 322, distance: 61.7
click at [215, 322] on icon at bounding box center [216, 319] width 4 height 8
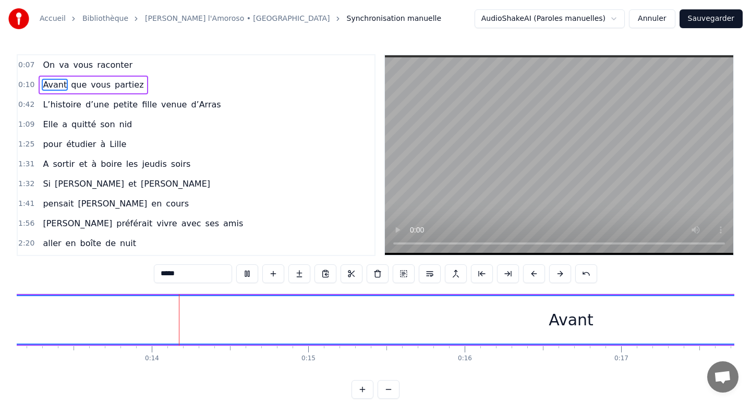
scroll to position [0, 2058]
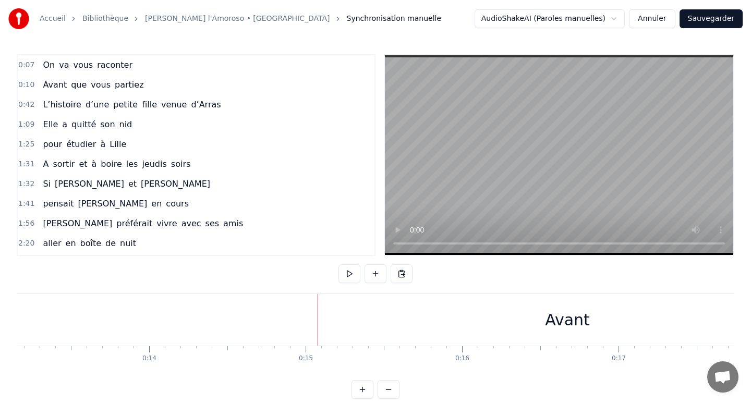
click at [70, 87] on span "que" at bounding box center [79, 85] width 18 height 12
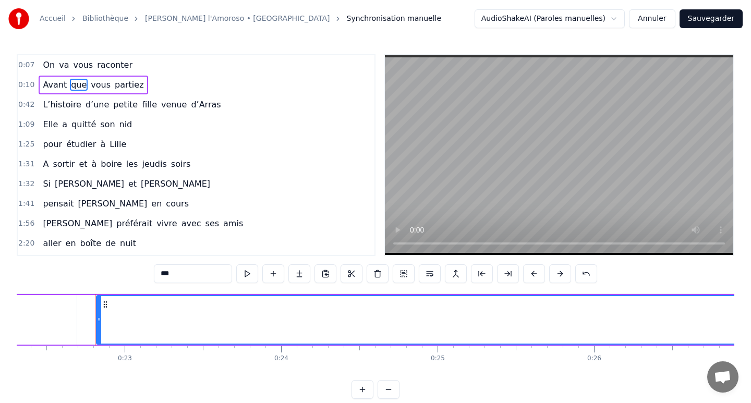
scroll to position [0, 3516]
click at [70, 86] on span "que" at bounding box center [79, 85] width 18 height 12
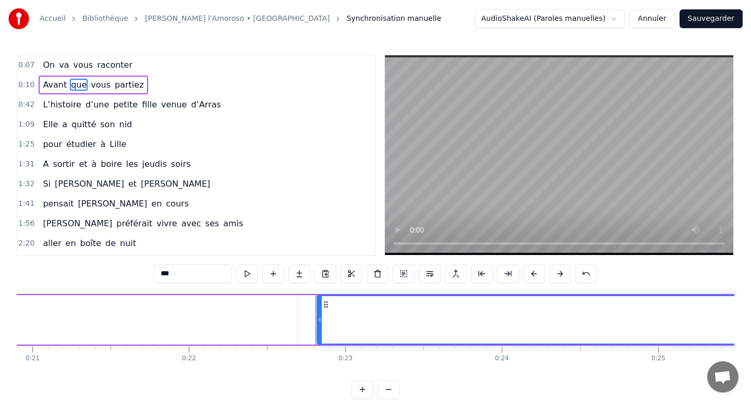
scroll to position [0, 3222]
type input "*****"
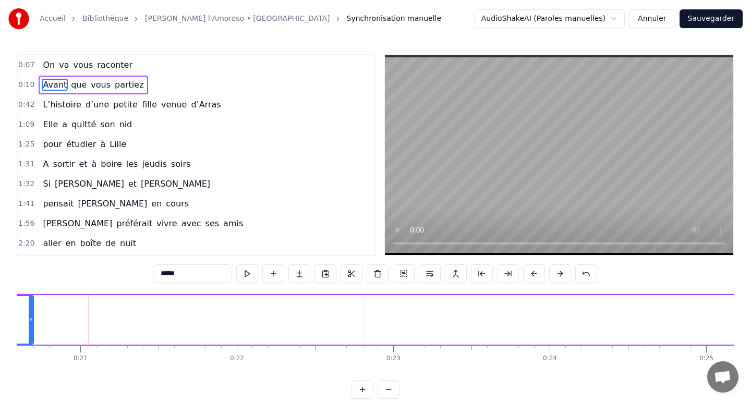
drag, startPoint x: 341, startPoint y: 319, endPoint x: 30, endPoint y: 321, distance: 310.8
click at [30, 321] on icon at bounding box center [31, 319] width 4 height 8
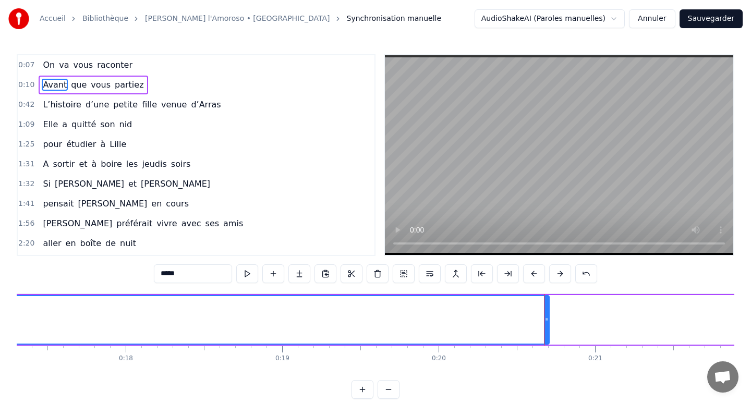
scroll to position [0, 2694]
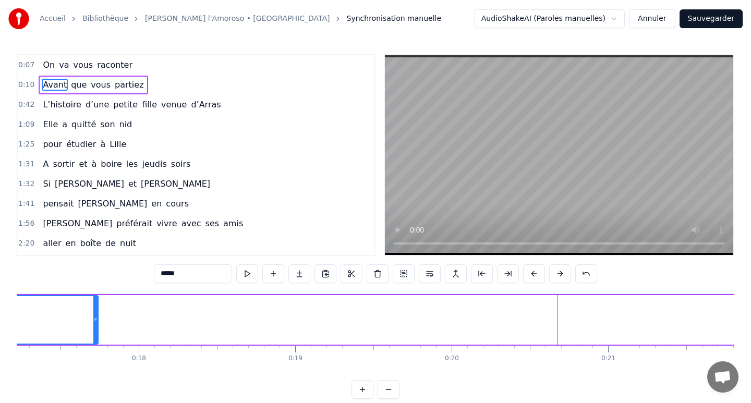
drag, startPoint x: 560, startPoint y: 323, endPoint x: 96, endPoint y: 317, distance: 463.6
click at [96, 317] on icon at bounding box center [95, 319] width 4 height 8
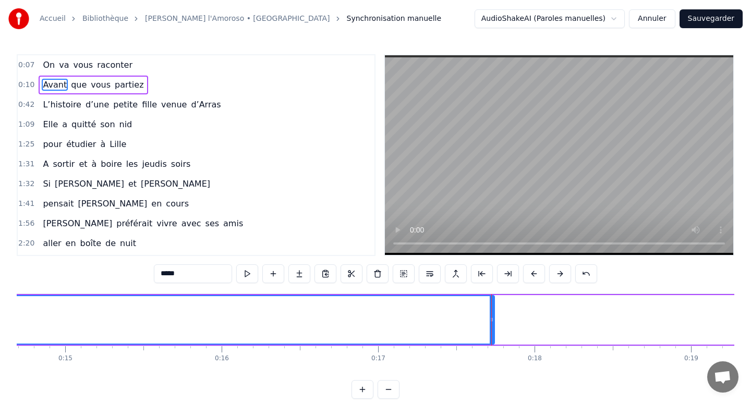
scroll to position [0, 2278]
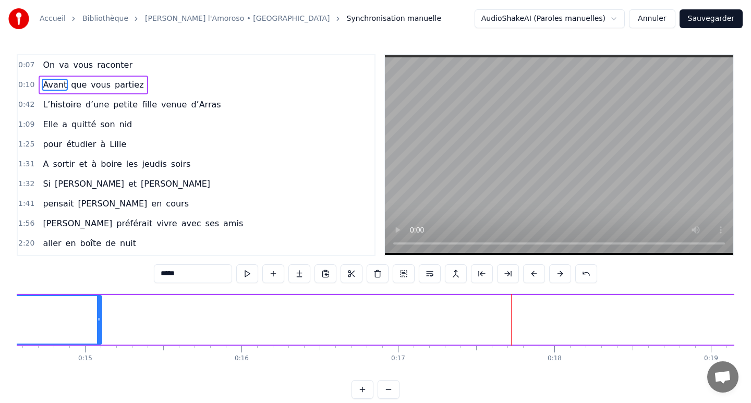
drag, startPoint x: 513, startPoint y: 320, endPoint x: 99, endPoint y: 332, distance: 413.7
click at [99, 332] on div at bounding box center [99, 319] width 4 height 47
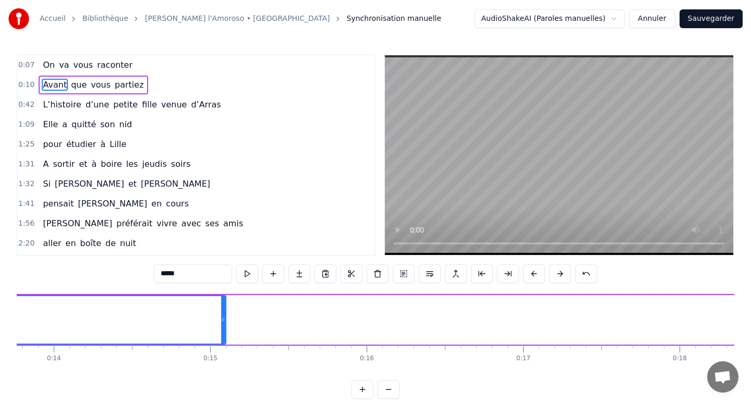
scroll to position [0, 1786]
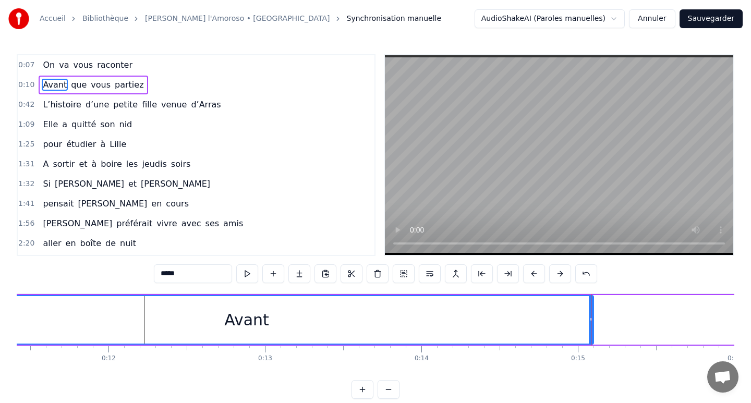
click at [591, 319] on div at bounding box center [591, 320] width 1 height 52
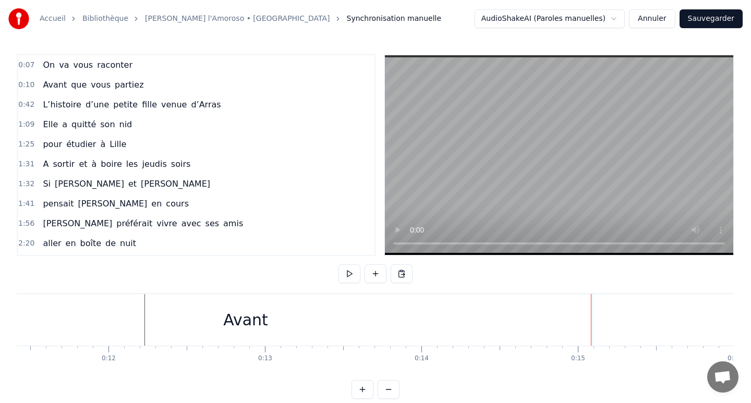
click at [418, 333] on div "Avant" at bounding box center [246, 320] width 694 height 52
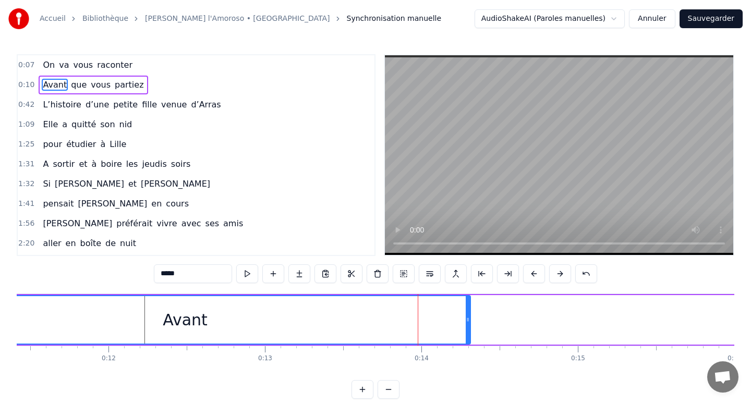
drag, startPoint x: 591, startPoint y: 318, endPoint x: 468, endPoint y: 332, distance: 123.9
click at [468, 332] on div at bounding box center [468, 319] width 4 height 47
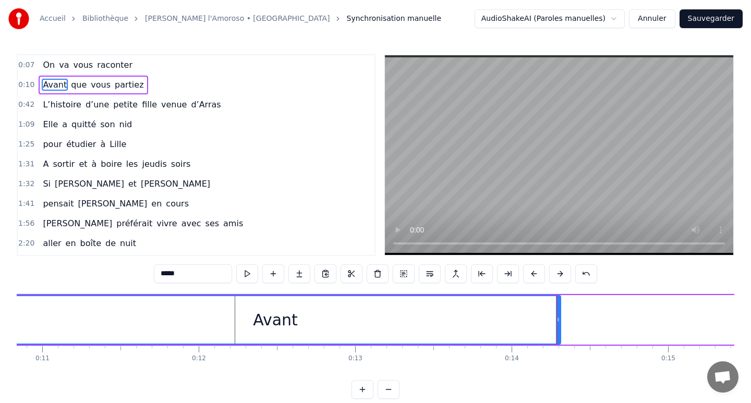
scroll to position [0, 1783]
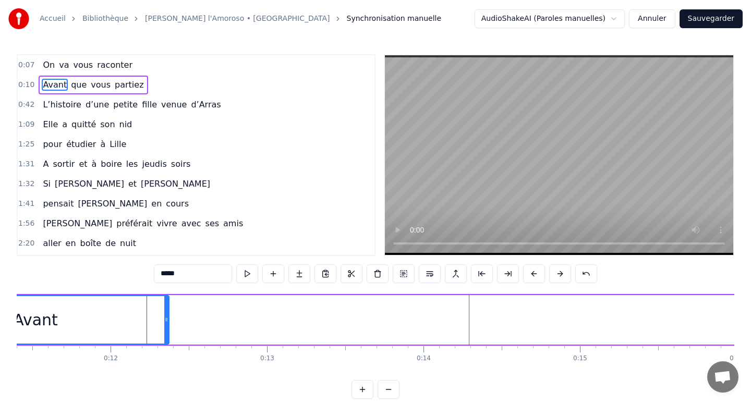
drag, startPoint x: 469, startPoint y: 320, endPoint x: 166, endPoint y: 325, distance: 303.6
click at [166, 325] on div at bounding box center [166, 319] width 4 height 47
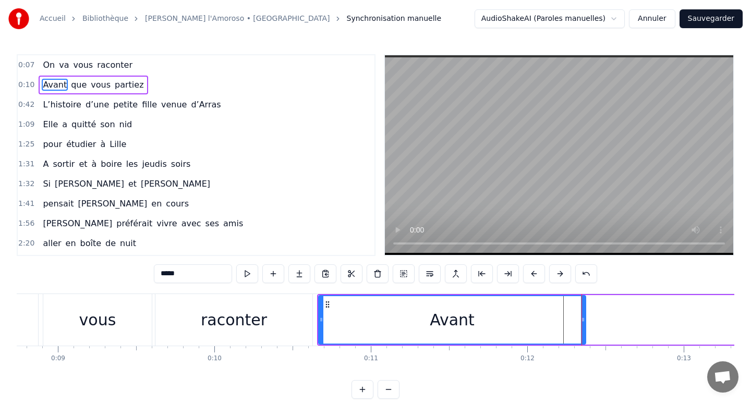
scroll to position [0, 1370]
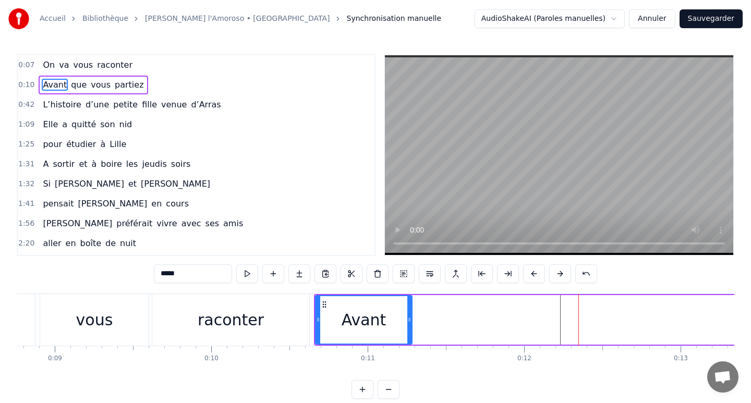
drag, startPoint x: 580, startPoint y: 320, endPoint x: 409, endPoint y: 323, distance: 171.1
click at [409, 323] on icon at bounding box center [409, 319] width 4 height 8
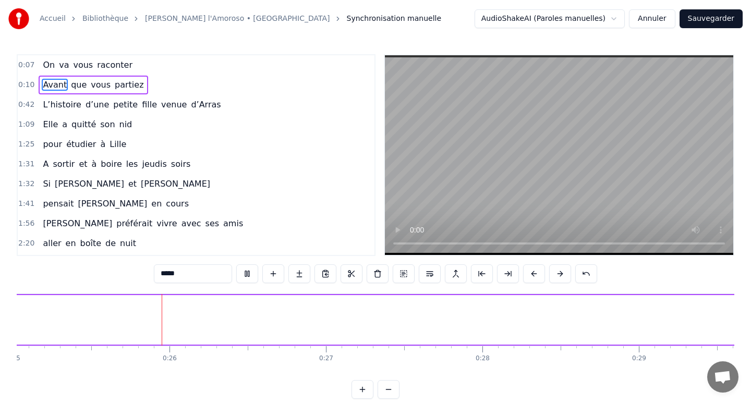
scroll to position [0, 3921]
type input "***"
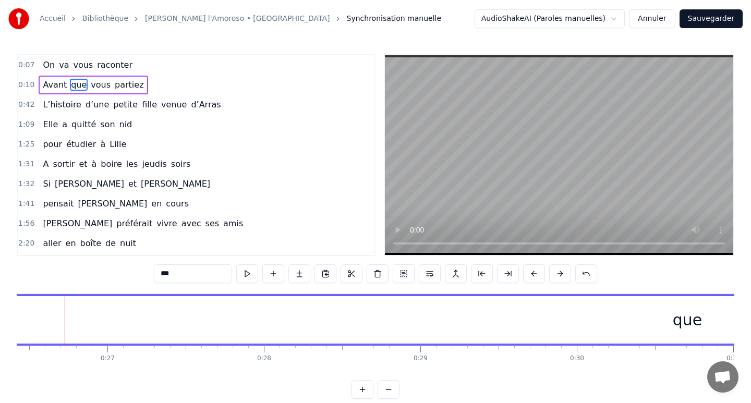
scroll to position [0, 4216]
click at [607, 329] on div "que" at bounding box center [605, 319] width 30 height 23
click at [598, 324] on div "que" at bounding box center [605, 319] width 30 height 23
click at [550, 325] on div "que" at bounding box center [605, 319] width 2467 height 47
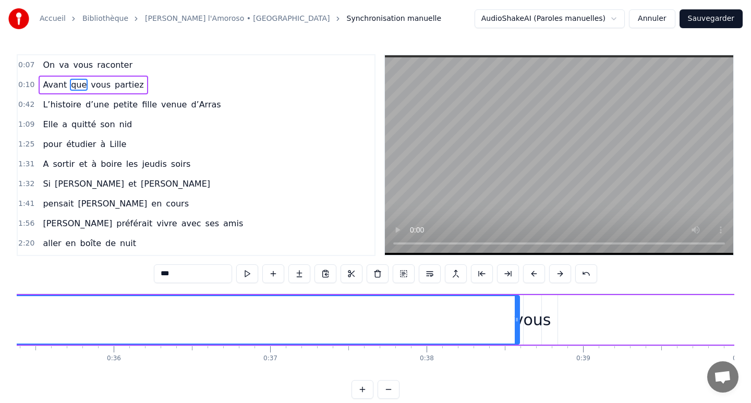
scroll to position [0, 5545]
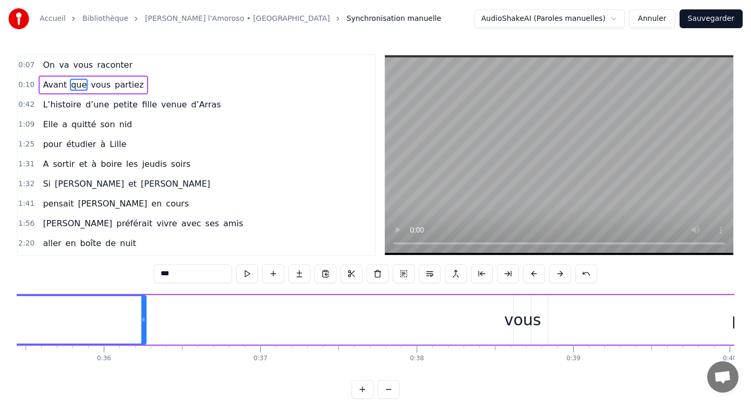
drag, startPoint x: 507, startPoint y: 322, endPoint x: 144, endPoint y: 330, distance: 363.5
click at [144, 330] on div at bounding box center [143, 319] width 4 height 47
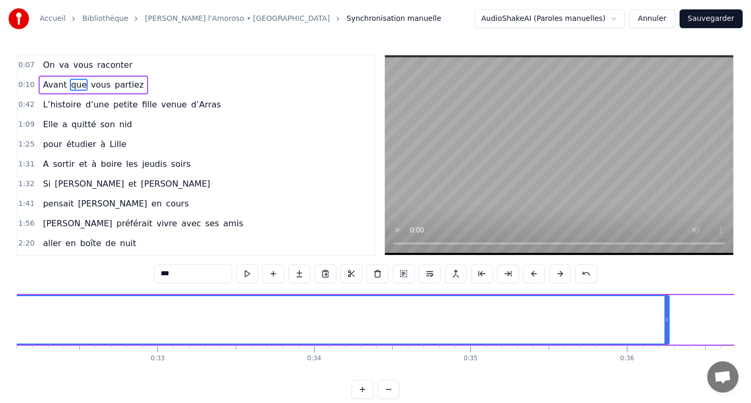
scroll to position [0, 4957]
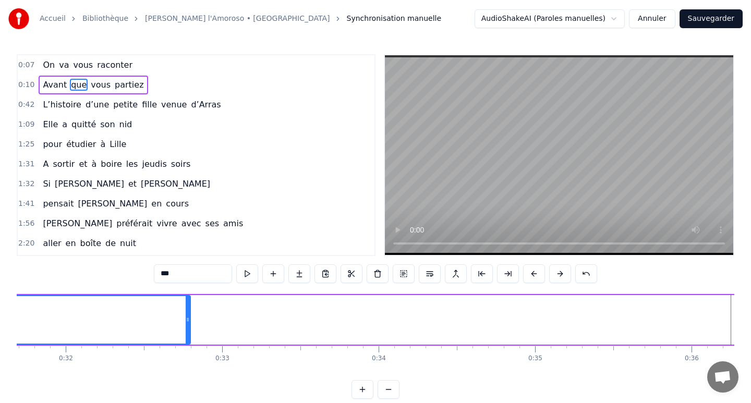
drag, startPoint x: 733, startPoint y: 320, endPoint x: 186, endPoint y: 334, distance: 547.2
click at [186, 334] on div at bounding box center [188, 319] width 4 height 47
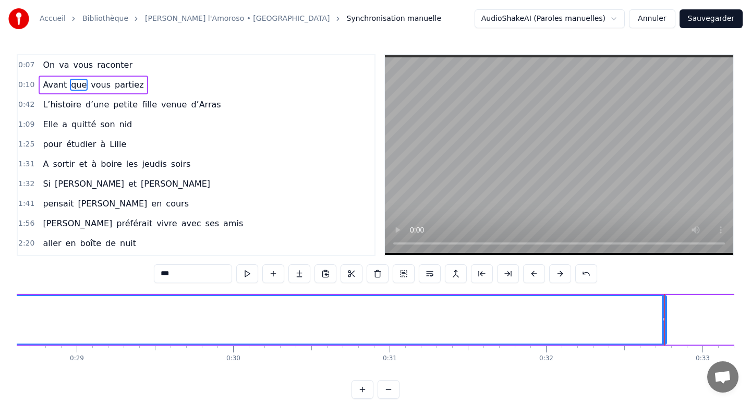
scroll to position [0, 4410]
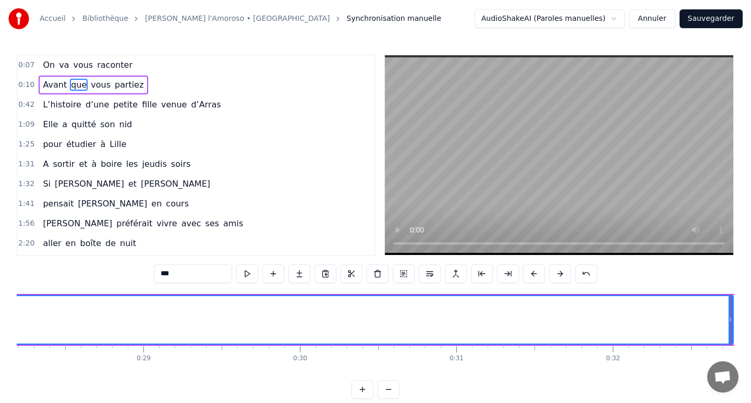
click at [202, 279] on input "***" at bounding box center [193, 273] width 78 height 19
click at [209, 274] on input "***" at bounding box center [193, 273] width 78 height 19
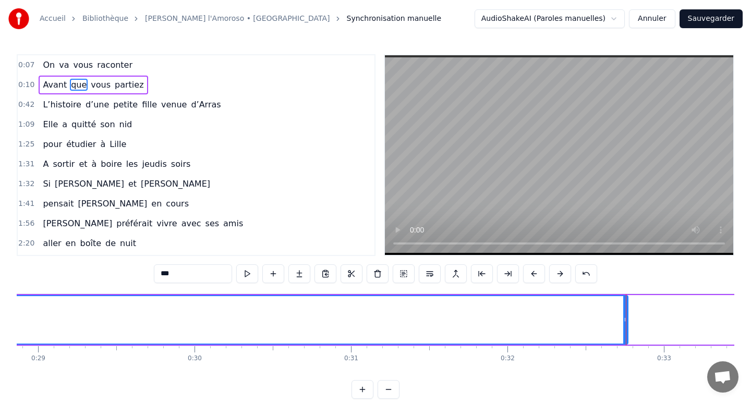
scroll to position [0, 4573]
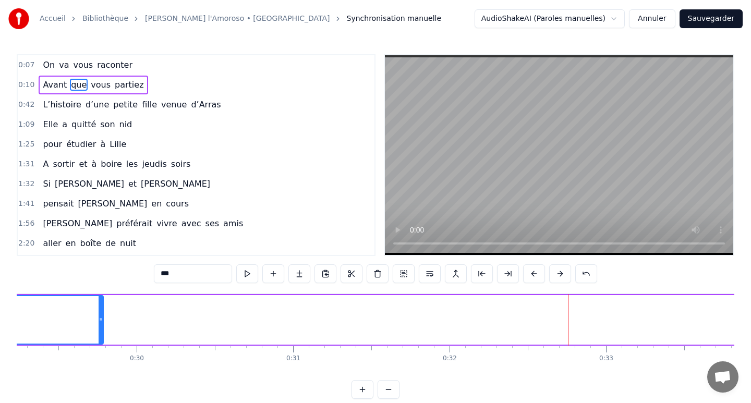
drag, startPoint x: 567, startPoint y: 320, endPoint x: 62, endPoint y: 320, distance: 505.3
click at [99, 320] on icon at bounding box center [101, 319] width 4 height 8
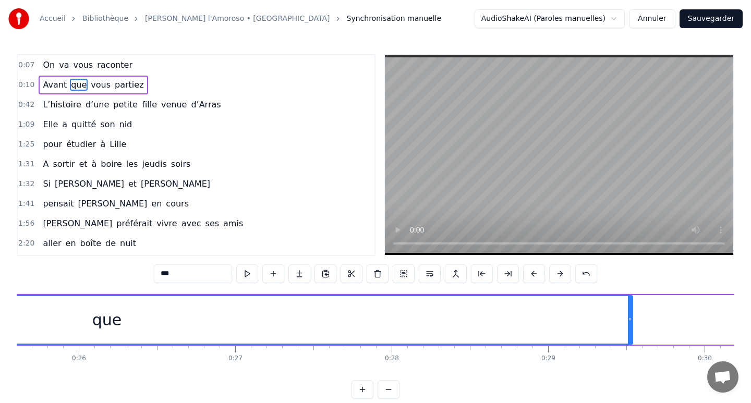
scroll to position [0, 3933]
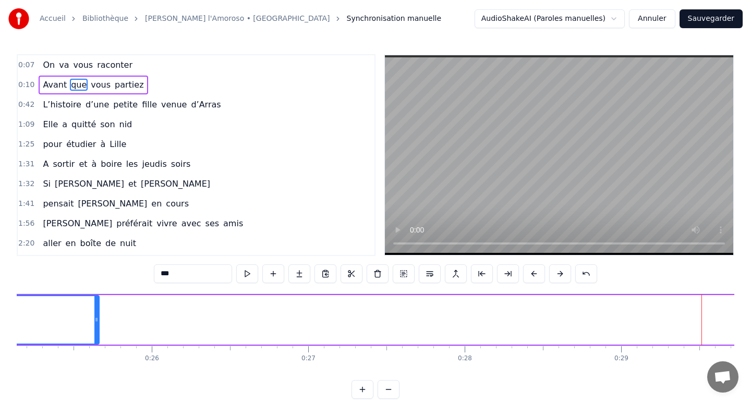
drag, startPoint x: 703, startPoint y: 319, endPoint x: 94, endPoint y: 313, distance: 608.6
click at [94, 313] on div at bounding box center [96, 319] width 4 height 47
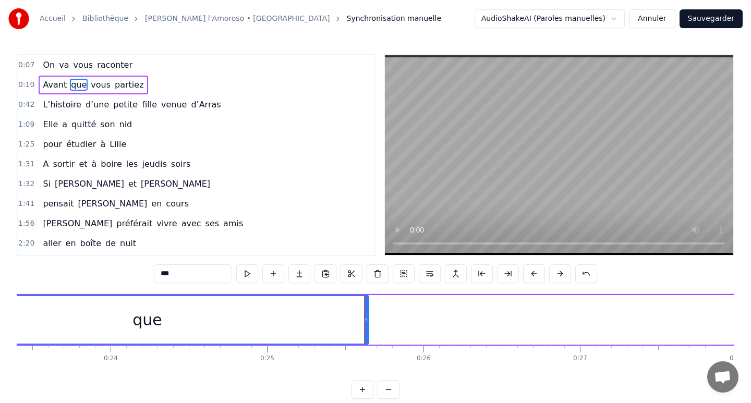
scroll to position [0, 3503]
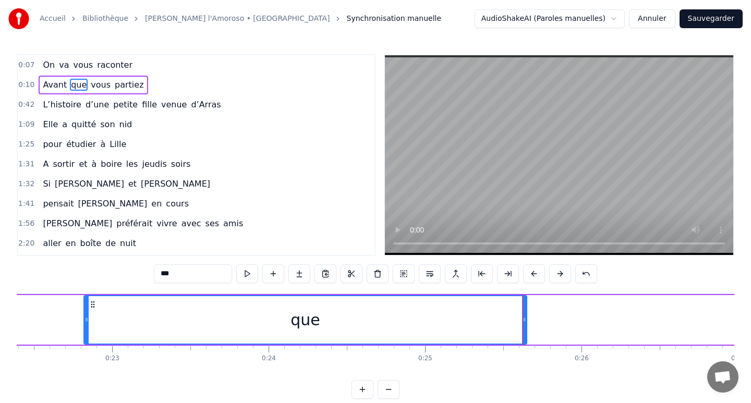
drag, startPoint x: 523, startPoint y: 319, endPoint x: 213, endPoint y: 318, distance: 309.2
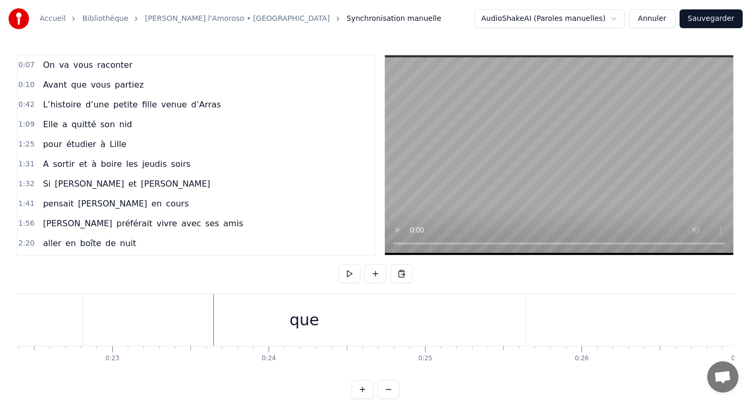
click at [518, 317] on div "que" at bounding box center [304, 320] width 443 height 52
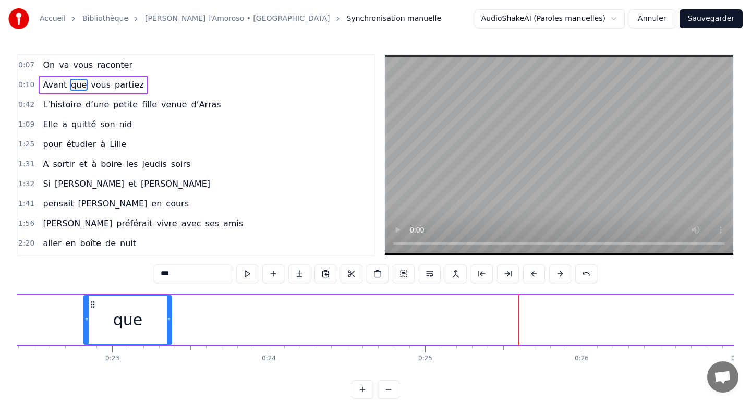
drag, startPoint x: 524, startPoint y: 318, endPoint x: 168, endPoint y: 329, distance: 355.3
click at [168, 329] on div at bounding box center [169, 319] width 4 height 47
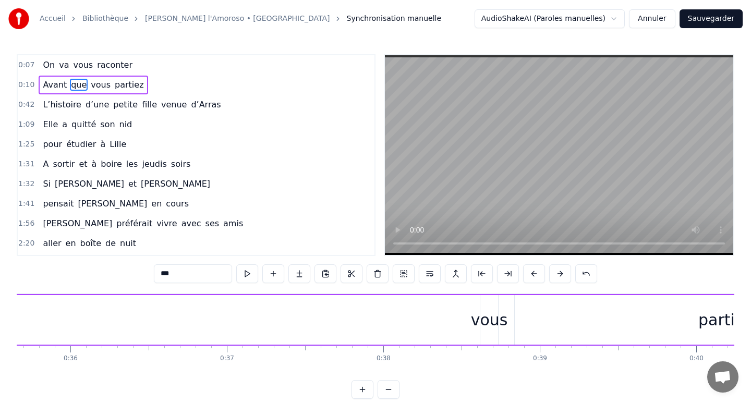
scroll to position [0, 5597]
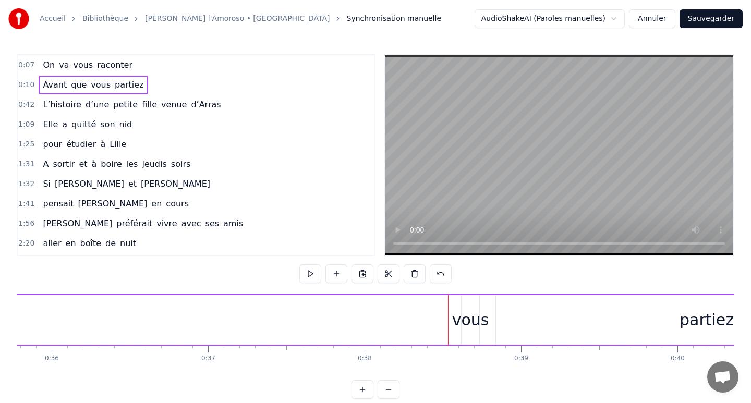
click at [471, 329] on div "vous" at bounding box center [470, 319] width 37 height 23
drag, startPoint x: 471, startPoint y: 329, endPoint x: 395, endPoint y: 317, distance: 77.1
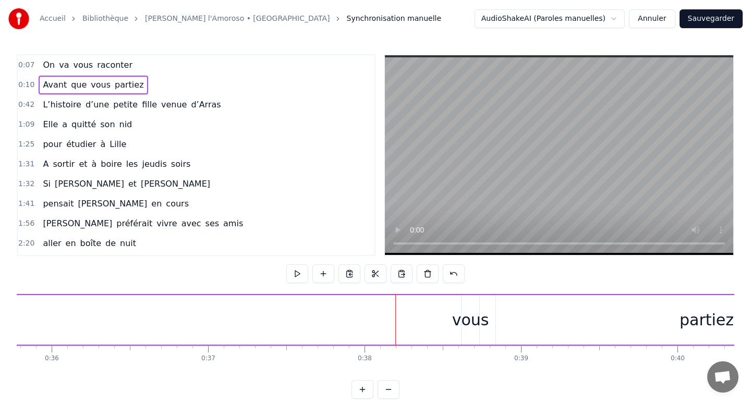
click at [467, 322] on div "vous" at bounding box center [470, 319] width 37 height 23
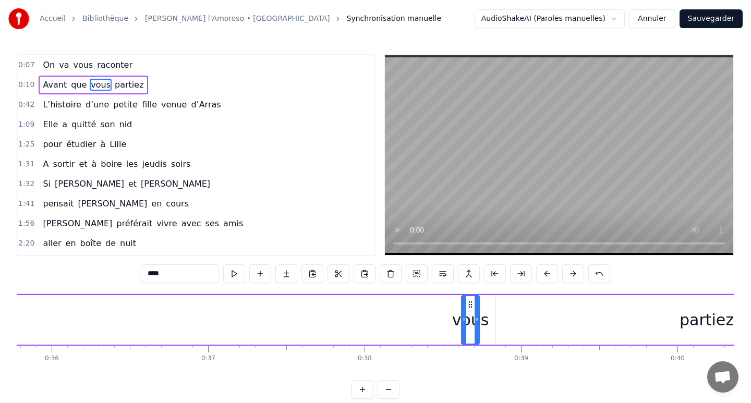
drag, startPoint x: 471, startPoint y: 334, endPoint x: 465, endPoint y: 333, distance: 6.3
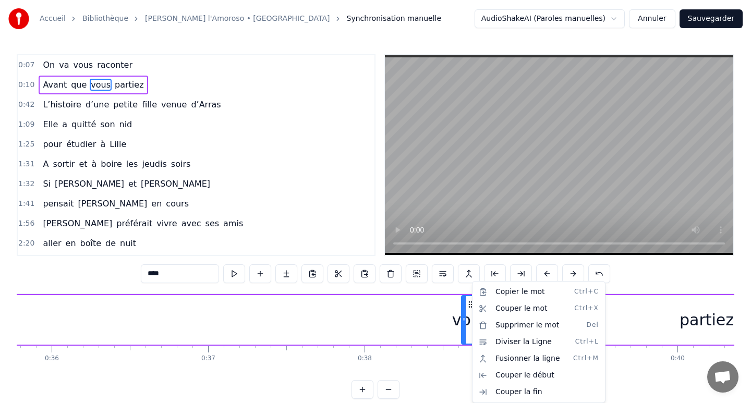
click at [443, 323] on html "Accueil Bibliothèque Gigi l'Amoroso • Dalida Synchronisation manuelle AudioShak…" at bounding box center [375, 208] width 751 height 416
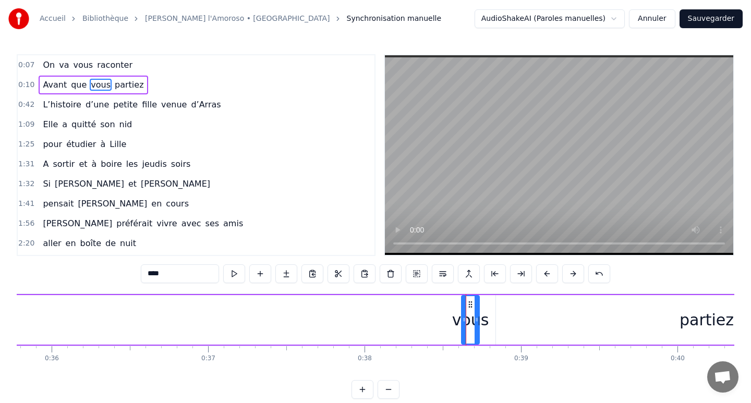
click at [472, 330] on div "vous" at bounding box center [470, 319] width 37 height 23
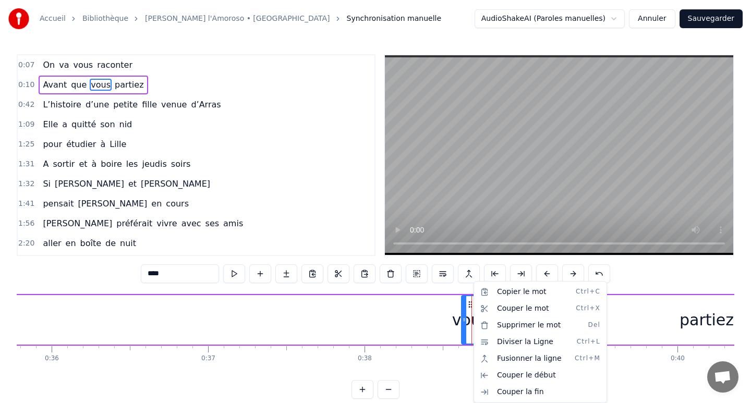
click at [430, 327] on html "Accueil Bibliothèque Gigi l'Amoroso • Dalida Synchronisation manuelle AudioShak…" at bounding box center [375, 208] width 751 height 416
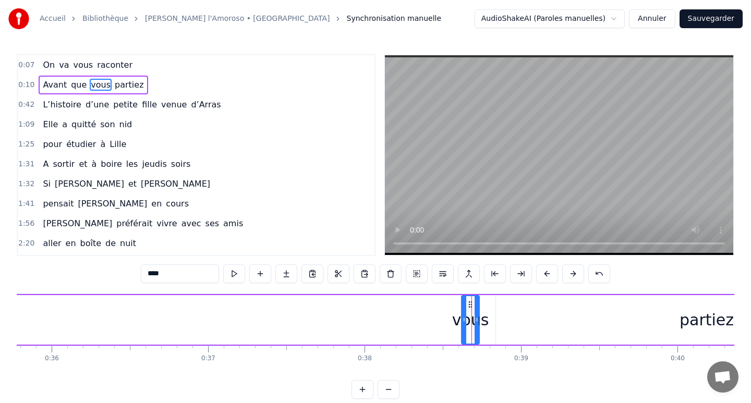
click at [464, 320] on icon at bounding box center [464, 319] width 4 height 8
drag, startPoint x: 464, startPoint y: 320, endPoint x: 421, endPoint y: 318, distance: 42.8
click at [421, 318] on icon at bounding box center [421, 319] width 4 height 8
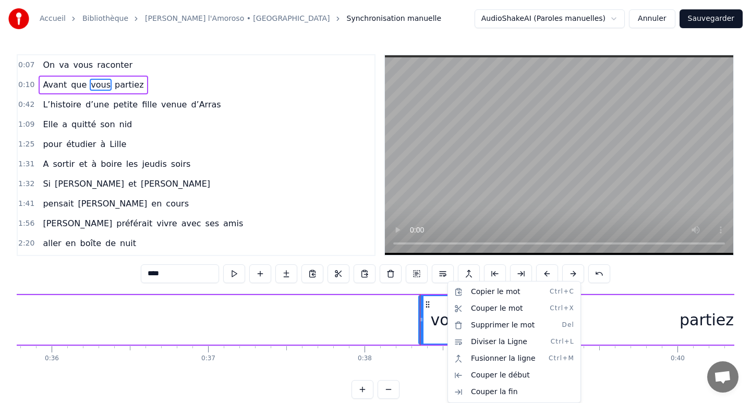
click at [46, 83] on html "Accueil Bibliothèque Gigi l'Amoroso • Dalida Synchronisation manuelle AudioShak…" at bounding box center [375, 208] width 751 height 416
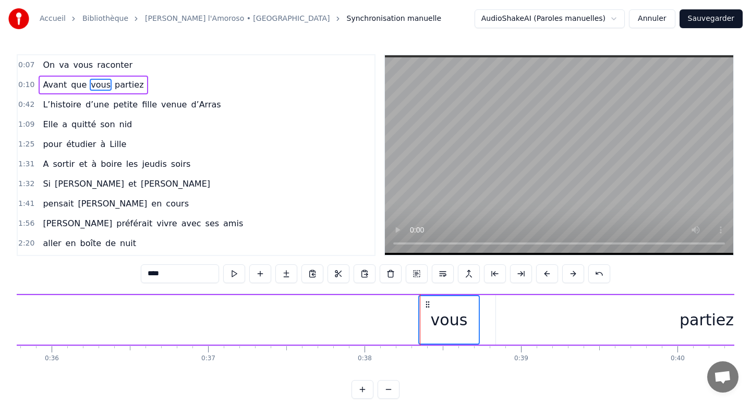
click at [121, 82] on span "partiez" at bounding box center [129, 85] width 31 height 12
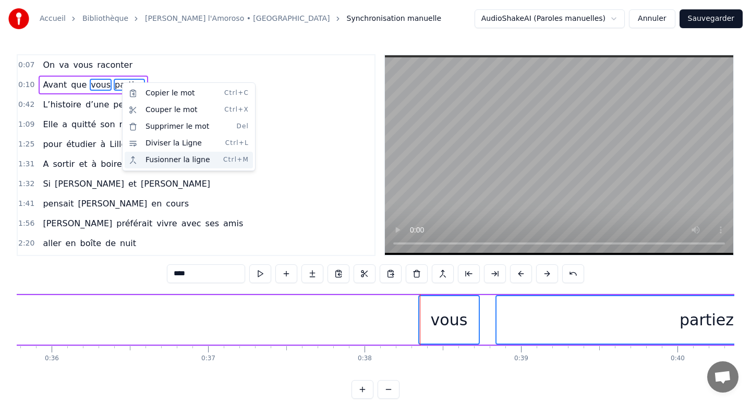
click at [150, 159] on div "Fusionner la ligne Ctrl+M" at bounding box center [189, 160] width 128 height 17
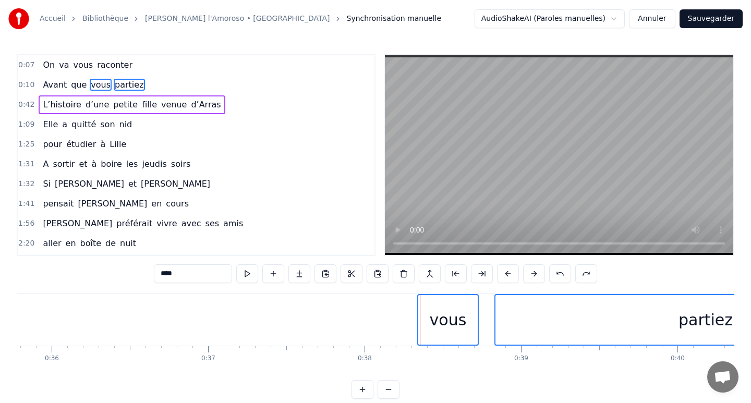
click at [128, 87] on span "partiez" at bounding box center [129, 85] width 31 height 12
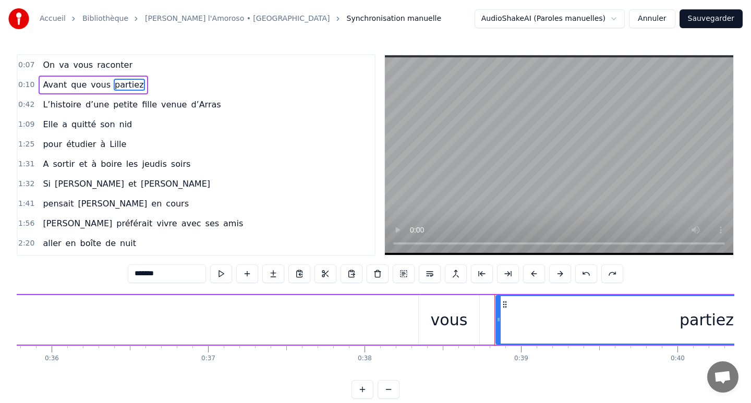
click at [443, 327] on div "vous" at bounding box center [449, 319] width 37 height 23
type input "****"
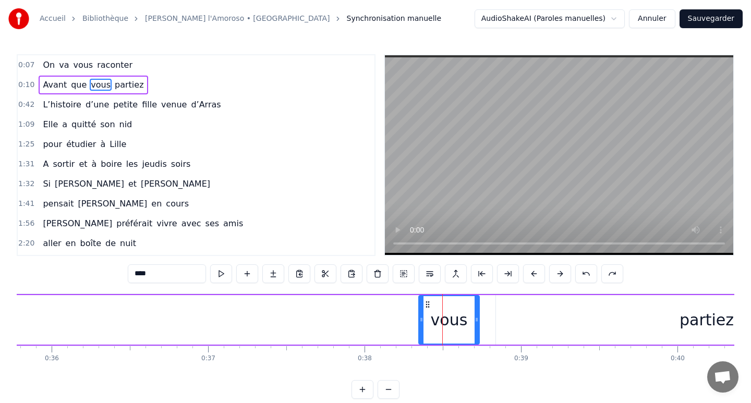
click at [383, 393] on button at bounding box center [389, 389] width 22 height 19
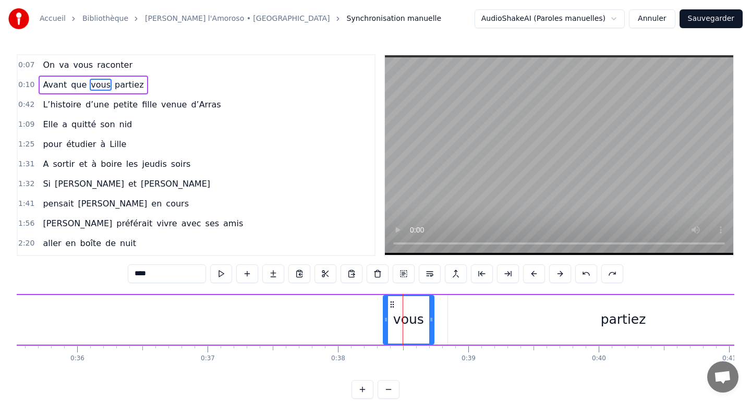
scroll to position [0, 4601]
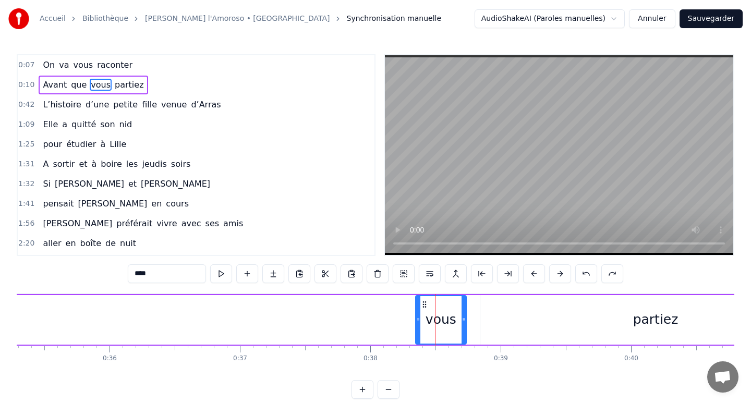
click at [423, 305] on circle at bounding box center [423, 304] width 1 height 1
click at [458, 308] on div "vous" at bounding box center [440, 319] width 49 height 47
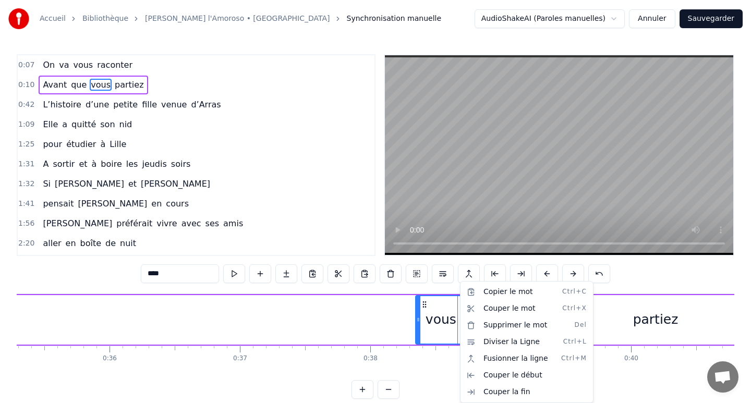
drag, startPoint x: 459, startPoint y: 304, endPoint x: 392, endPoint y: 295, distance: 67.9
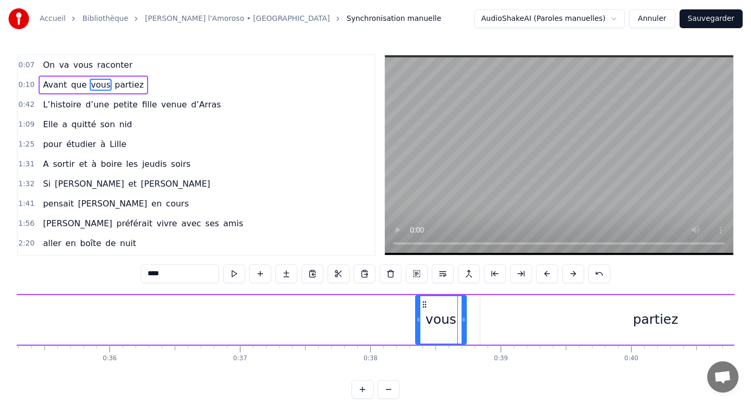
drag, startPoint x: 441, startPoint y: 309, endPoint x: 338, endPoint y: 308, distance: 103.3
click at [337, 308] on html "Accueil Bibliothèque Gigi l'Amoroso • Dalida Synchronisation manuelle AudioShak…" at bounding box center [375, 208] width 751 height 416
drag, startPoint x: 440, startPoint y: 306, endPoint x: 323, endPoint y: 306, distance: 116.8
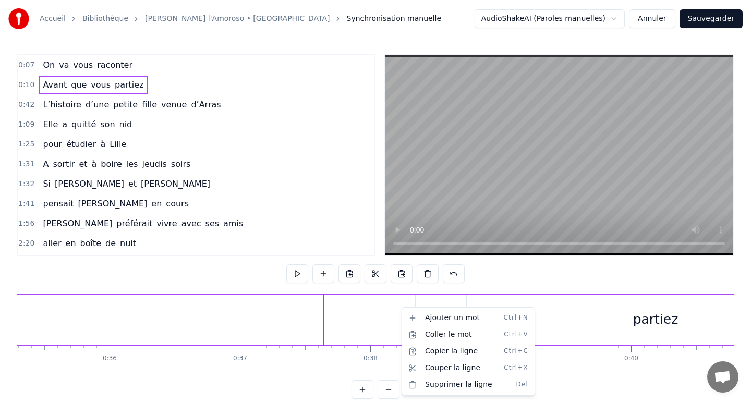
click at [379, 314] on html "Accueil Bibliothèque Gigi l'Amoroso • Dalida Synchronisation manuelle AudioShak…" at bounding box center [375, 208] width 751 height 416
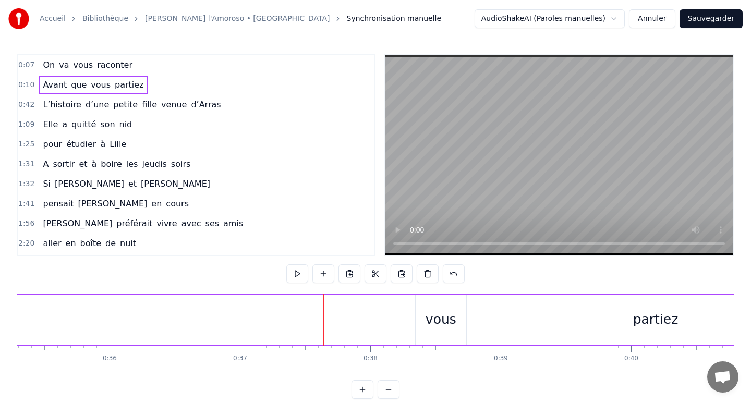
click at [426, 316] on div "vous" at bounding box center [441, 320] width 50 height 50
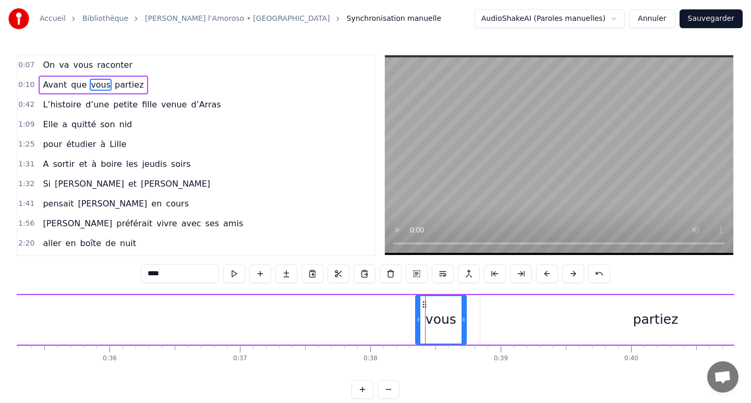
drag, startPoint x: 426, startPoint y: 316, endPoint x: 323, endPoint y: 314, distance: 103.3
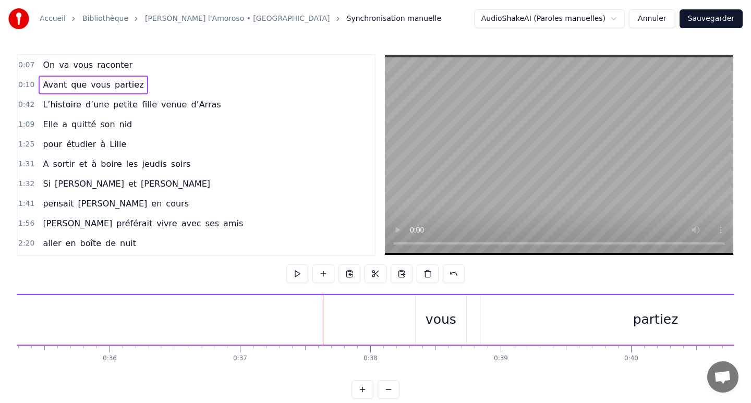
click at [433, 318] on div "vous" at bounding box center [441, 320] width 31 height 20
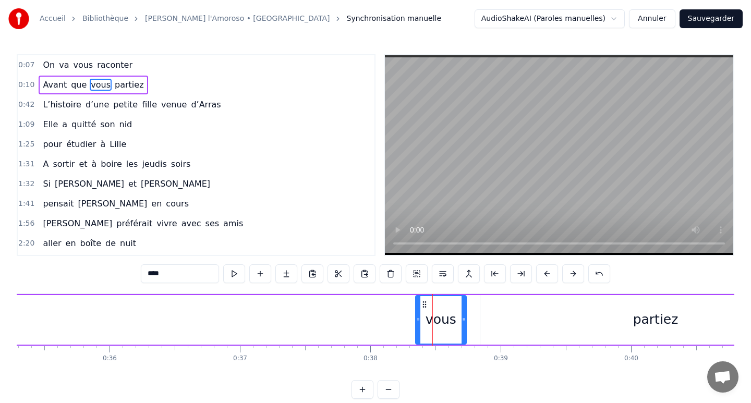
click at [439, 302] on div "vous" at bounding box center [440, 319] width 49 height 47
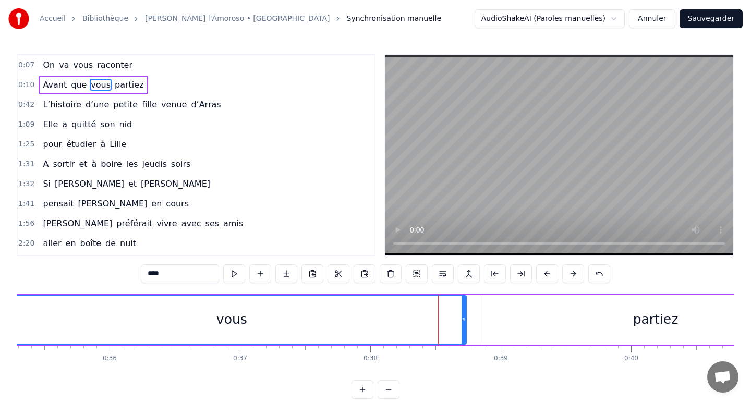
drag, startPoint x: 418, startPoint y: 322, endPoint x: 0, endPoint y: 344, distance: 418.8
click at [0, 344] on div "Accueil Bibliothèque Gigi l'Amoroso • Dalida Synchronisation manuelle AudioShak…" at bounding box center [375, 199] width 751 height 399
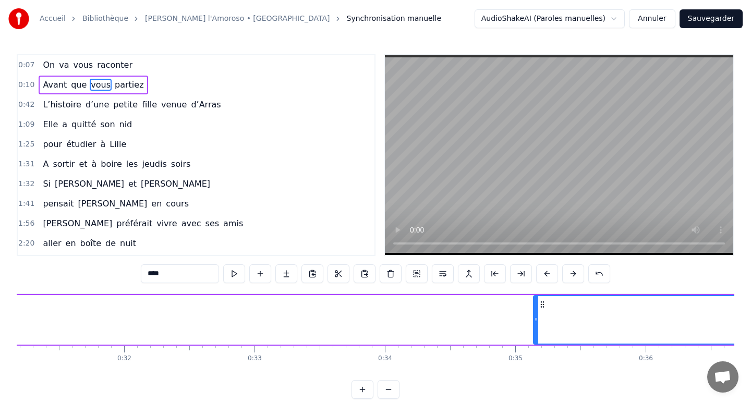
scroll to position [0, 4069]
click at [617, 17] on html "Accueil Bibliothèque Gigi l'Amoroso • Dalida Synchronisation manuelle AudioShak…" at bounding box center [375, 208] width 751 height 416
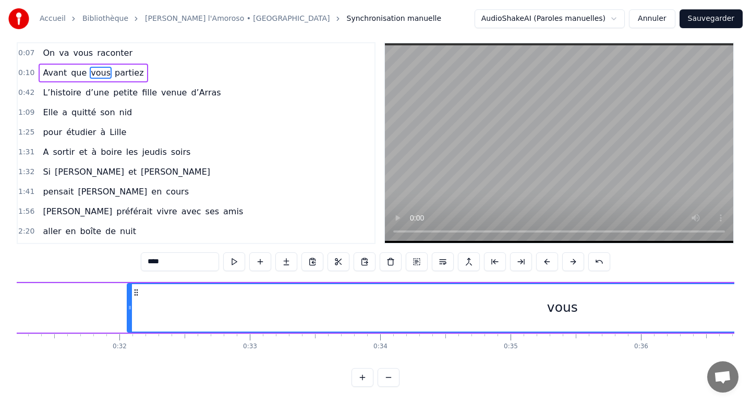
drag, startPoint x: 530, startPoint y: 308, endPoint x: 128, endPoint y: 329, distance: 402.1
click at [128, 329] on div at bounding box center [130, 307] width 4 height 47
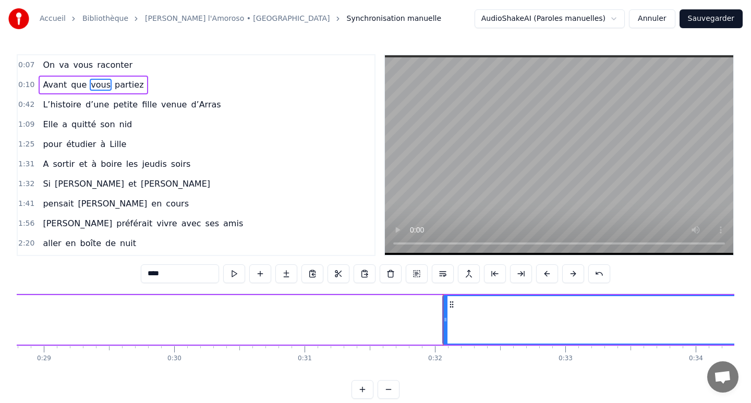
scroll to position [0, 3751]
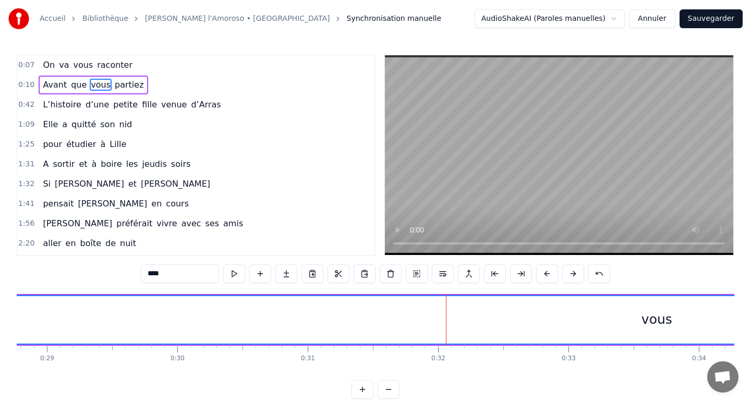
drag, startPoint x: 448, startPoint y: 318, endPoint x: 3, endPoint y: 333, distance: 445.6
click at [1, 334] on div "Accueil Bibliothèque Gigi l'Amoroso • Dalida Synchronisation manuelle AudioShak…" at bounding box center [375, 199] width 751 height 399
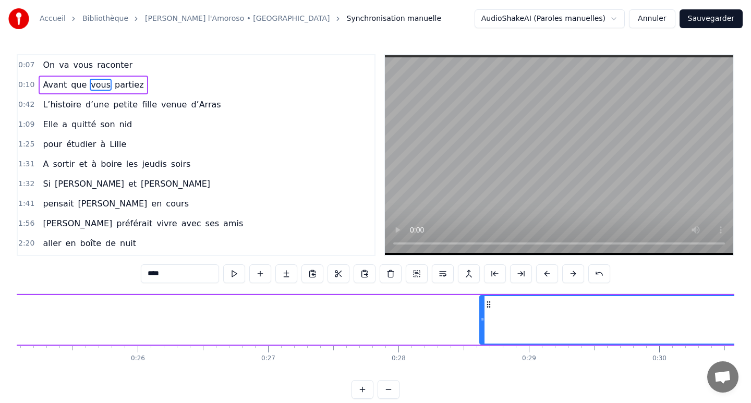
scroll to position [0, 3263]
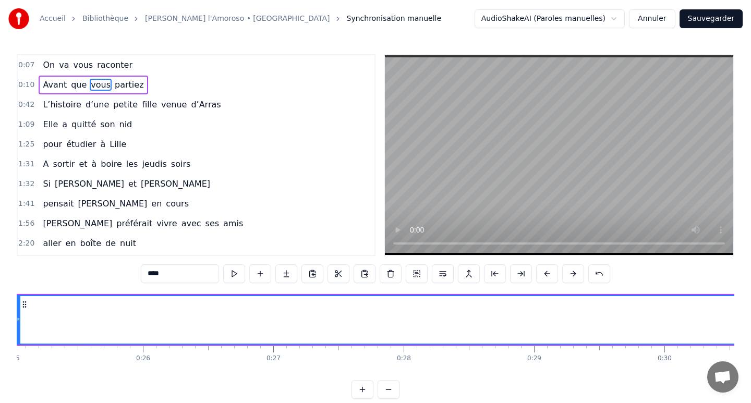
drag, startPoint x: 488, startPoint y: 318, endPoint x: 1, endPoint y: 344, distance: 487.8
click at [1, 344] on div "Accueil Bibliothèque Gigi l'Amoroso • Dalida Synchronisation manuelle AudioShak…" at bounding box center [375, 199] width 751 height 399
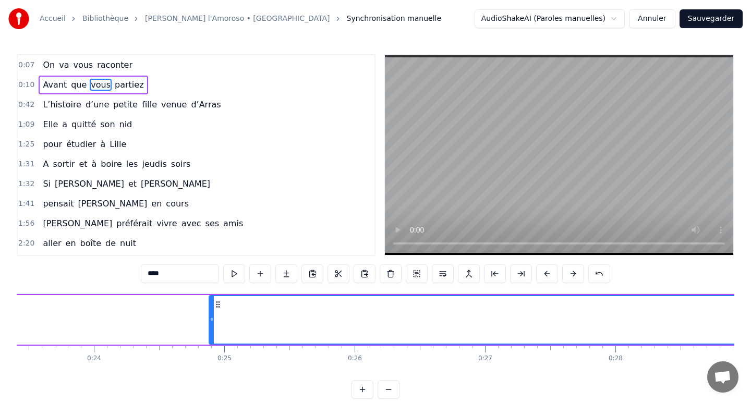
scroll to position [0, 2904]
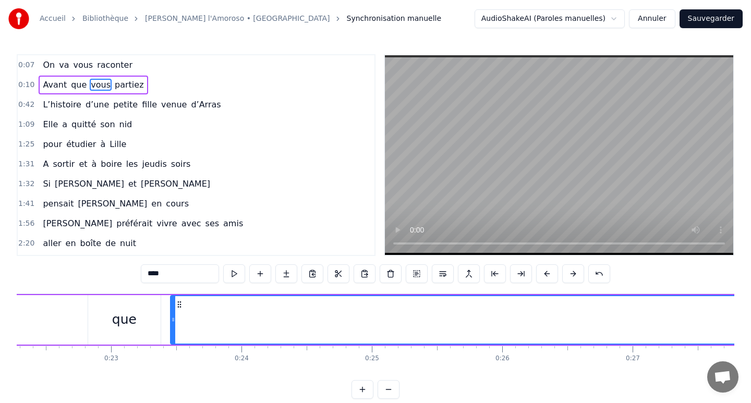
drag, startPoint x: 361, startPoint y: 320, endPoint x: 175, endPoint y: 322, distance: 185.7
click at [175, 322] on icon at bounding box center [173, 319] width 4 height 8
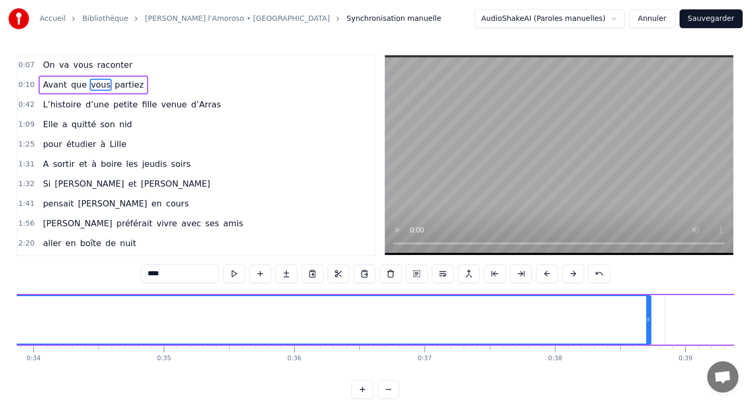
scroll to position [0, 4626]
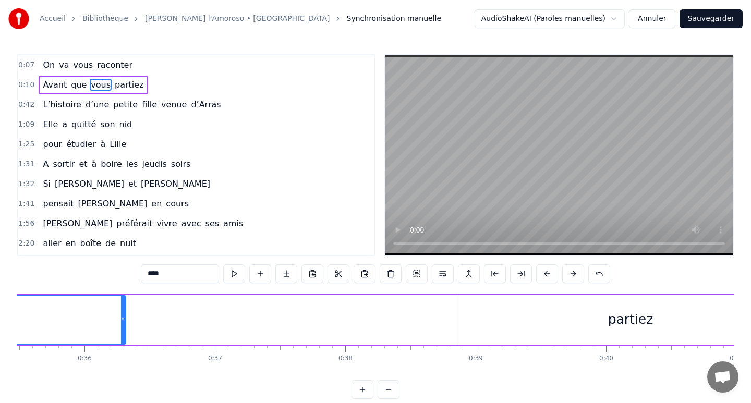
drag, startPoint x: 439, startPoint y: 320, endPoint x: 124, endPoint y: 321, distance: 315.5
click at [124, 321] on icon at bounding box center [123, 319] width 4 height 8
click at [581, 309] on div "partiez" at bounding box center [630, 320] width 351 height 50
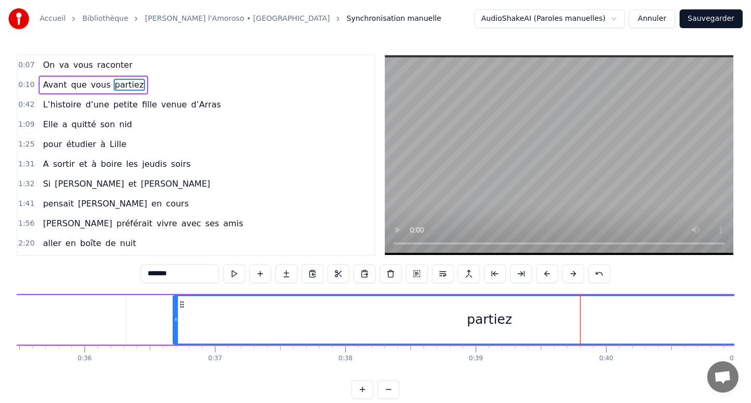
drag, startPoint x: 456, startPoint y: 321, endPoint x: 174, endPoint y: 342, distance: 282.9
click at [174, 342] on div at bounding box center [176, 319] width 4 height 47
drag, startPoint x: 176, startPoint y: 320, endPoint x: 150, endPoint y: 321, distance: 26.1
click at [150, 321] on circle at bounding box center [150, 321] width 1 height 1
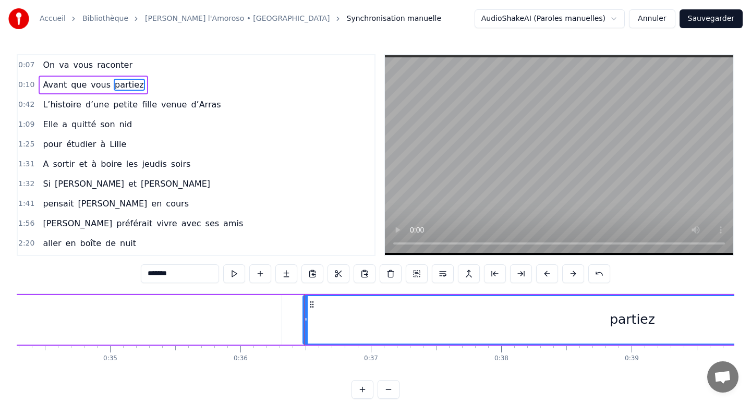
scroll to position [0, 4325]
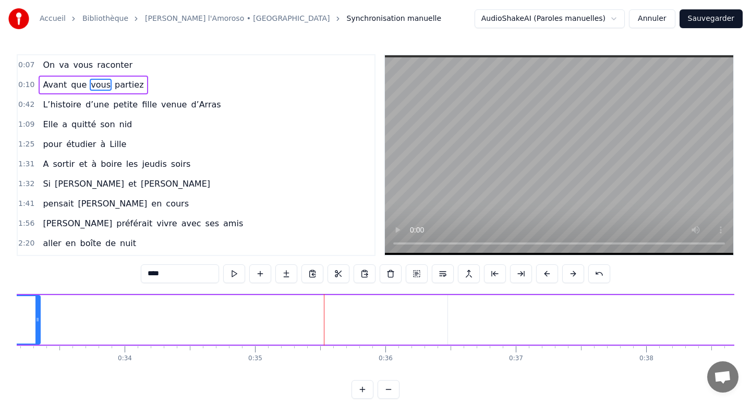
drag, startPoint x: 424, startPoint y: 319, endPoint x: 38, endPoint y: 324, distance: 386.4
click at [38, 324] on div at bounding box center [37, 319] width 4 height 47
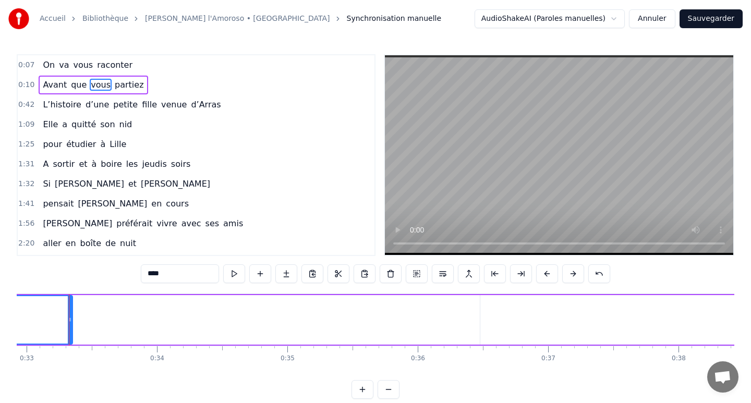
type input "*******"
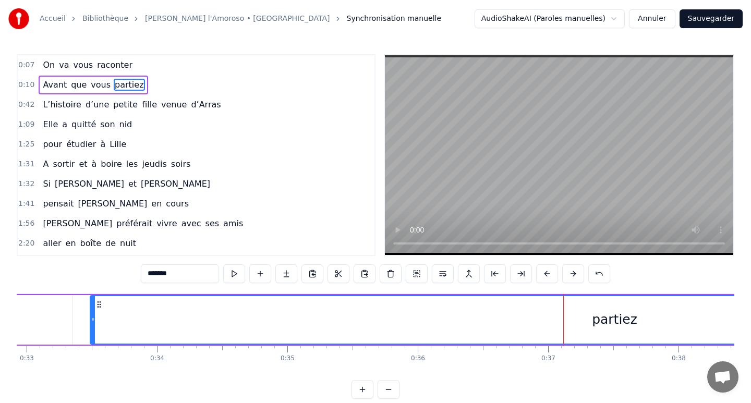
drag, startPoint x: 482, startPoint y: 317, endPoint x: 93, endPoint y: 345, distance: 390.6
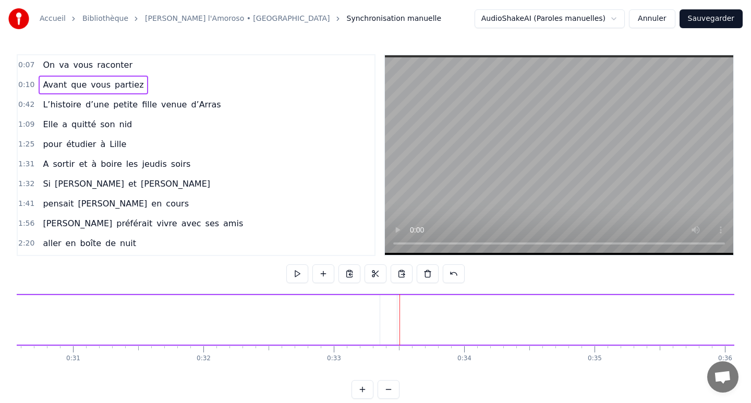
scroll to position [0, 3966]
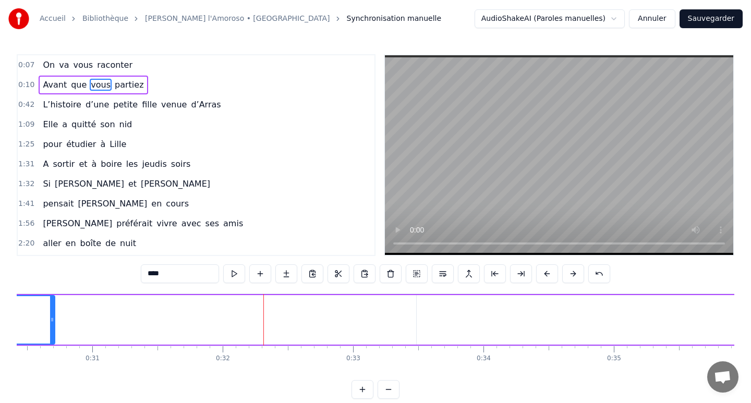
drag, startPoint x: 396, startPoint y: 319, endPoint x: 52, endPoint y: 330, distance: 344.4
click at [52, 330] on div at bounding box center [52, 319] width 4 height 47
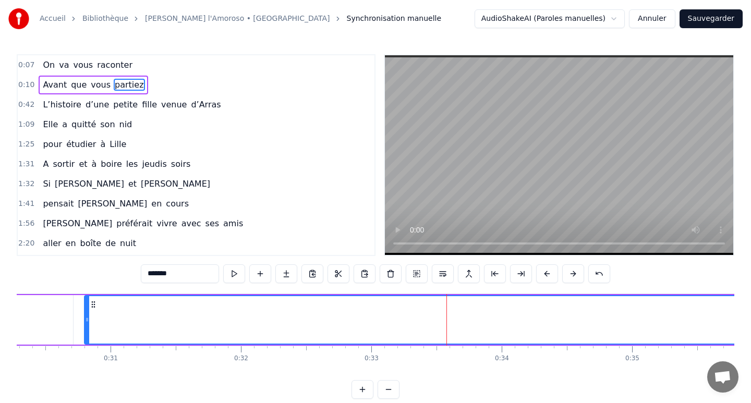
drag, startPoint x: 437, startPoint y: 319, endPoint x: 87, endPoint y: 344, distance: 351.3
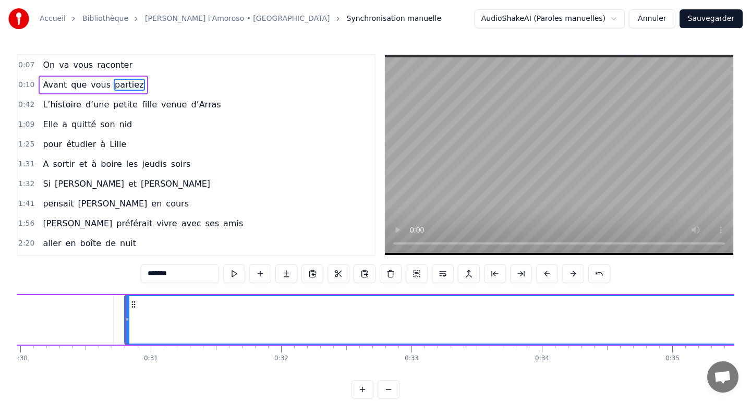
scroll to position [0, 3588]
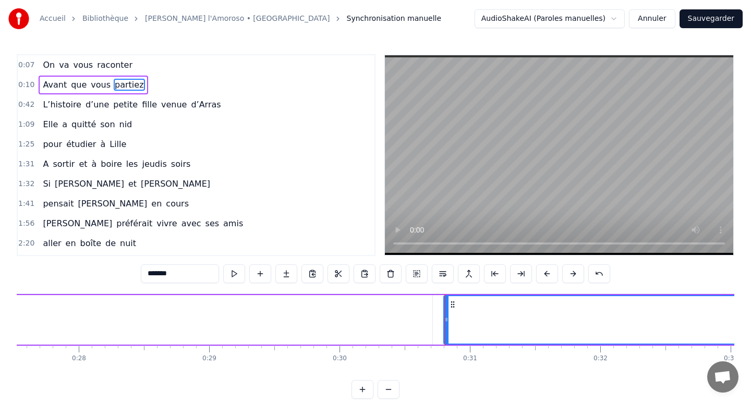
type input "****"
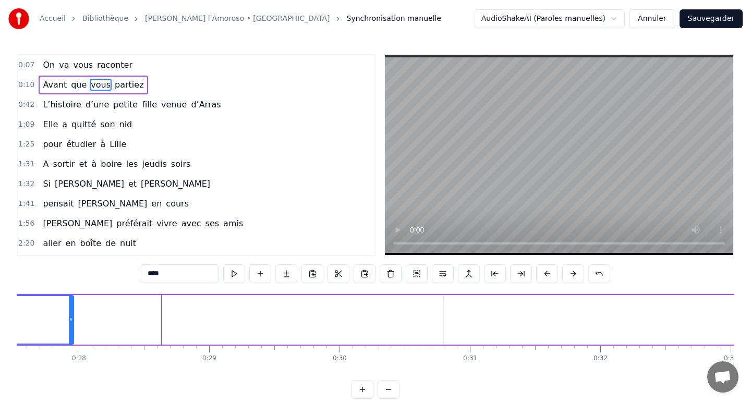
drag, startPoint x: 430, startPoint y: 320, endPoint x: 63, endPoint y: 328, distance: 366.7
click at [69, 328] on div at bounding box center [71, 319] width 4 height 47
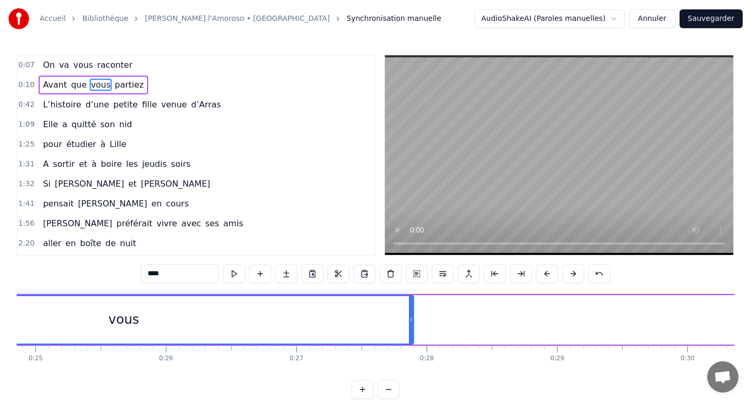
scroll to position [0, 3209]
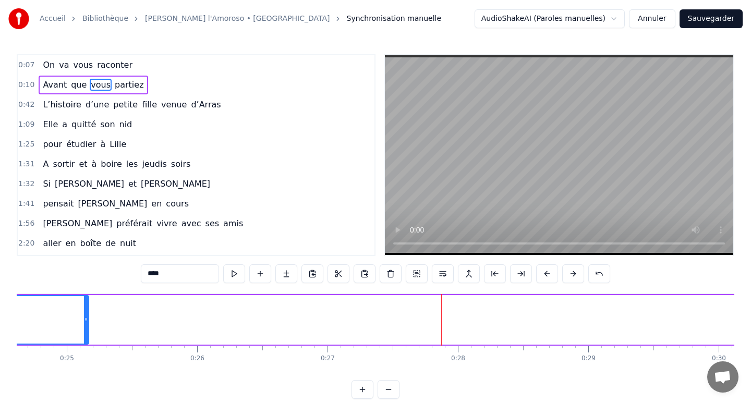
drag, startPoint x: 443, startPoint y: 320, endPoint x: 81, endPoint y: 330, distance: 362.0
click at [84, 330] on div at bounding box center [86, 319] width 4 height 47
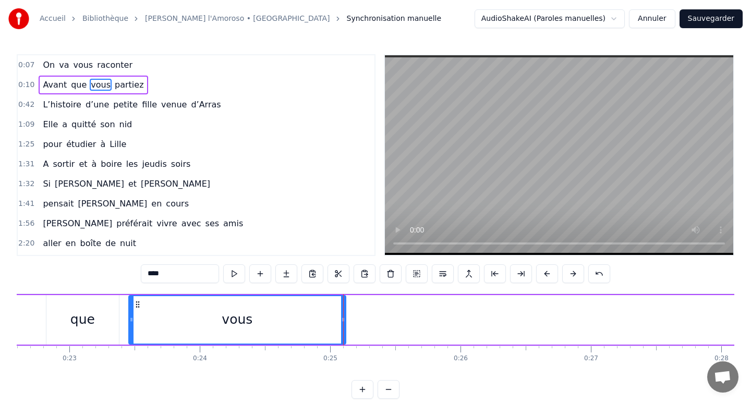
scroll to position [0, 2872]
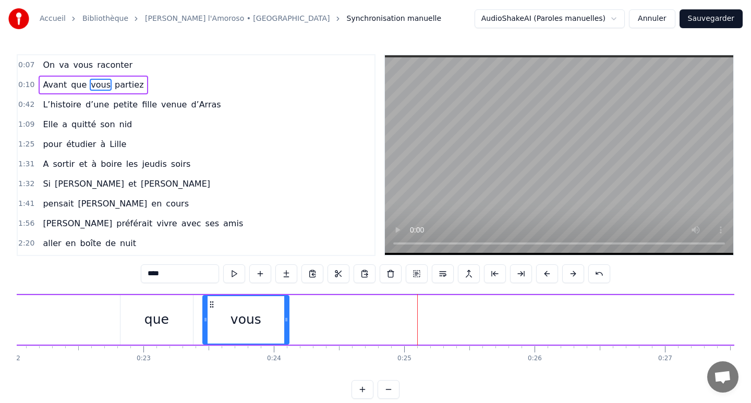
drag, startPoint x: 415, startPoint y: 318, endPoint x: 285, endPoint y: 318, distance: 130.4
click at [284, 318] on icon at bounding box center [286, 319] width 4 height 8
click at [570, 341] on div "Avant que vous partiez" at bounding box center [547, 320] width 4027 height 52
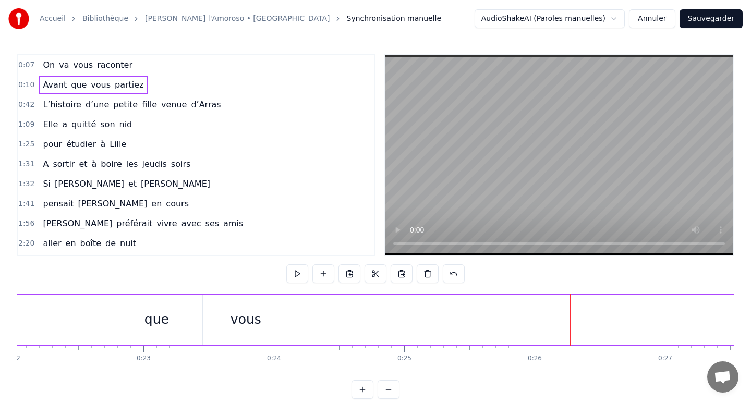
click at [526, 331] on div "Avant que vous partiez" at bounding box center [547, 320] width 4027 height 52
click at [640, 23] on button "Annuler" at bounding box center [652, 18] width 46 height 19
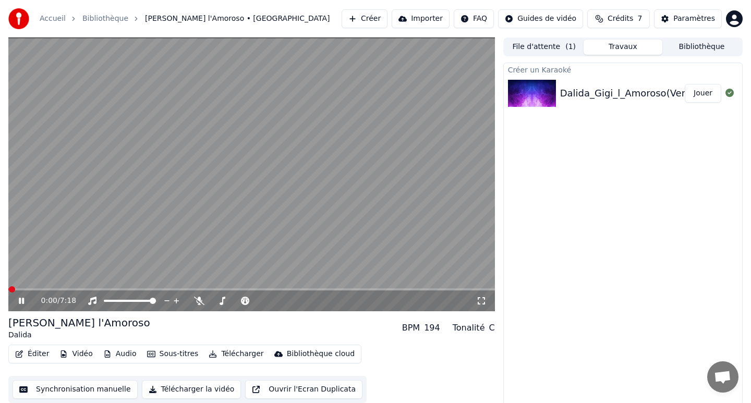
scroll to position [2, 0]
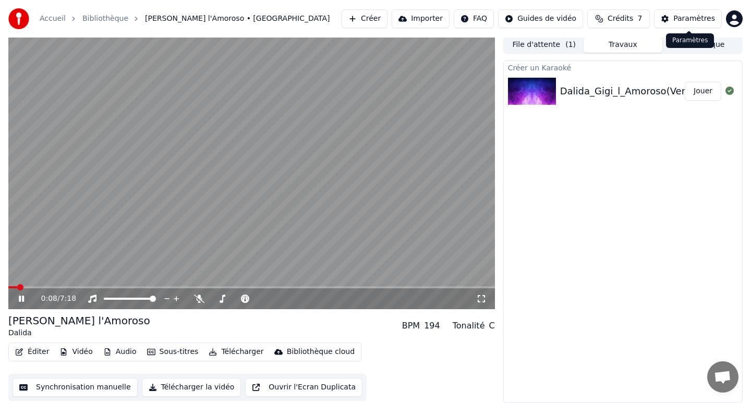
click at [688, 20] on div "Paramètres" at bounding box center [694, 19] width 42 height 10
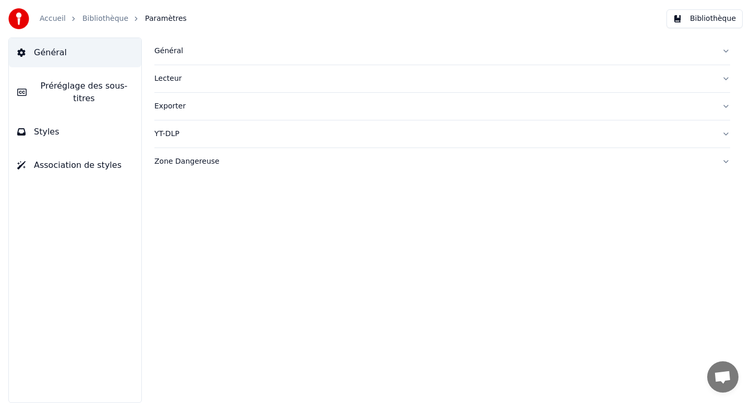
click at [76, 97] on span "Préréglage des sous-titres" at bounding box center [84, 92] width 98 height 25
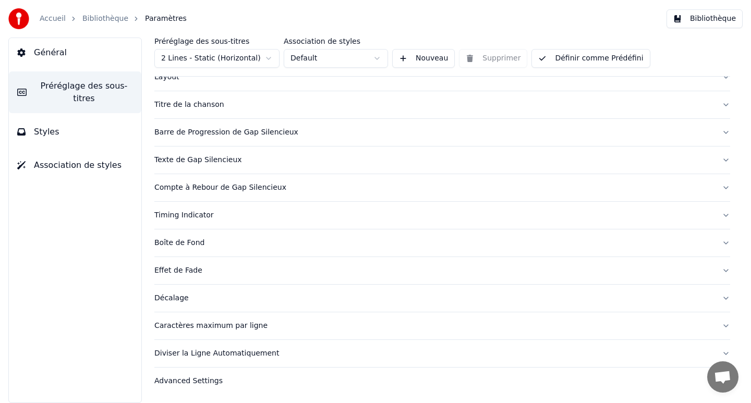
scroll to position [45, 0]
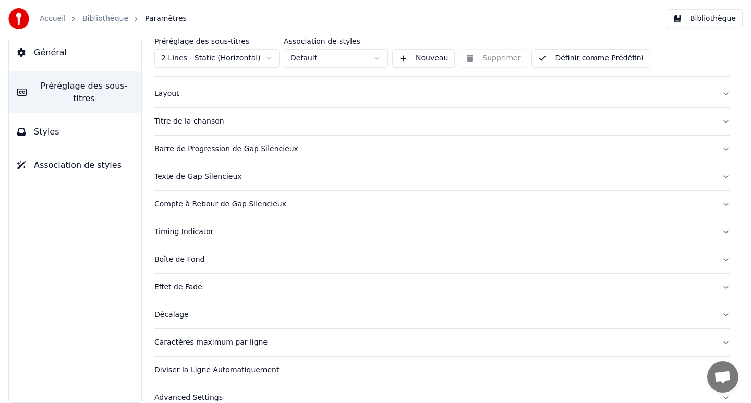
click at [208, 371] on div "Diviser la Ligne Automatiquement" at bounding box center [433, 370] width 559 height 10
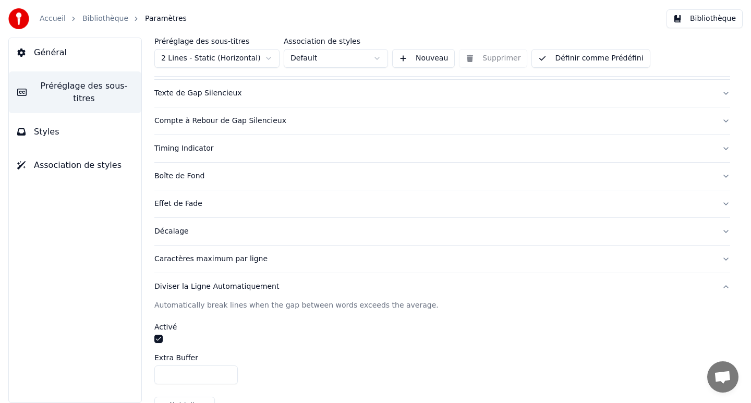
scroll to position [185, 0]
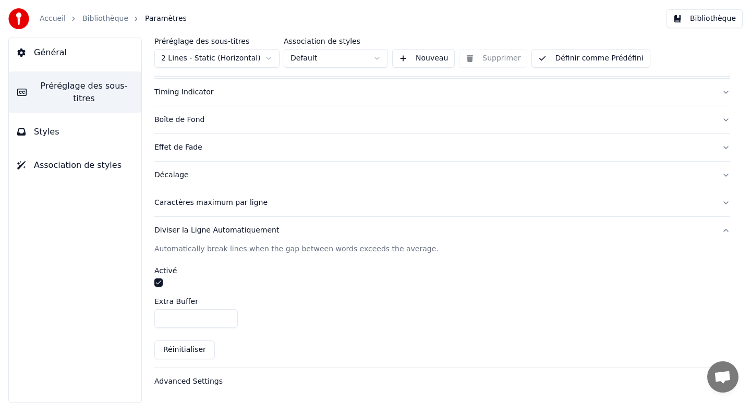
click at [225, 321] on input "*" at bounding box center [195, 318] width 83 height 19
click at [189, 355] on button "Réinitialiser" at bounding box center [184, 350] width 60 height 19
click at [213, 327] on input "***" at bounding box center [195, 318] width 83 height 19
click at [226, 319] on input "*" at bounding box center [195, 318] width 83 height 19
click at [226, 315] on input "*" at bounding box center [195, 318] width 83 height 19
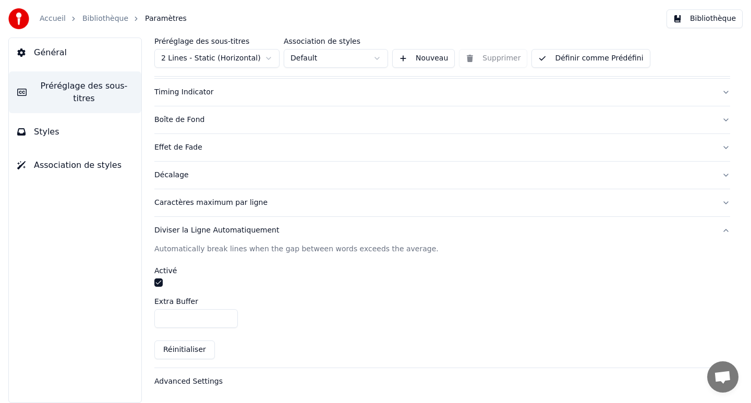
click at [226, 315] on input "*" at bounding box center [195, 318] width 83 height 19
click at [226, 322] on input "*" at bounding box center [195, 318] width 83 height 19
type input "*"
click at [226, 322] on input "*" at bounding box center [195, 318] width 83 height 19
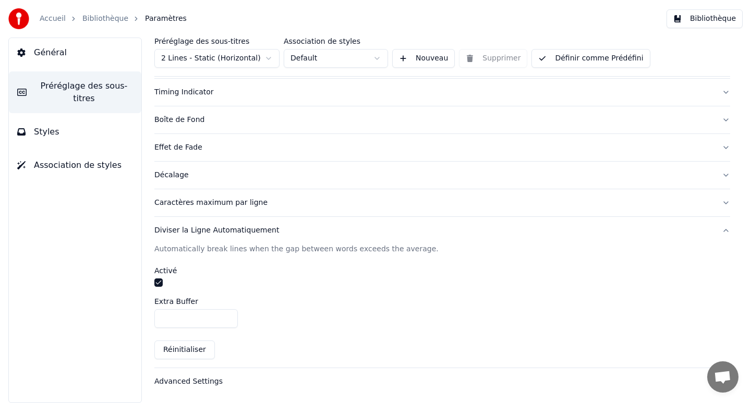
click at [160, 283] on button "button" at bounding box center [158, 282] width 8 height 8
click at [74, 139] on button "Styles" at bounding box center [75, 131] width 132 height 29
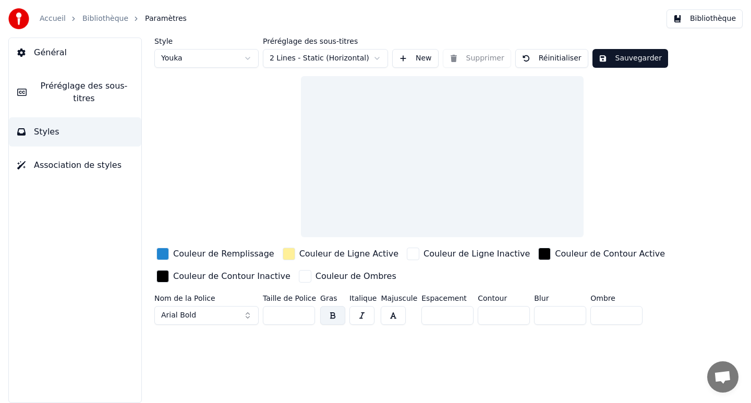
scroll to position [0, 0]
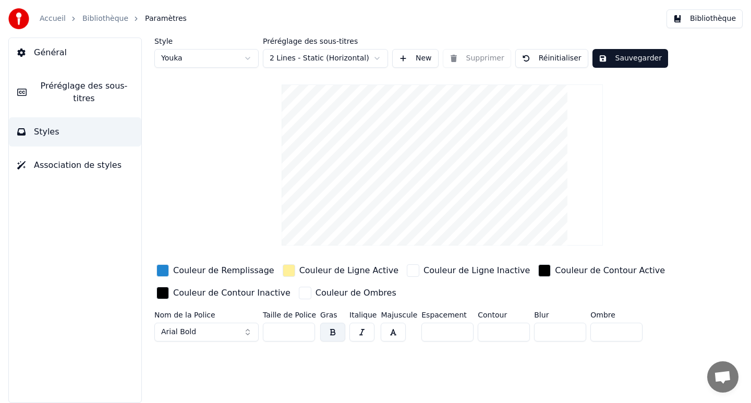
click at [65, 167] on span "Association de styles" at bounding box center [78, 165] width 88 height 13
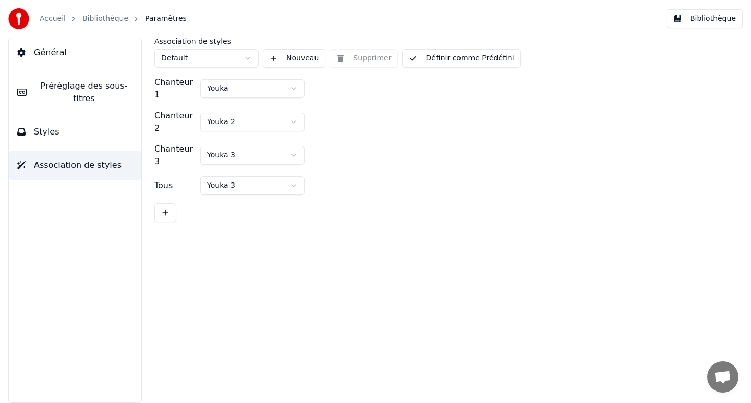
click at [107, 96] on span "Préréglage des sous-titres" at bounding box center [84, 92] width 98 height 25
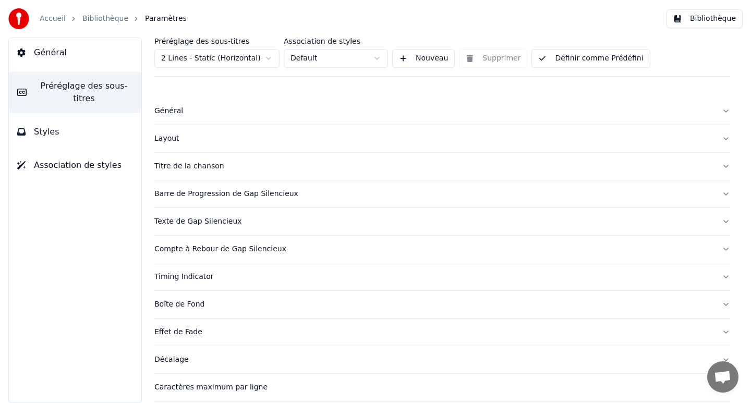
click at [82, 65] on button "Général" at bounding box center [75, 52] width 132 height 29
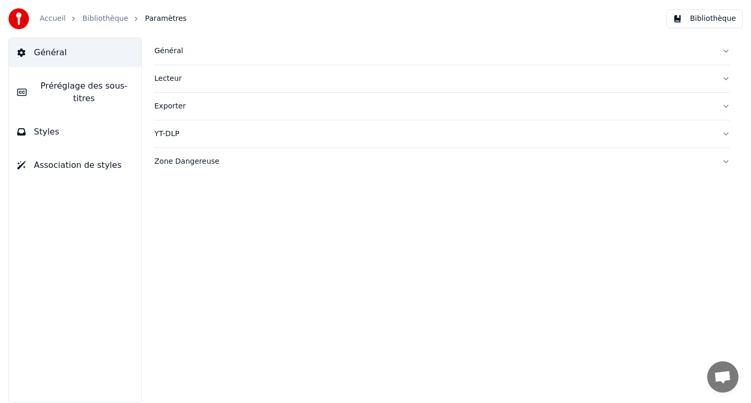
click at [174, 140] on button "YT-DLP" at bounding box center [442, 133] width 576 height 27
click at [178, 114] on button "Exporter" at bounding box center [442, 106] width 576 height 27
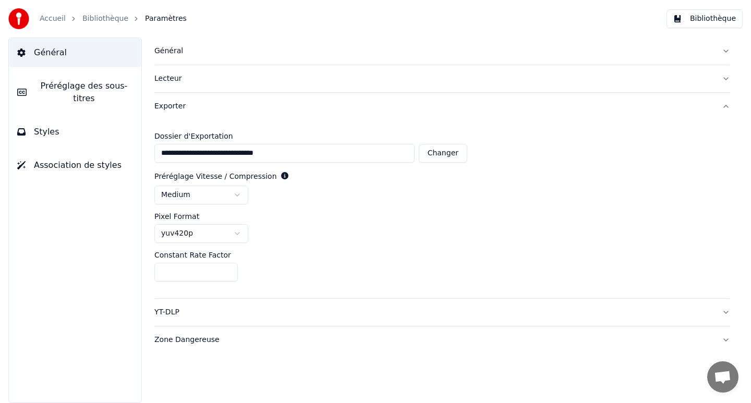
click at [117, 17] on link "Bibliothèque" at bounding box center [105, 19] width 46 height 10
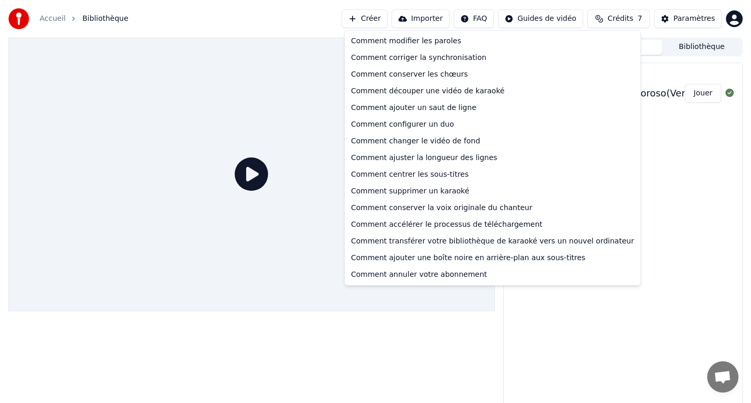
click at [472, 17] on html "Accueil Bibliothèque Créer Importer FAQ Guides de vidéo Crédits 7 Paramètres Fi…" at bounding box center [375, 201] width 751 height 403
click at [438, 65] on div "Comment corriger la synchronisation" at bounding box center [493, 58] width 292 height 17
click at [488, 20] on html "Accueil Bibliothèque Créer Importer FAQ Guides de vidéo Crédits 7 Paramètres Fi…" at bounding box center [375, 201] width 751 height 403
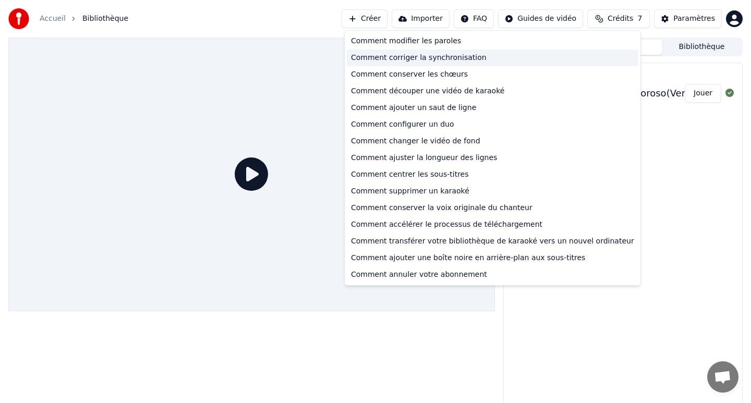
click at [464, 59] on div "Comment corriger la synchronisation" at bounding box center [493, 58] width 292 height 17
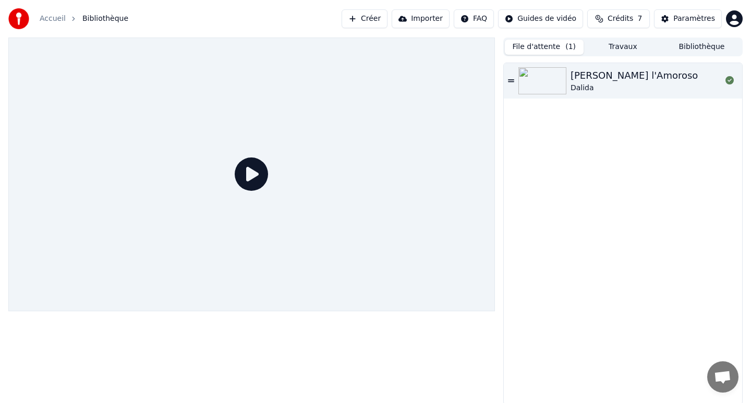
click at [539, 50] on button "File d'attente ( 1 )" at bounding box center [544, 47] width 79 height 15
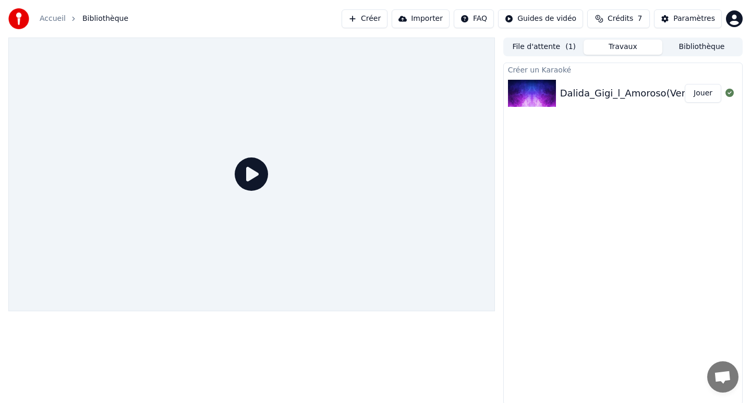
click at [611, 43] on button "Travaux" at bounding box center [623, 47] width 79 height 15
click at [38, 22] on div "Accueil Bibliothèque" at bounding box center [68, 18] width 120 height 21
click at [22, 20] on img at bounding box center [18, 18] width 21 height 21
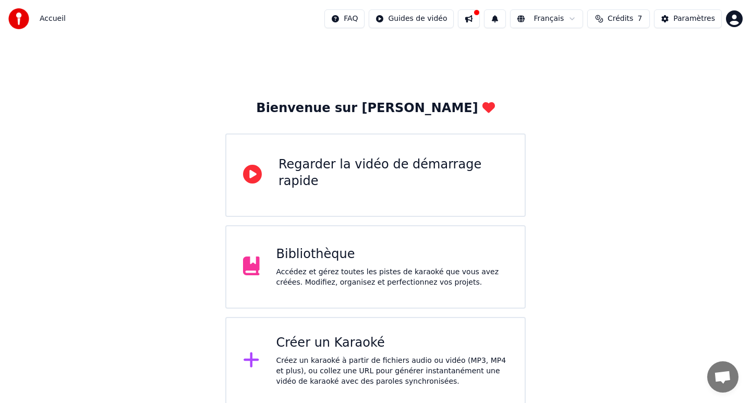
click at [369, 181] on div "Regarder la vidéo de démarrage rapide" at bounding box center [392, 172] width 229 height 33
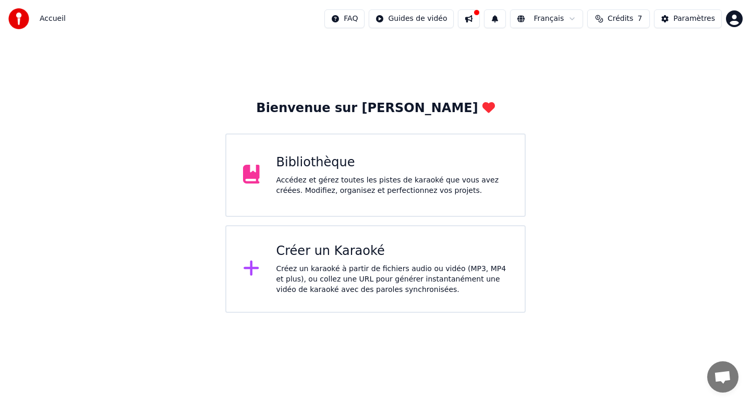
click at [410, 233] on div "Créer un Karaoké Créez un karaoké à partir de fichiers audio ou vidéo (MP3, MP4…" at bounding box center [375, 269] width 300 height 88
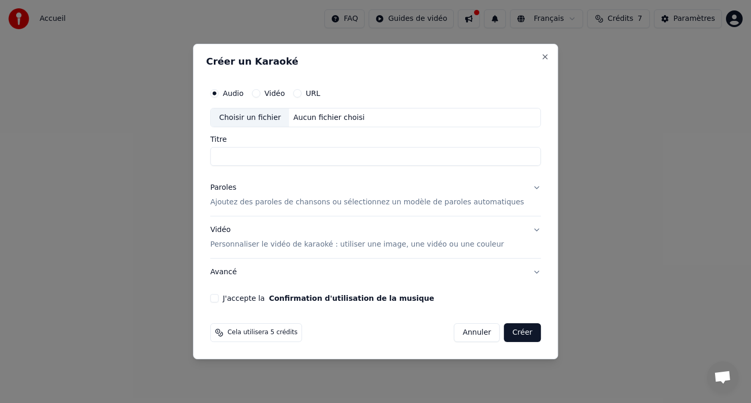
click at [314, 116] on div "Aucun fichier choisi" at bounding box center [329, 118] width 80 height 10
type input "**********"
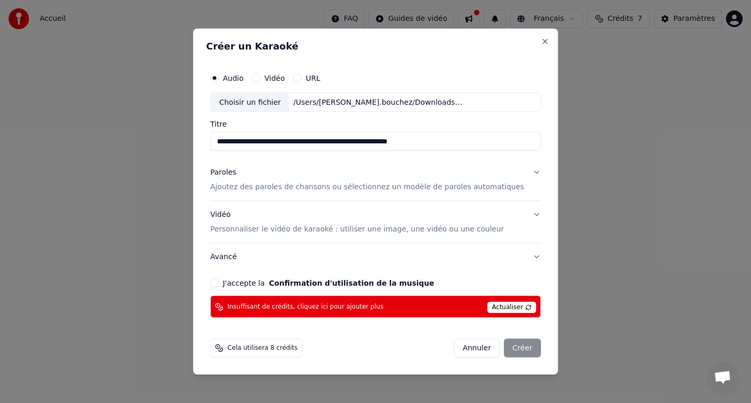
click at [295, 192] on p "Ajoutez des paroles de chansons ou sélectionnez un modèle de paroles automatiqu…" at bounding box center [367, 187] width 314 height 10
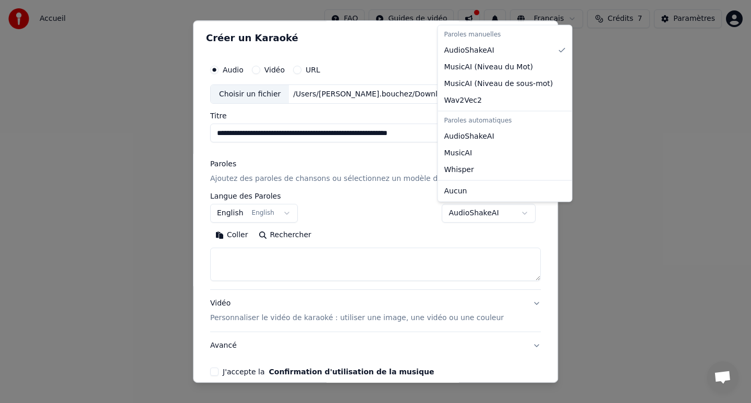
click at [445, 212] on body "**********" at bounding box center [375, 156] width 751 height 313
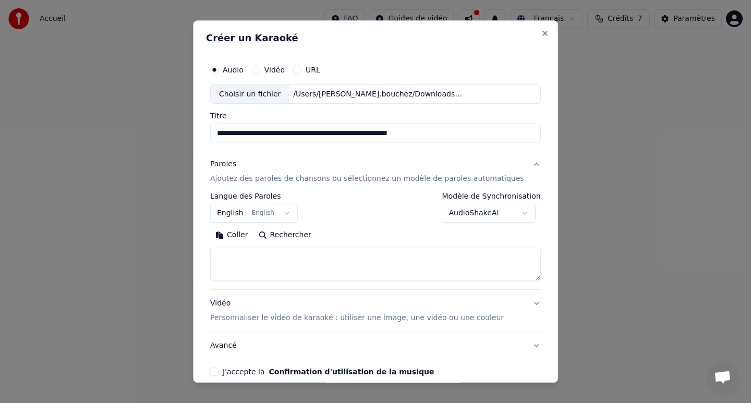
click at [605, 116] on div at bounding box center [375, 201] width 751 height 403
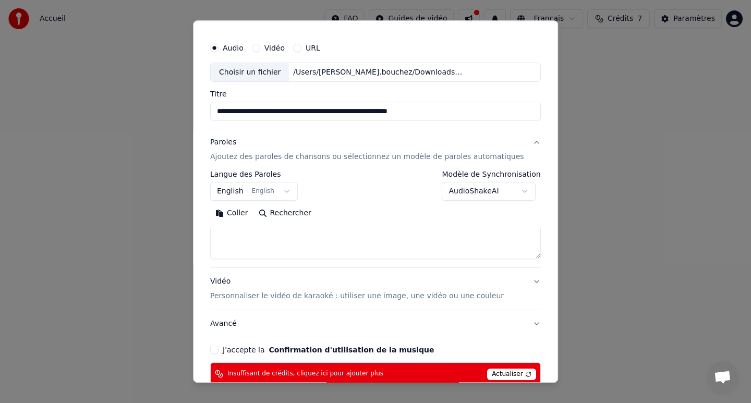
scroll to position [17, 0]
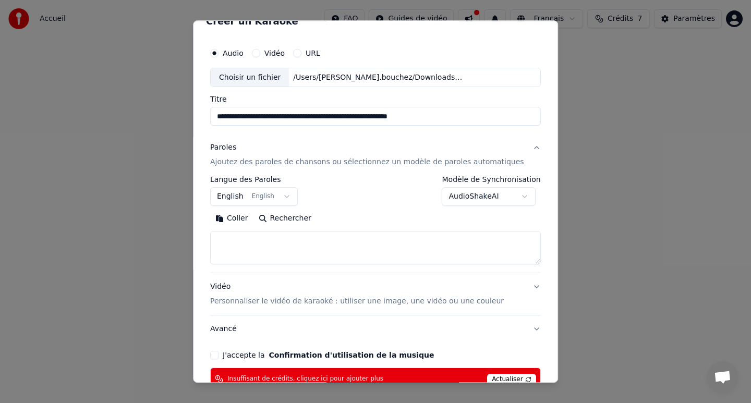
click at [465, 195] on body "**********" at bounding box center [375, 156] width 751 height 313
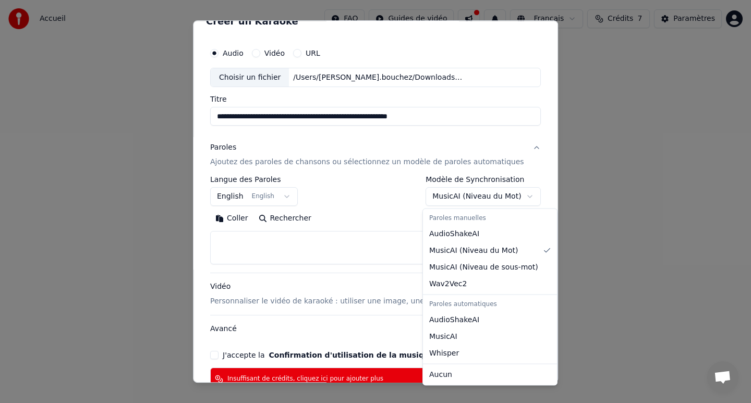
click at [476, 200] on body "**********" at bounding box center [375, 156] width 751 height 313
select select "********"
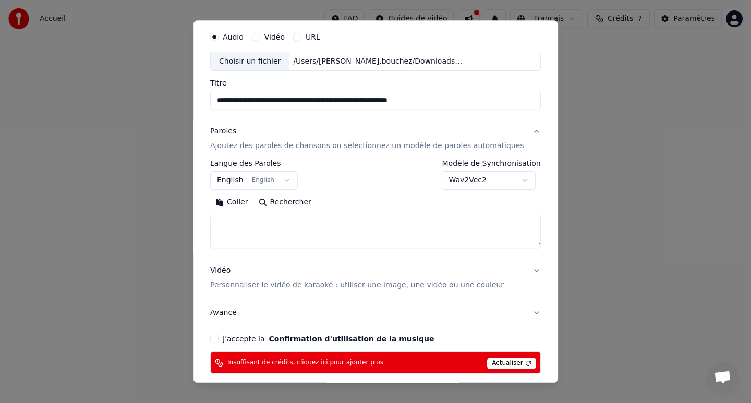
scroll to position [33, 0]
click at [389, 240] on textarea at bounding box center [375, 231] width 331 height 33
paste textarea "**********"
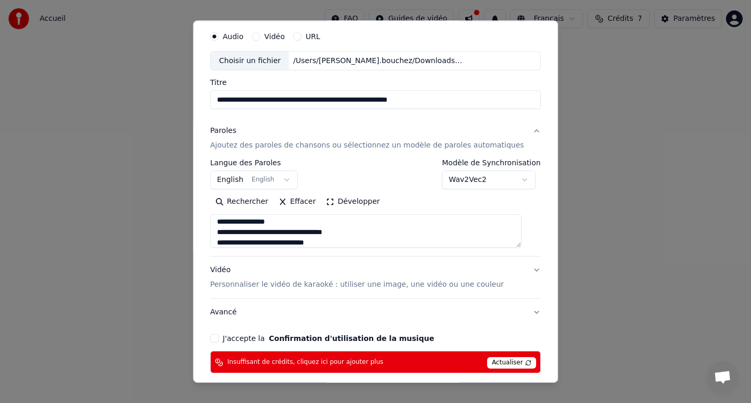
scroll to position [1102, 0]
type textarea "**********"
click at [288, 182] on body "**********" at bounding box center [375, 156] width 751 height 313
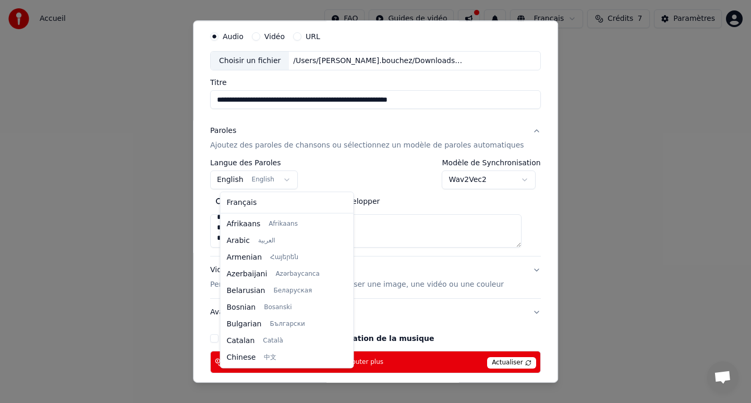
scroll to position [83, 0]
select select "**"
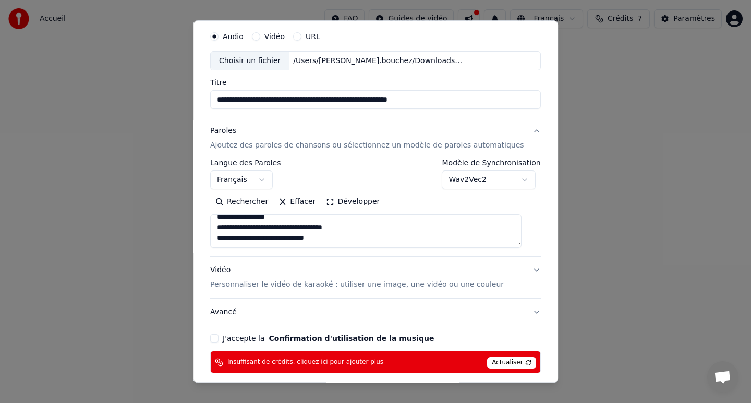
click at [444, 185] on body "**********" at bounding box center [375, 156] width 751 height 313
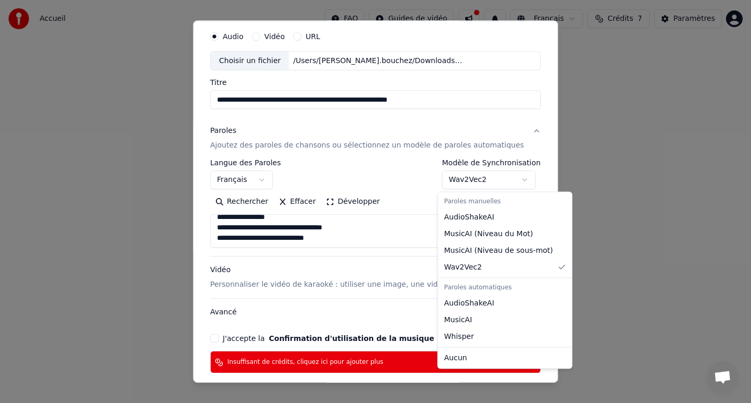
select select "**********"
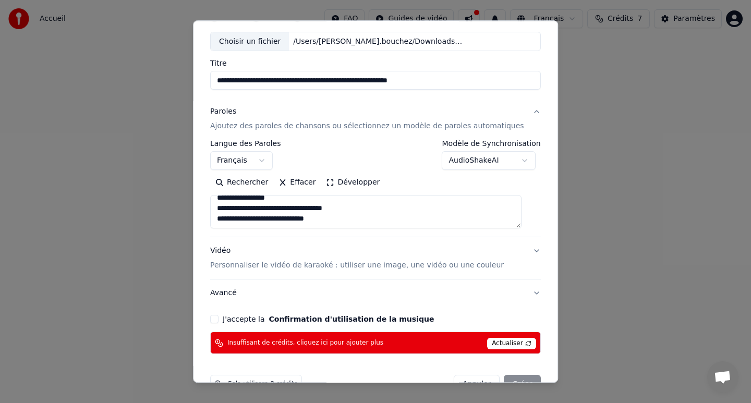
scroll to position [57, 0]
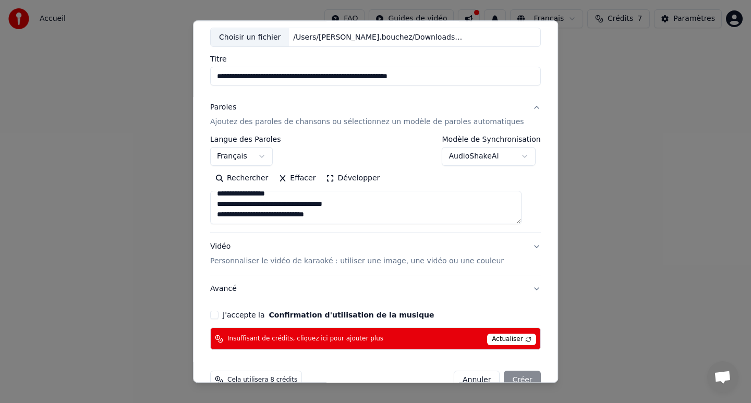
click at [219, 314] on button "J'accepte la Confirmation d'utilisation de la musique" at bounding box center [214, 315] width 8 height 8
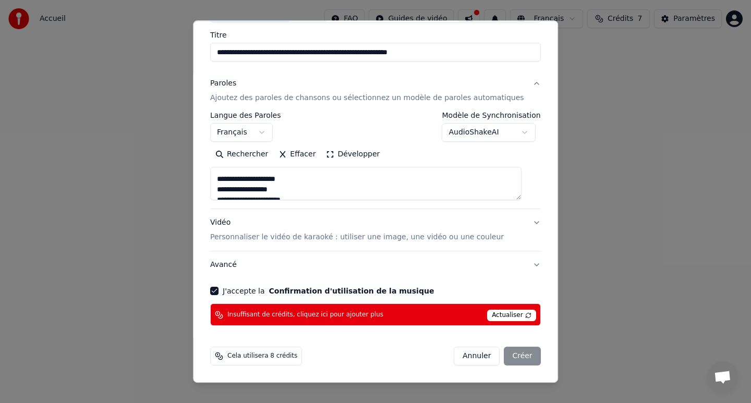
scroll to position [128, 0]
click at [226, 185] on textarea at bounding box center [365, 183] width 311 height 33
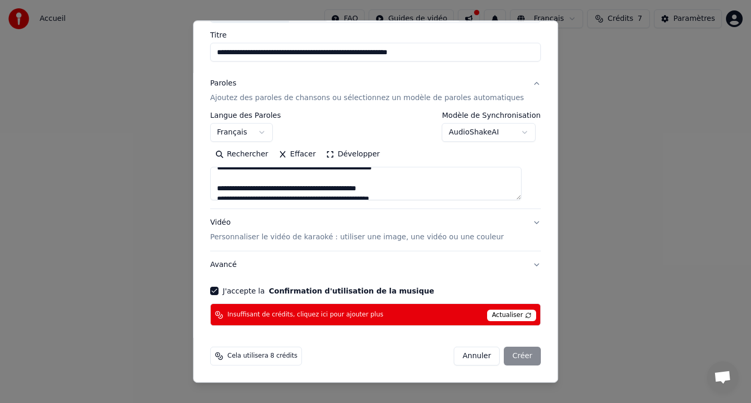
scroll to position [552, 0]
click at [225, 188] on textarea at bounding box center [365, 183] width 311 height 33
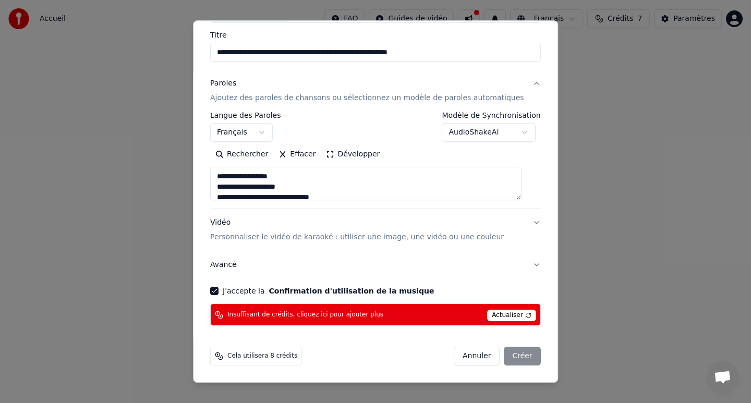
scroll to position [885, 0]
click at [223, 178] on textarea at bounding box center [365, 183] width 311 height 33
click at [224, 181] on textarea at bounding box center [365, 183] width 311 height 33
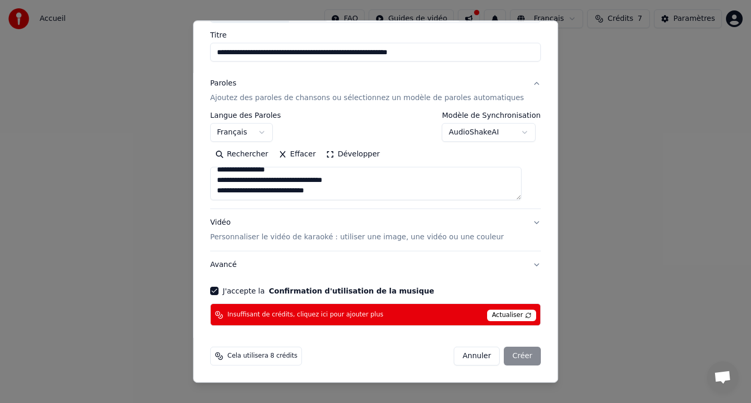
type textarea "**********"
click at [506, 359] on div "Annuler Créer" at bounding box center [497, 356] width 87 height 19
click at [493, 237] on button "Vidéo Personnaliser le vidéo de karaoké : utiliser une image, une vidéo ou une …" at bounding box center [375, 231] width 331 height 42
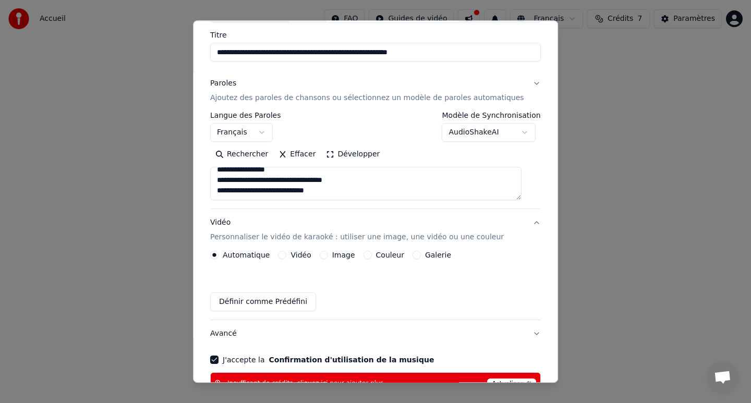
scroll to position [53, 0]
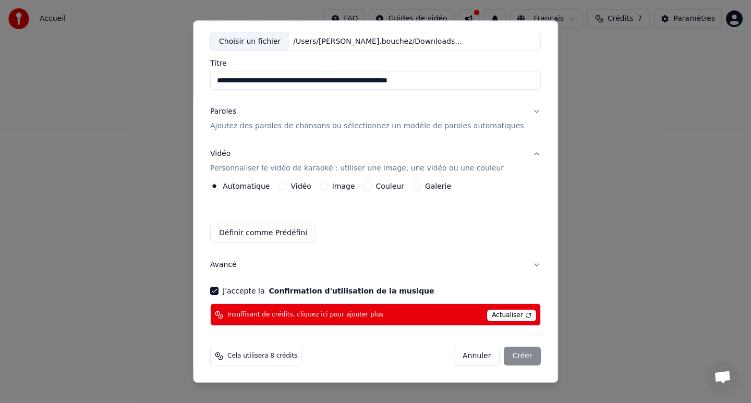
click at [253, 181] on button "Vidéo Personnaliser le vidéo de karaoké : utiliser une image, une vidéo ou une …" at bounding box center [375, 162] width 331 height 42
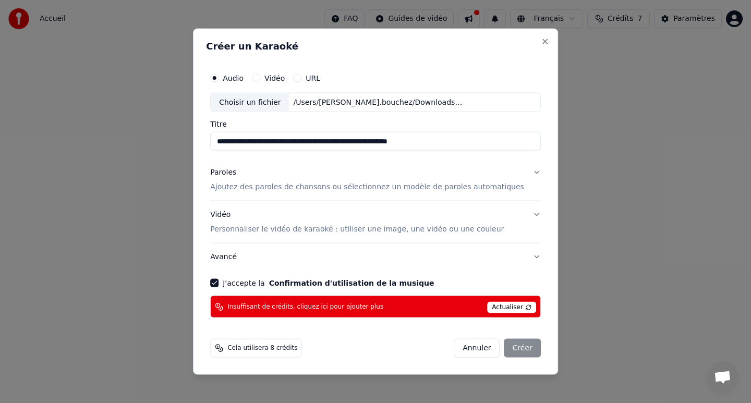
click at [289, 350] on span "Cela utilisera 8 crédits" at bounding box center [262, 348] width 70 height 8
click at [541, 40] on button "Close" at bounding box center [545, 41] width 8 height 8
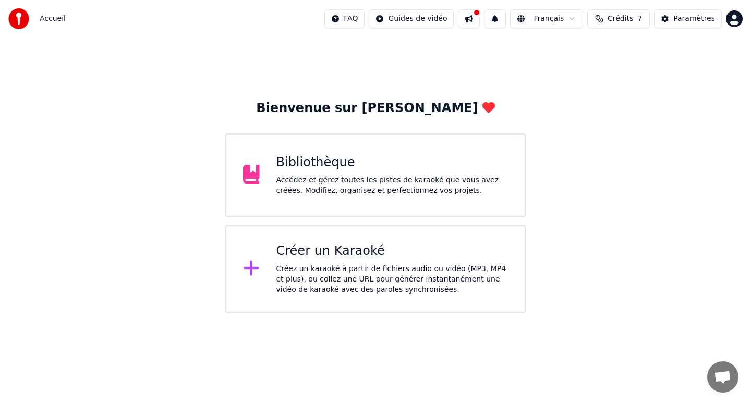
click at [611, 19] on span "Crédits" at bounding box center [621, 19] width 26 height 10
click at [616, 105] on button "Actualiser" at bounding box center [620, 96] width 62 height 19
click at [694, 17] on div "Paramètres" at bounding box center [694, 19] width 42 height 10
click at [464, 17] on button at bounding box center [469, 18] width 22 height 19
click at [311, 81] on div "Bienvenue sur Youka Bibliothèque Accédez et gérez toutes les pistes de karaoké …" at bounding box center [375, 175] width 751 height 275
